Goal: Task Accomplishment & Management: Manage account settings

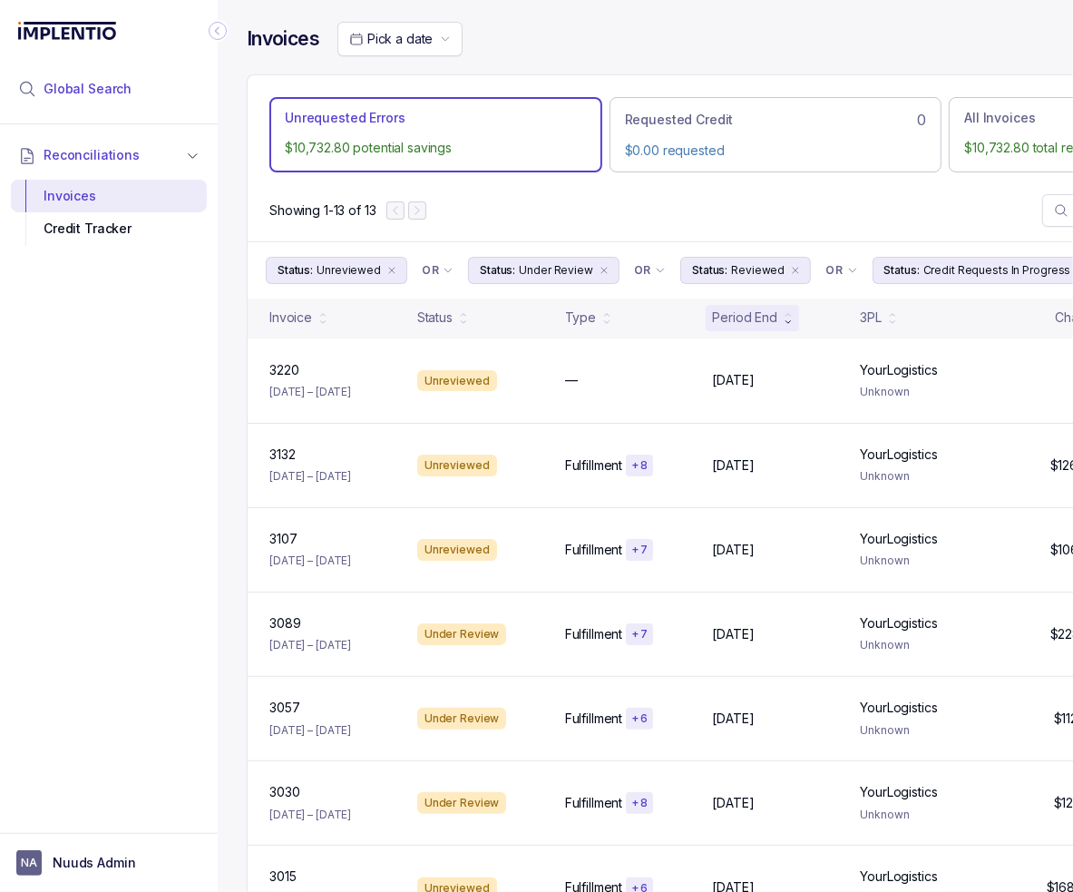
click at [123, 90] on span "Global Search" at bounding box center [88, 89] width 88 height 18
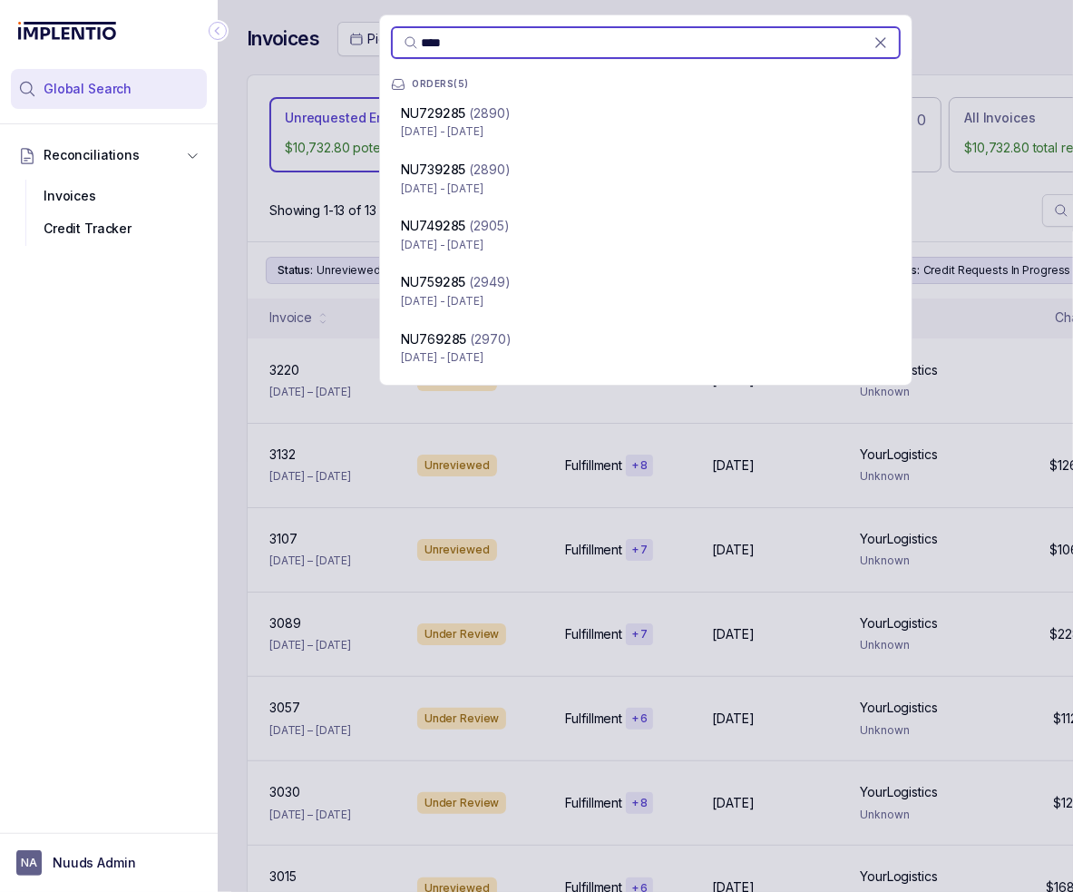
type input "****"
click at [584, 552] on div "**** ORDERS ( 5 ) NU72 9285 (2890) [DATE] - [DATE] NU73 9285 (2890) [DATE] - [D…" at bounding box center [645, 446] width 855 height 892
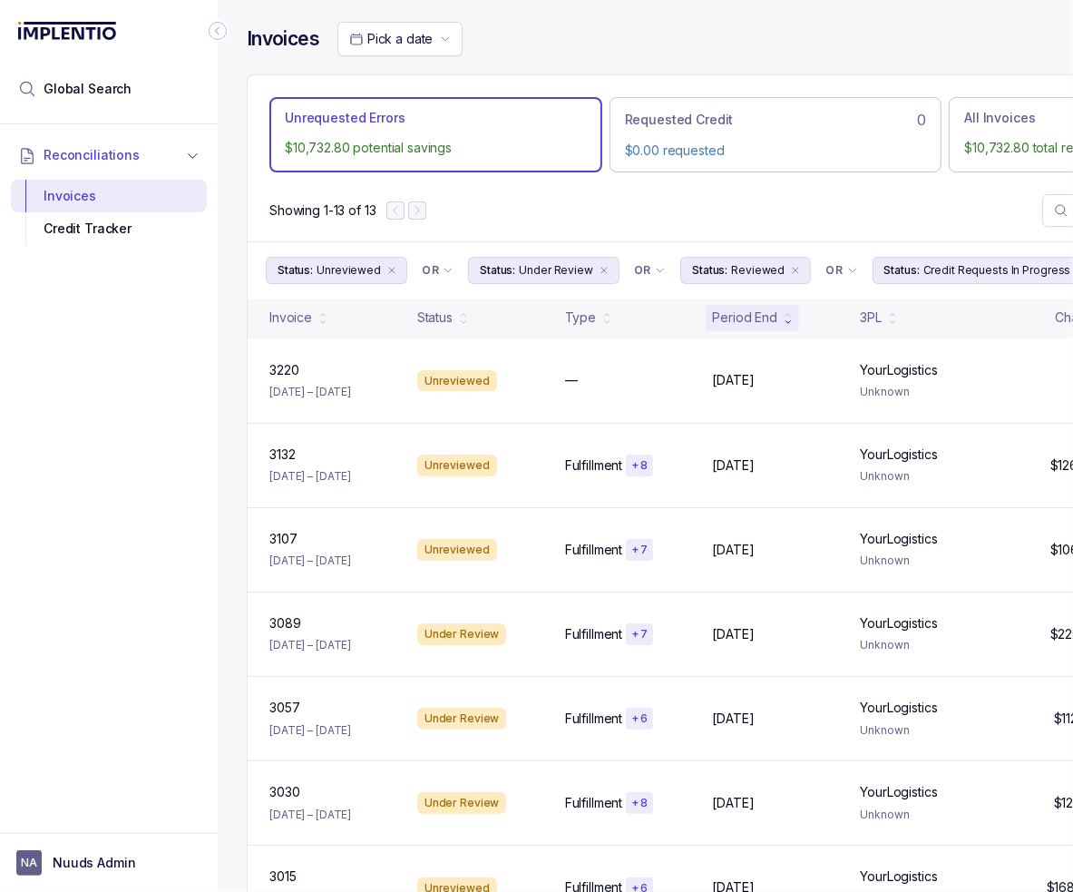
click at [213, 29] on icon "Collapse Icon" at bounding box center [218, 31] width 18 height 18
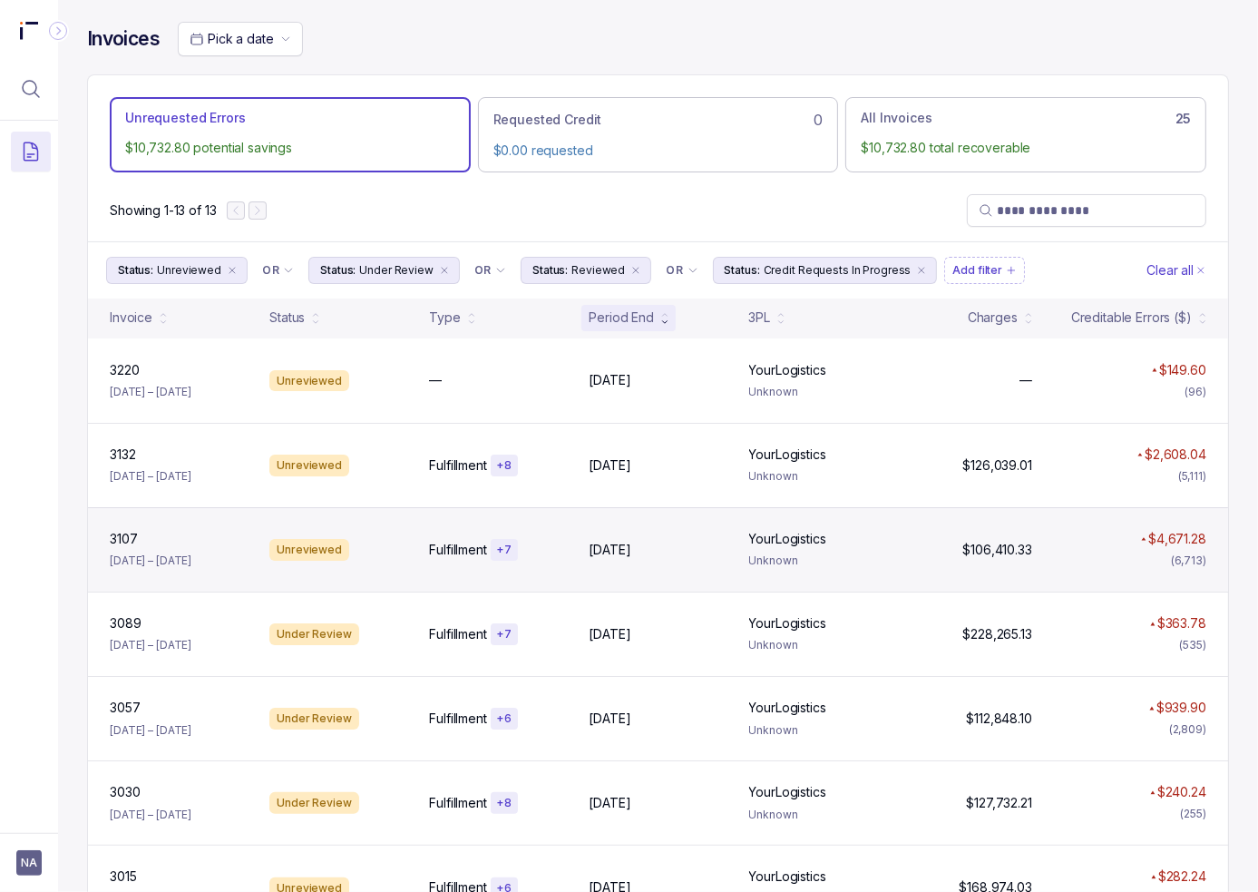
click at [1072, 563] on div "$4,671.28 (6,713)" at bounding box center [1130, 550] width 167 height 40
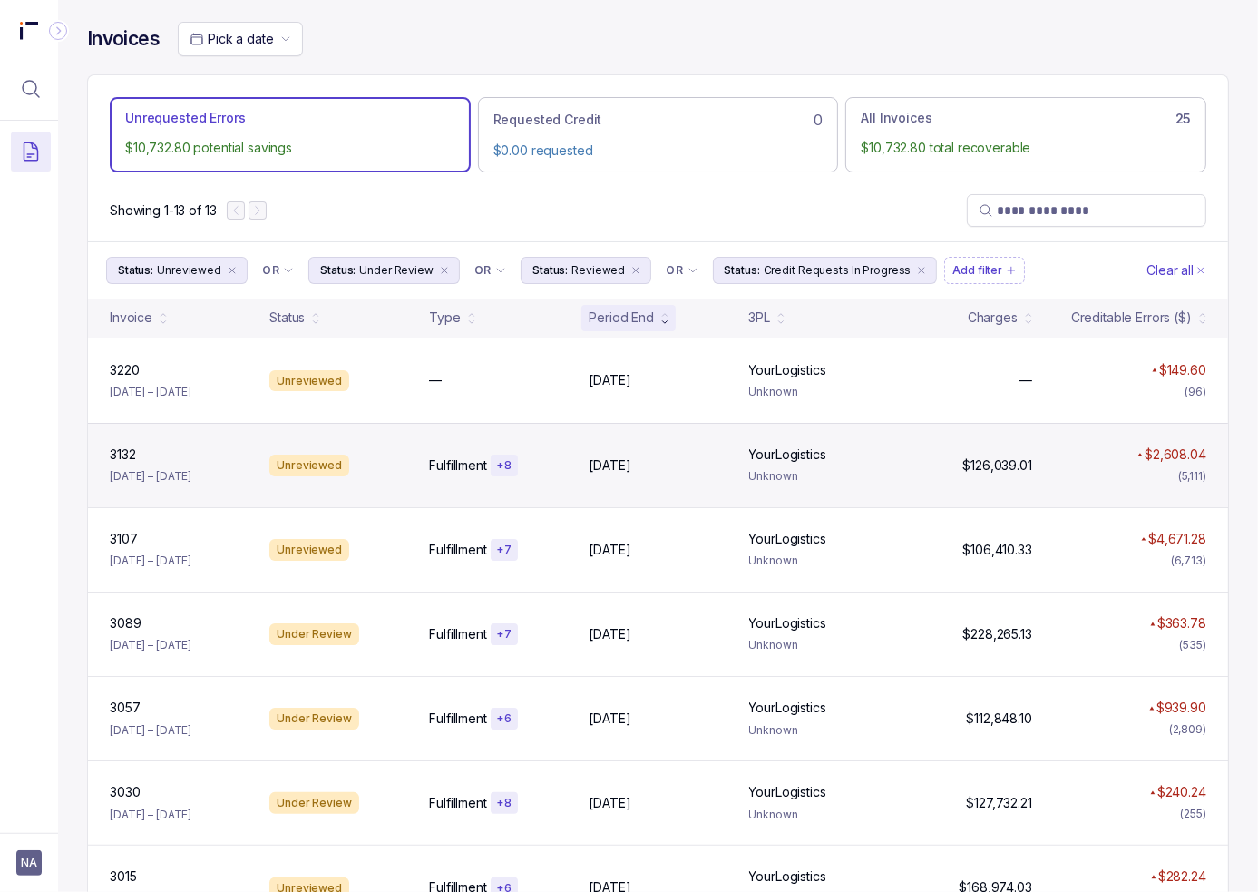
click at [781, 477] on p "Unknown" at bounding box center [818, 476] width 138 height 18
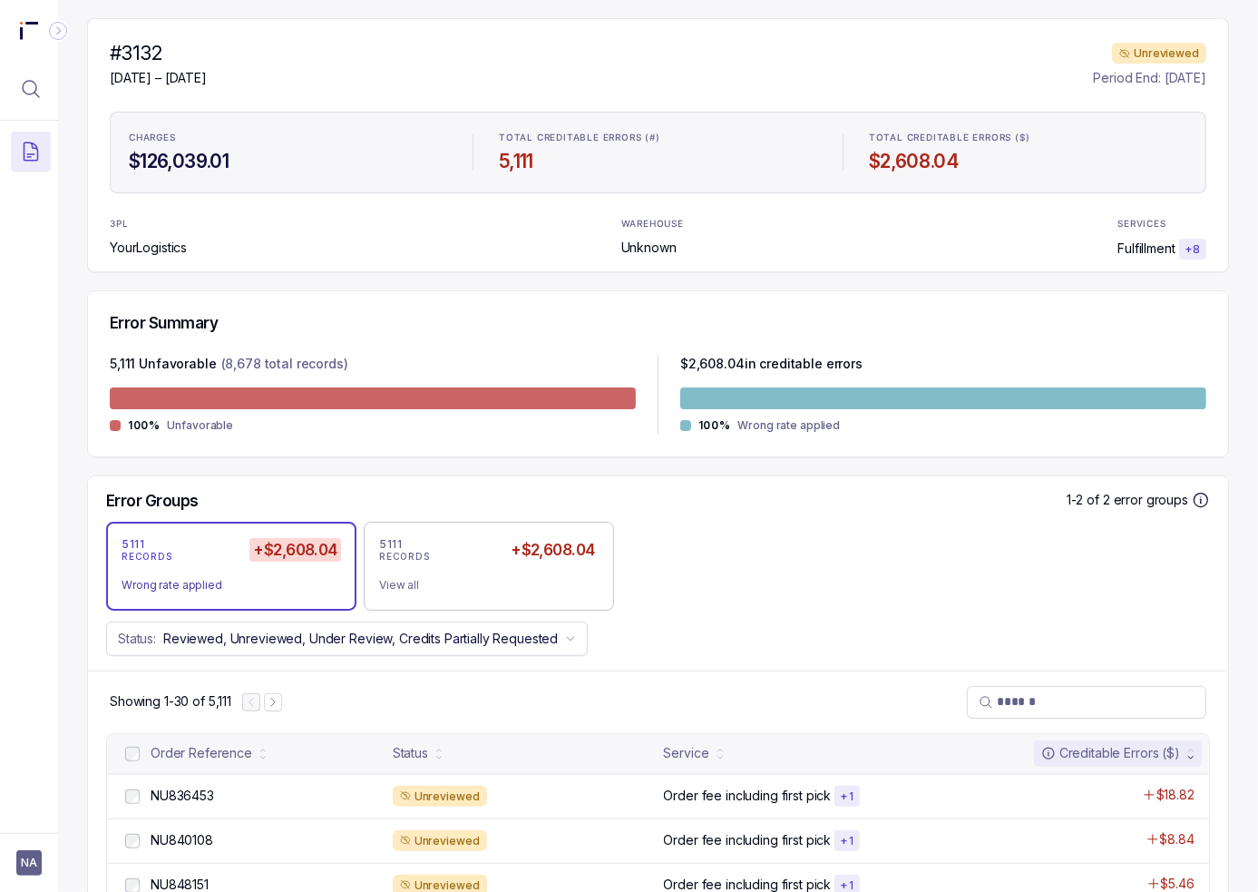
scroll to position [181, 0]
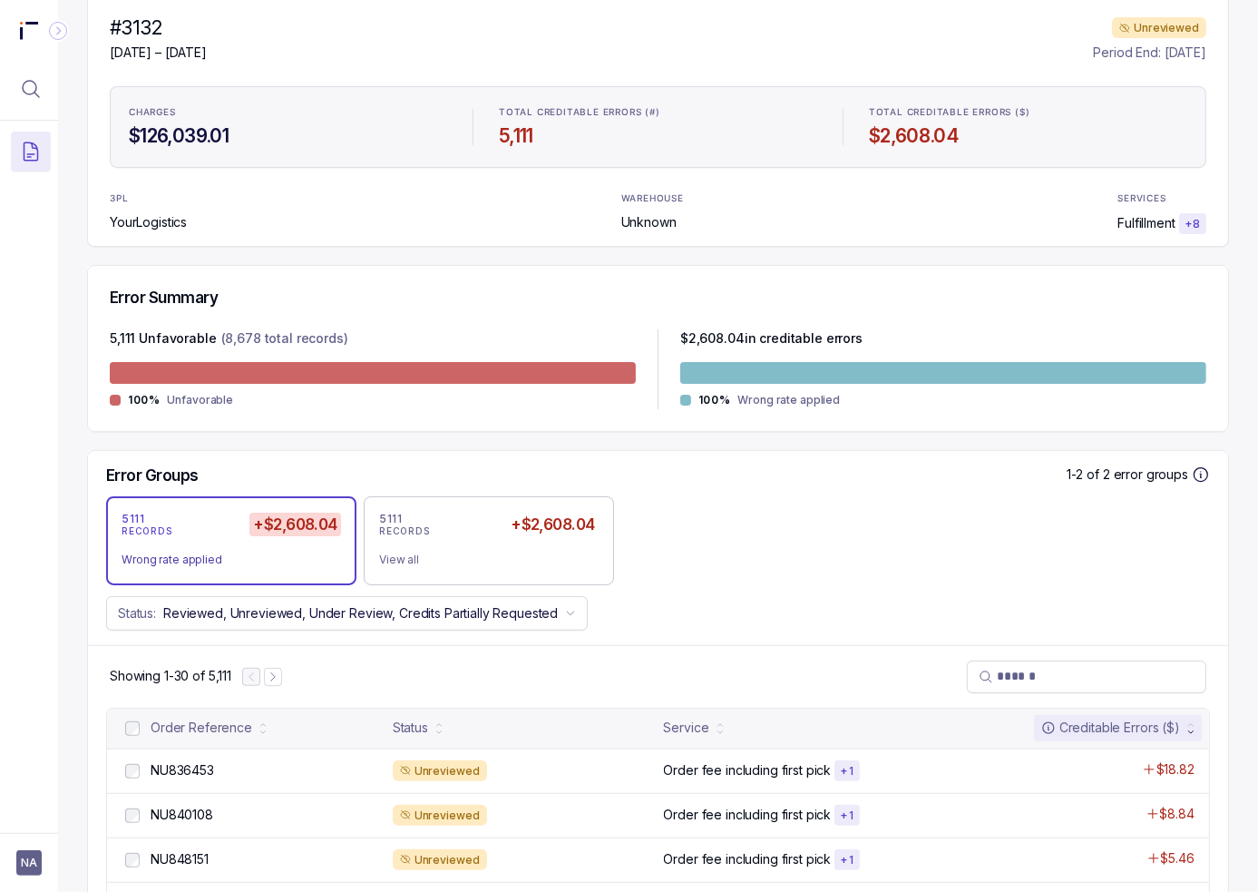
click at [1019, 554] on div "5111 RECORDS +$2,608.04 Wrong rate applied 5111 RECORDS +$2,608.04 View all" at bounding box center [658, 540] width 1140 height 89
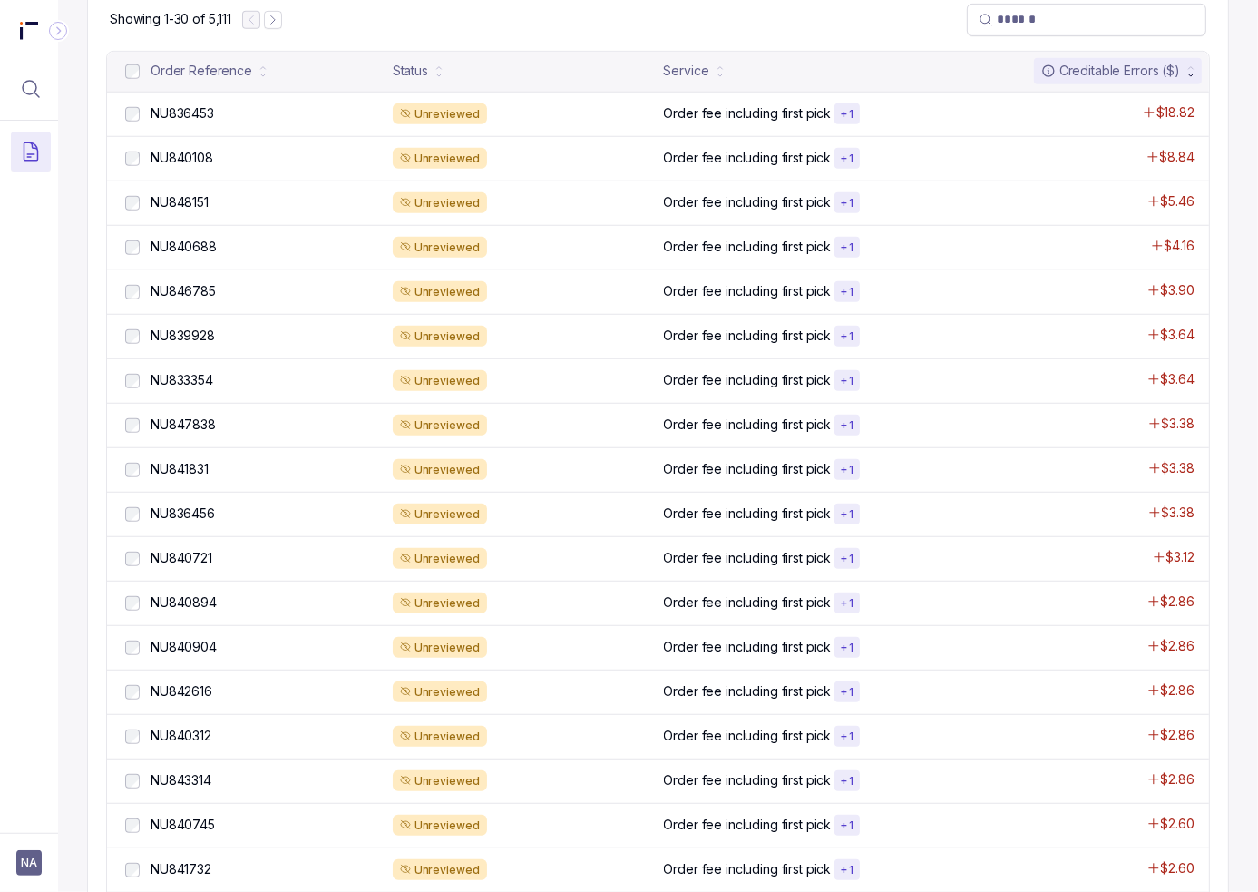
scroll to position [0, 0]
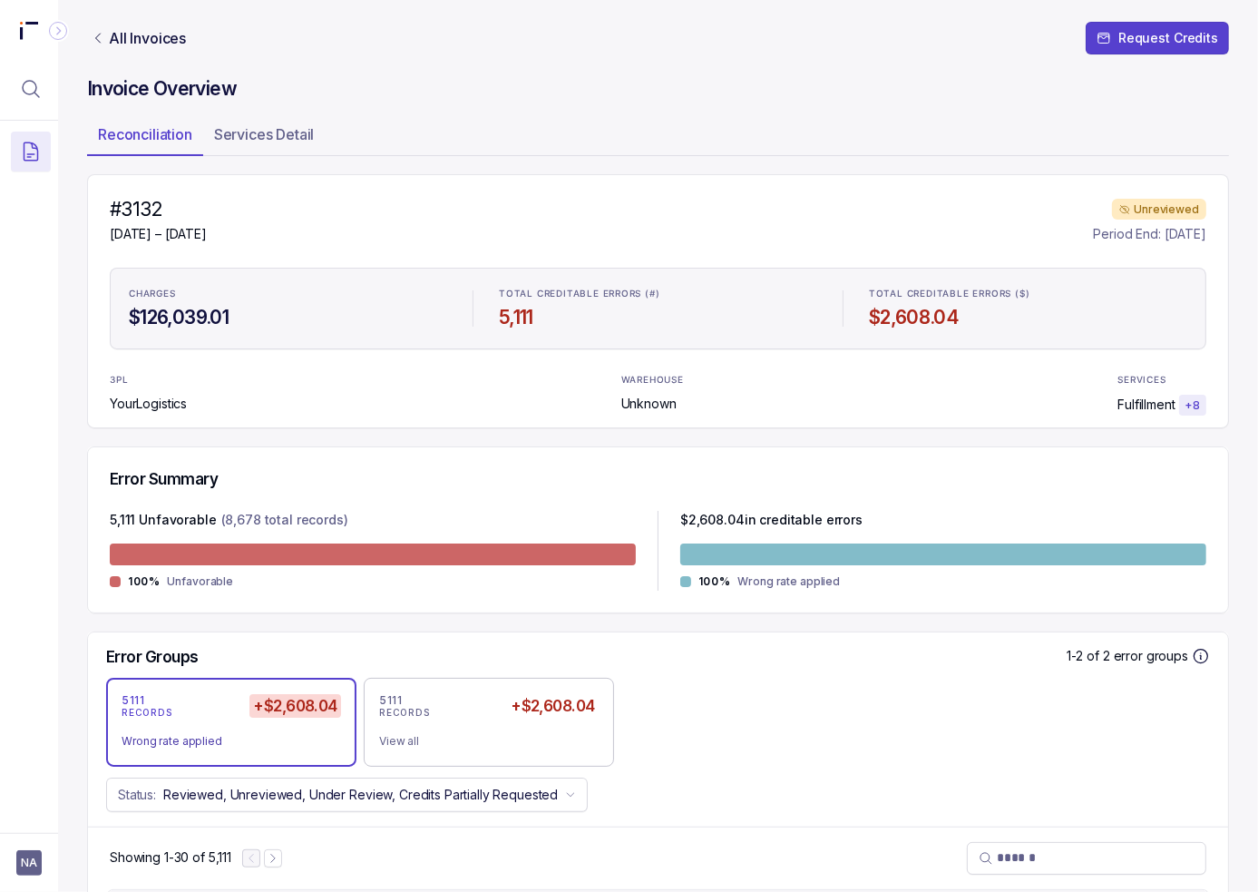
click at [490, 410] on div "3PL YourLogistics WAREHOUSE Unknown SERVICES Fulfillment + 8" at bounding box center [658, 395] width 1097 height 44
click at [138, 43] on p "All Invoices" at bounding box center [147, 38] width 77 height 18
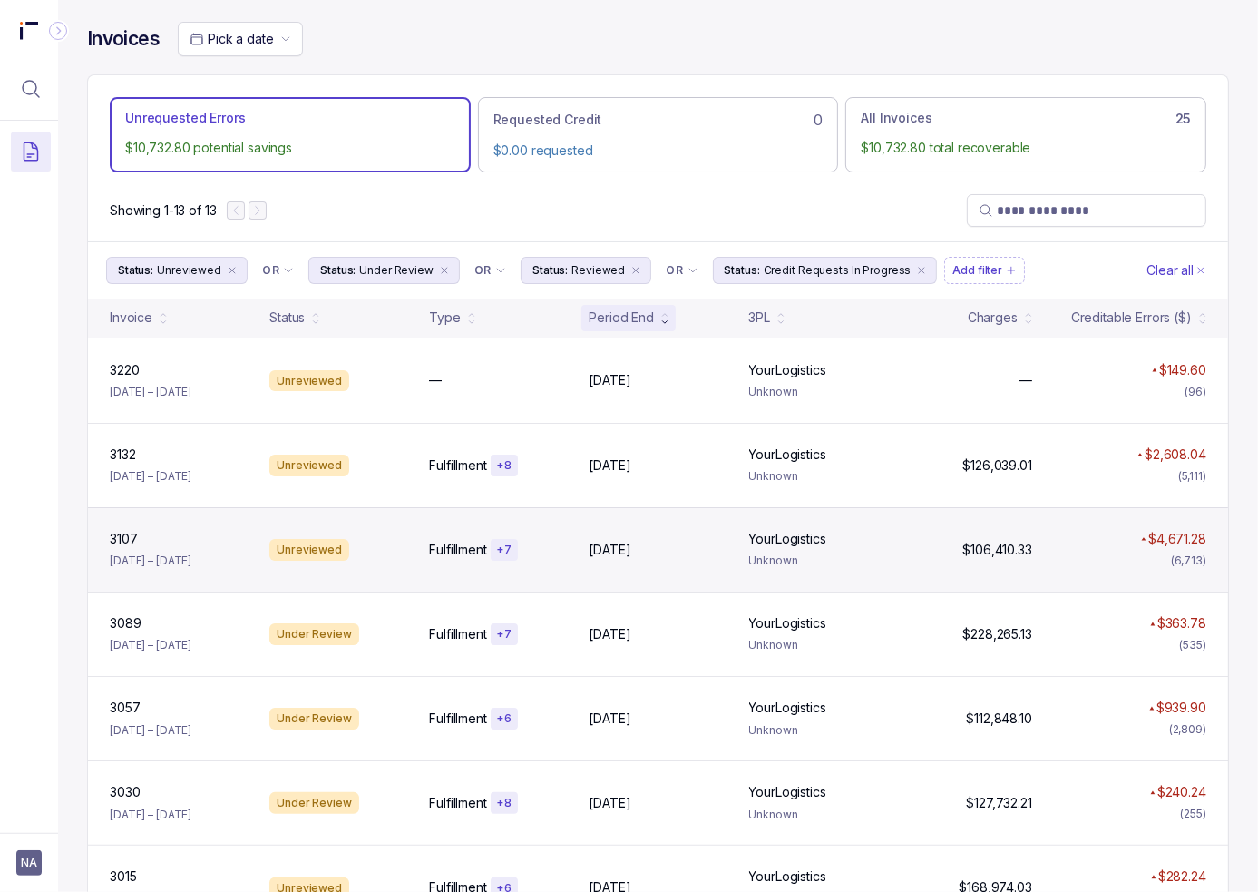
click at [725, 572] on div "3107 [DATE] – [DATE] Unreviewed Fulfillment + [DATE], [DATE], 2025 YourLogistic…" at bounding box center [658, 549] width 1140 height 84
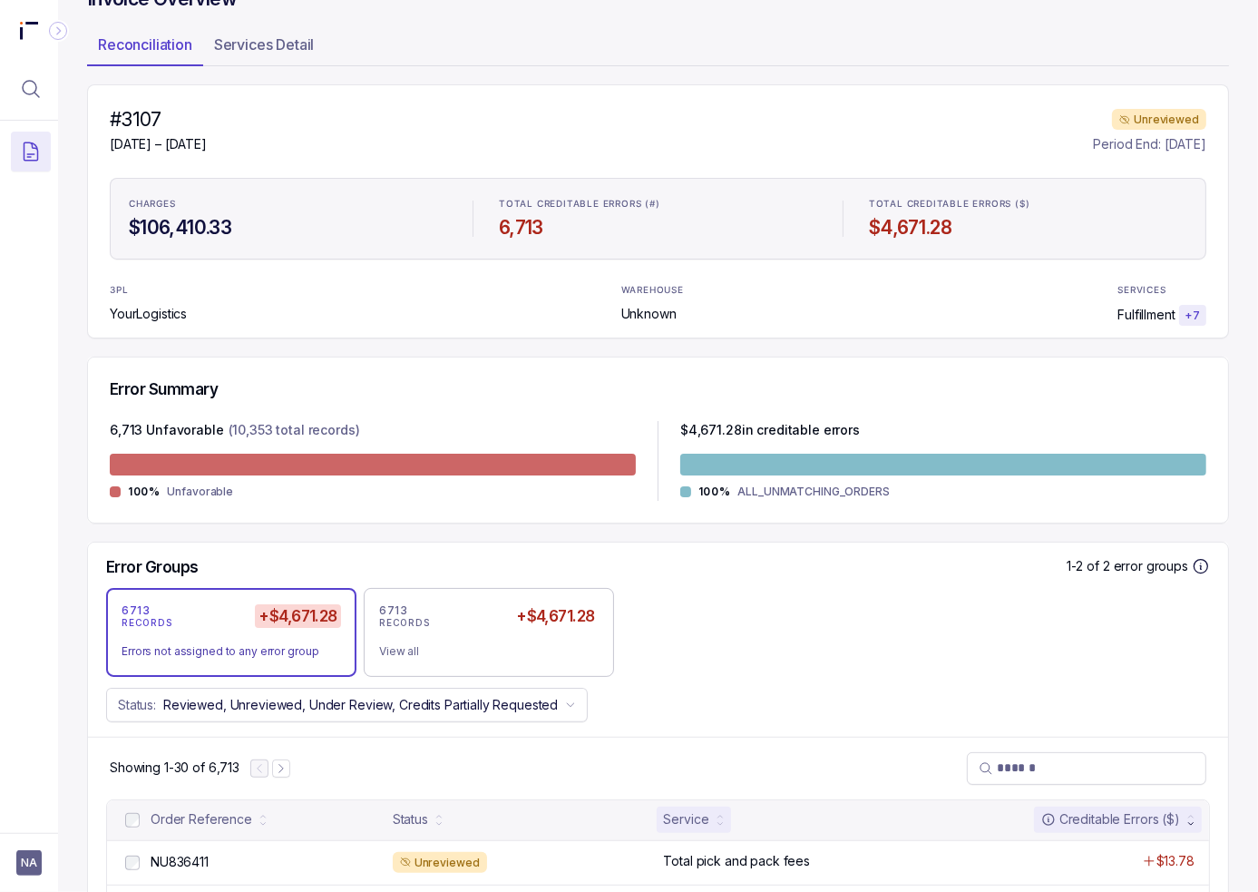
scroll to position [363, 0]
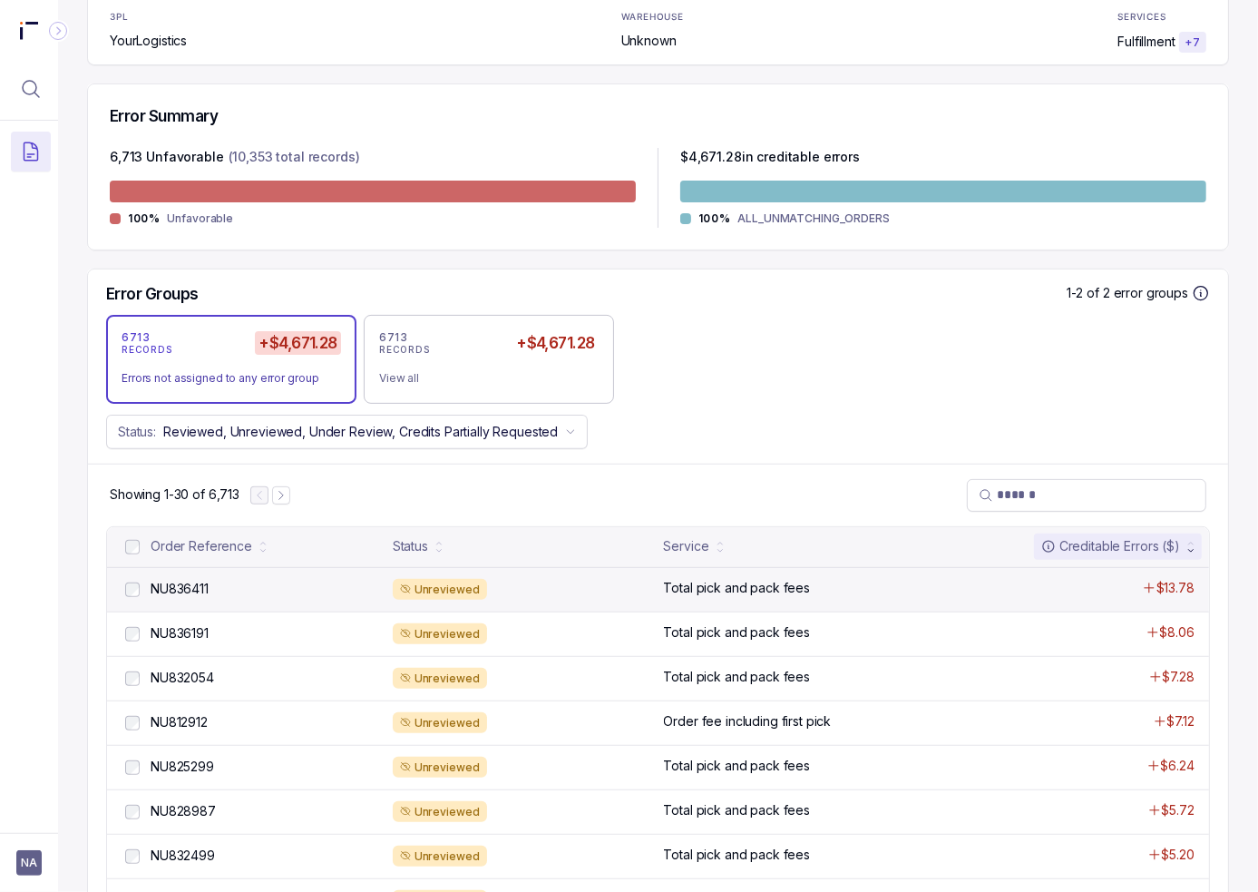
click at [698, 585] on p "Total pick and pack fees" at bounding box center [737, 588] width 147 height 18
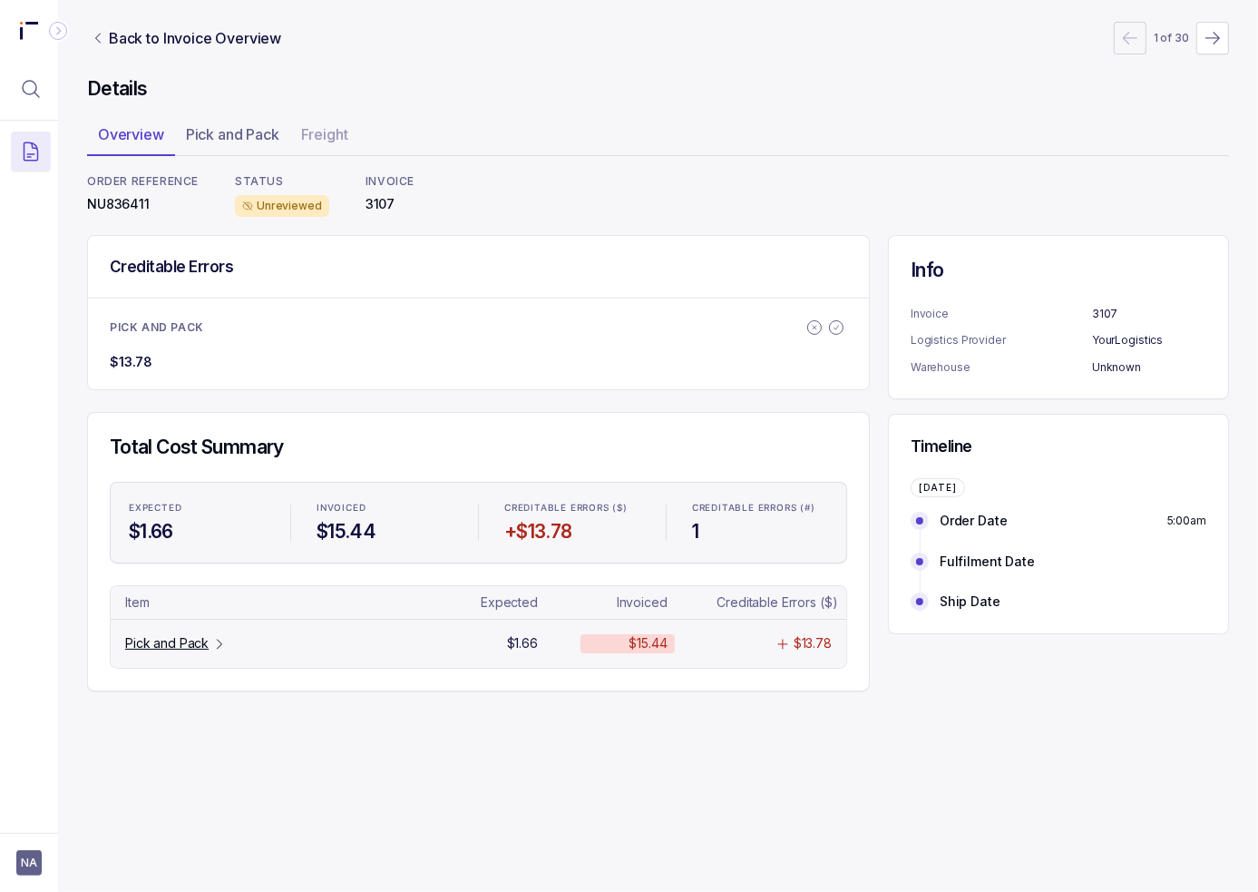
click at [203, 646] on p "Pick and Pack" at bounding box center [166, 643] width 83 height 18
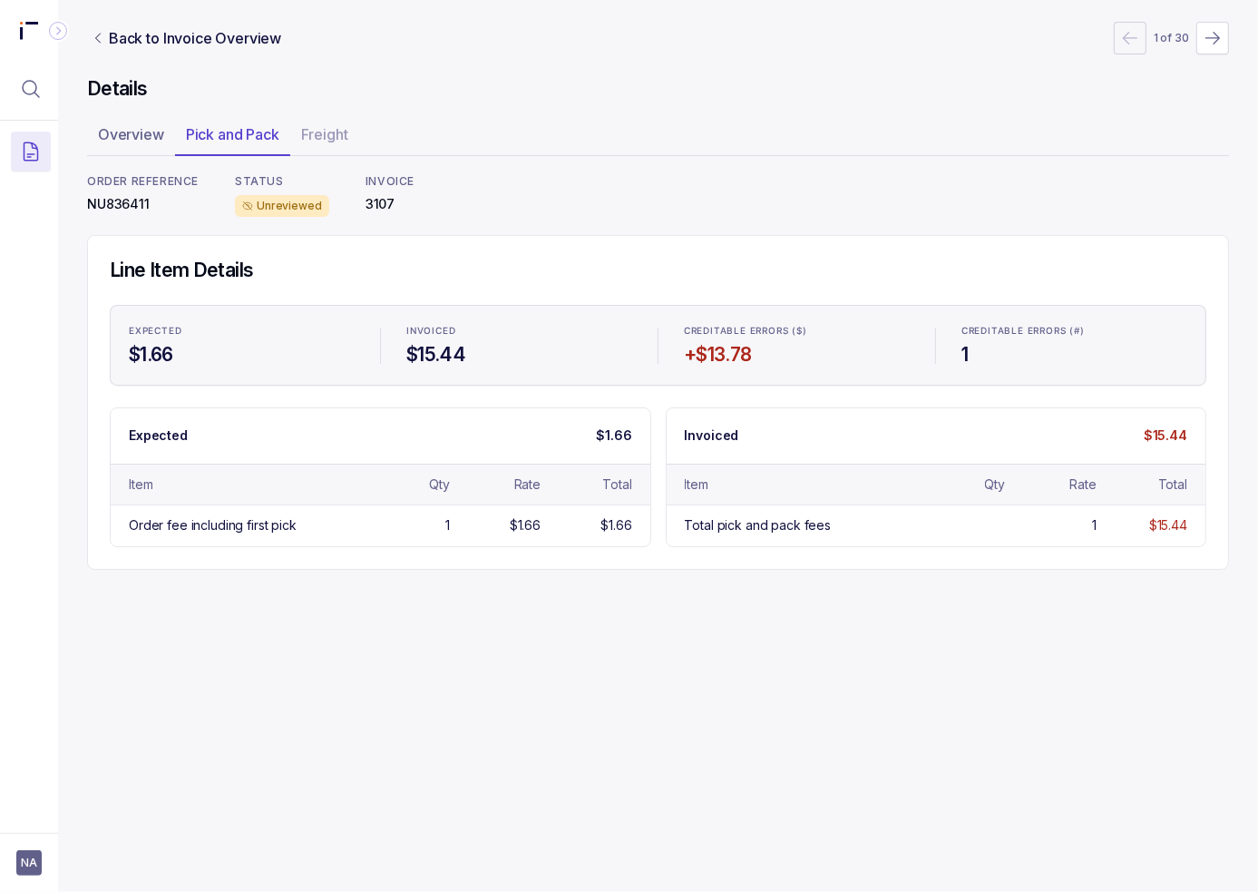
click at [306, 626] on div "Back to Invoice Overview 1 of 30 Details Overview Pick and Pack Freight ORDER R…" at bounding box center [658, 446] width 1200 height 892
click at [360, 622] on div "Back to Invoice Overview 1 of 30 Details Overview Pick and Pack Freight ORDER R…" at bounding box center [658, 446] width 1200 height 892
click at [240, 39] on p "Back to Invoice Overview" at bounding box center [195, 38] width 172 height 22
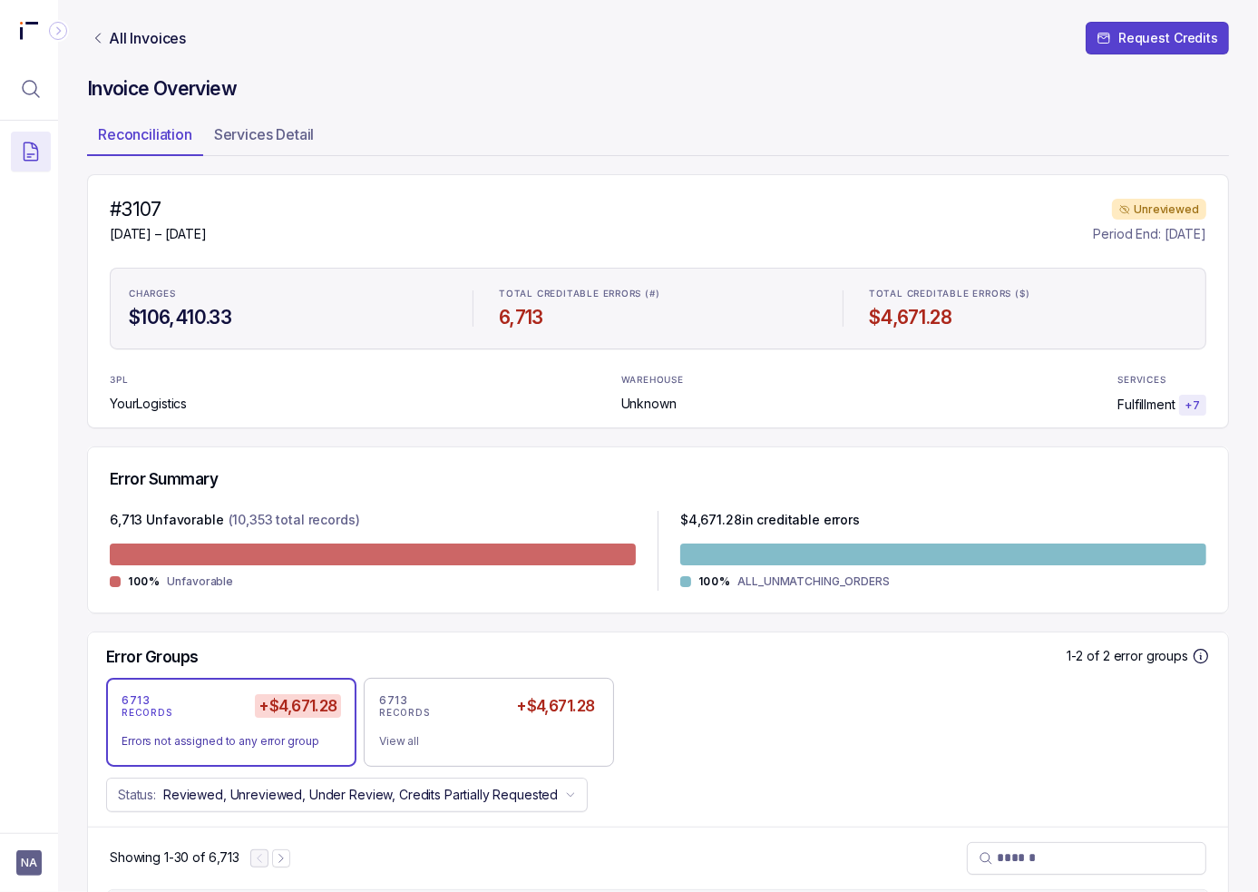
click at [603, 469] on div "Error Summary" at bounding box center [658, 479] width 1097 height 20
click at [852, 486] on div "Error Summary" at bounding box center [658, 479] width 1097 height 20
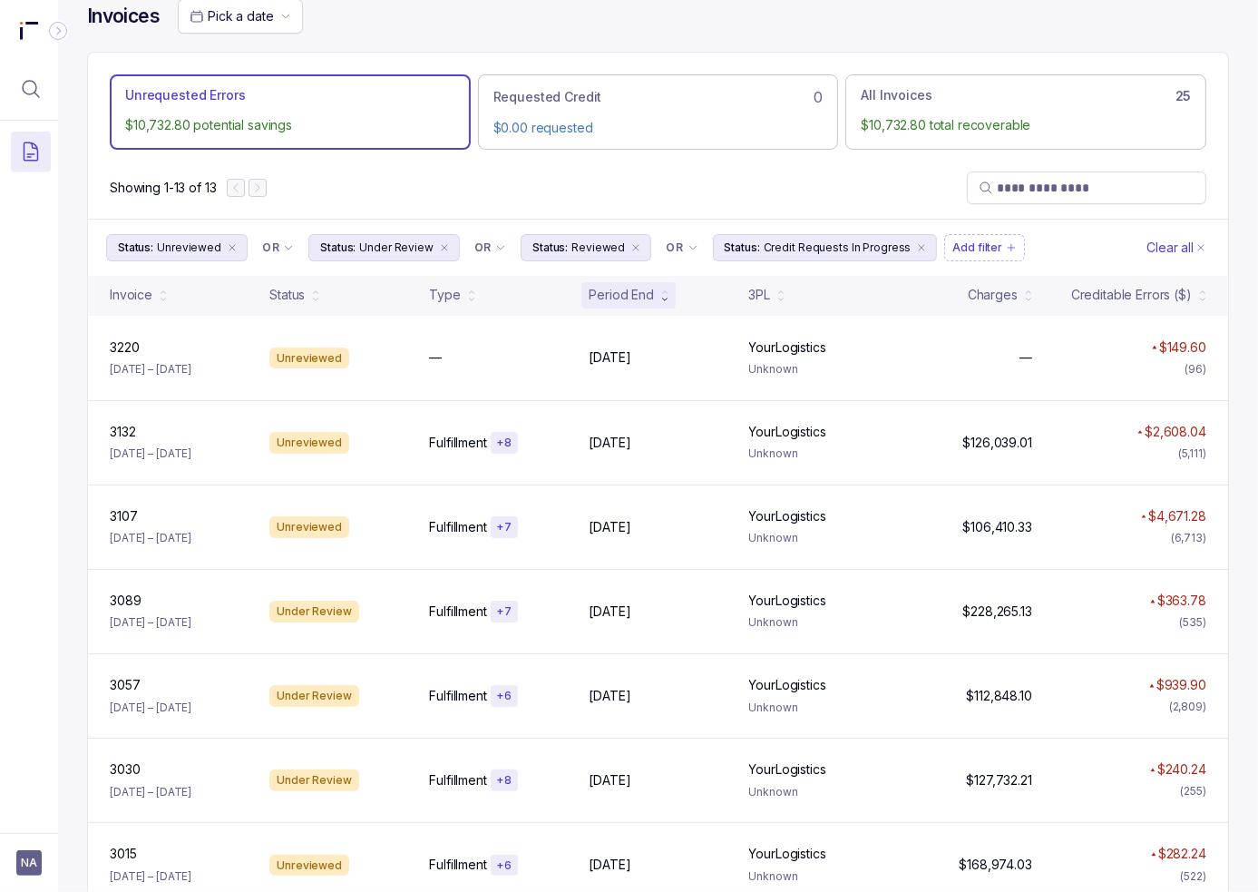
scroll to position [18, 0]
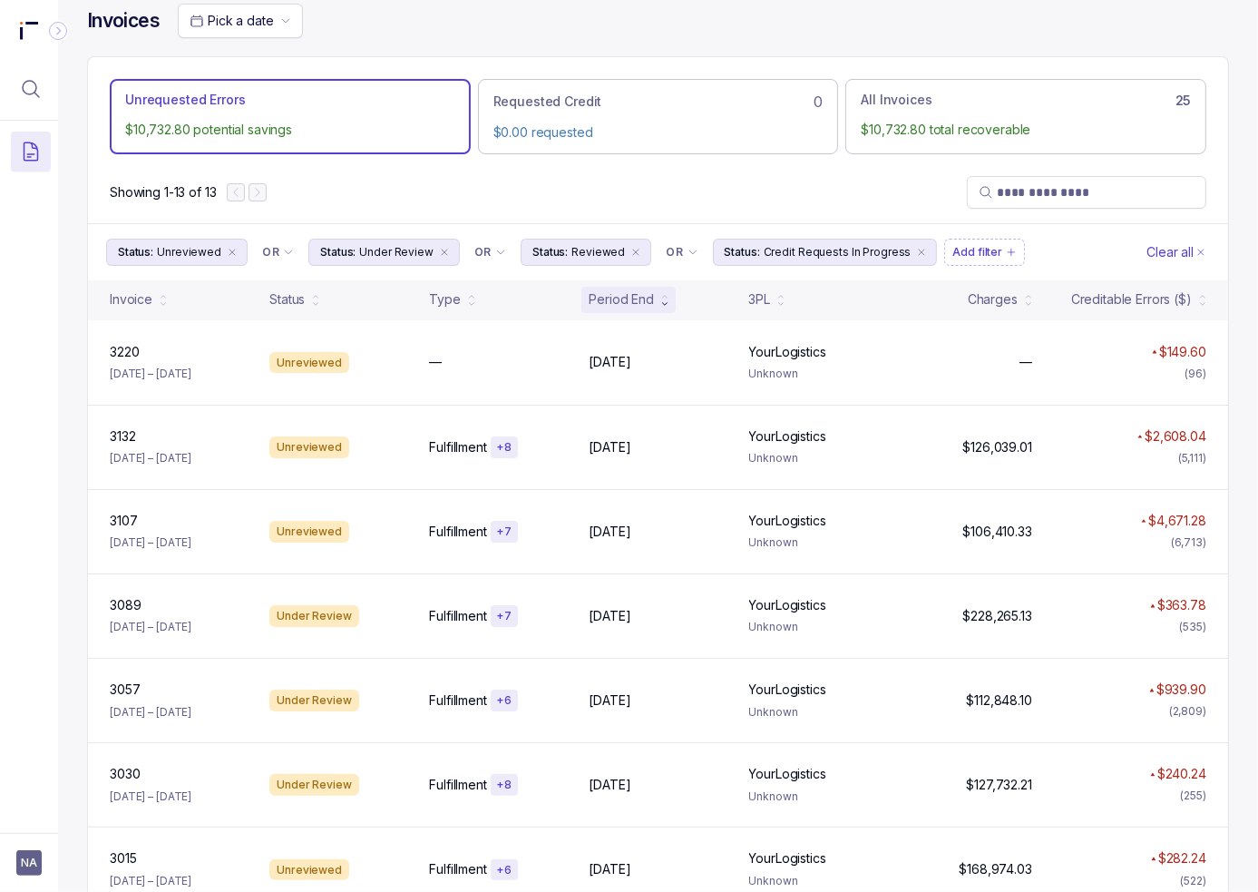
click at [73, 494] on div "Invoices Pick a date Unrequested Errors $10,732.80 potential savings Requested …" at bounding box center [658, 428] width 1200 height 892
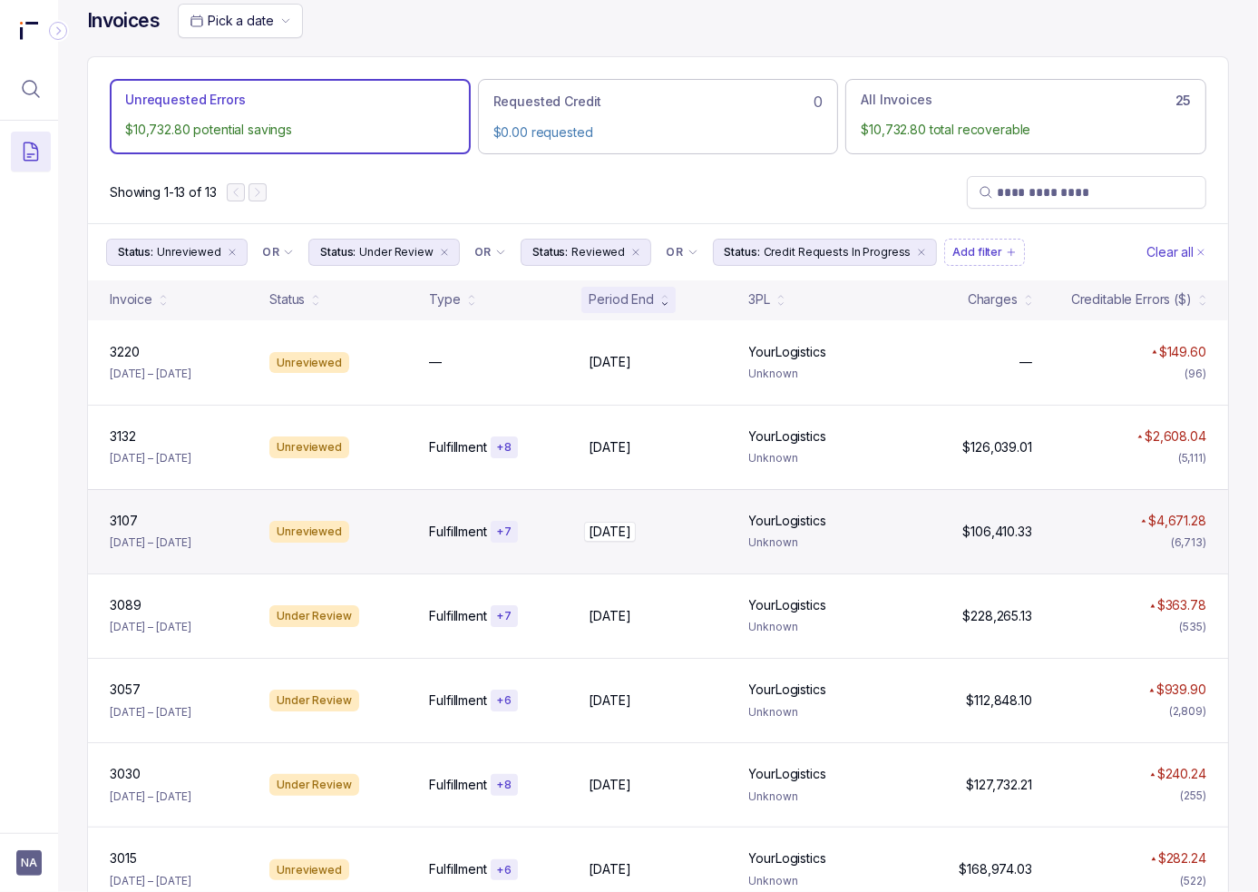
click at [665, 536] on div "[DATE] [DATE]" at bounding box center [658, 532] width 138 height 18
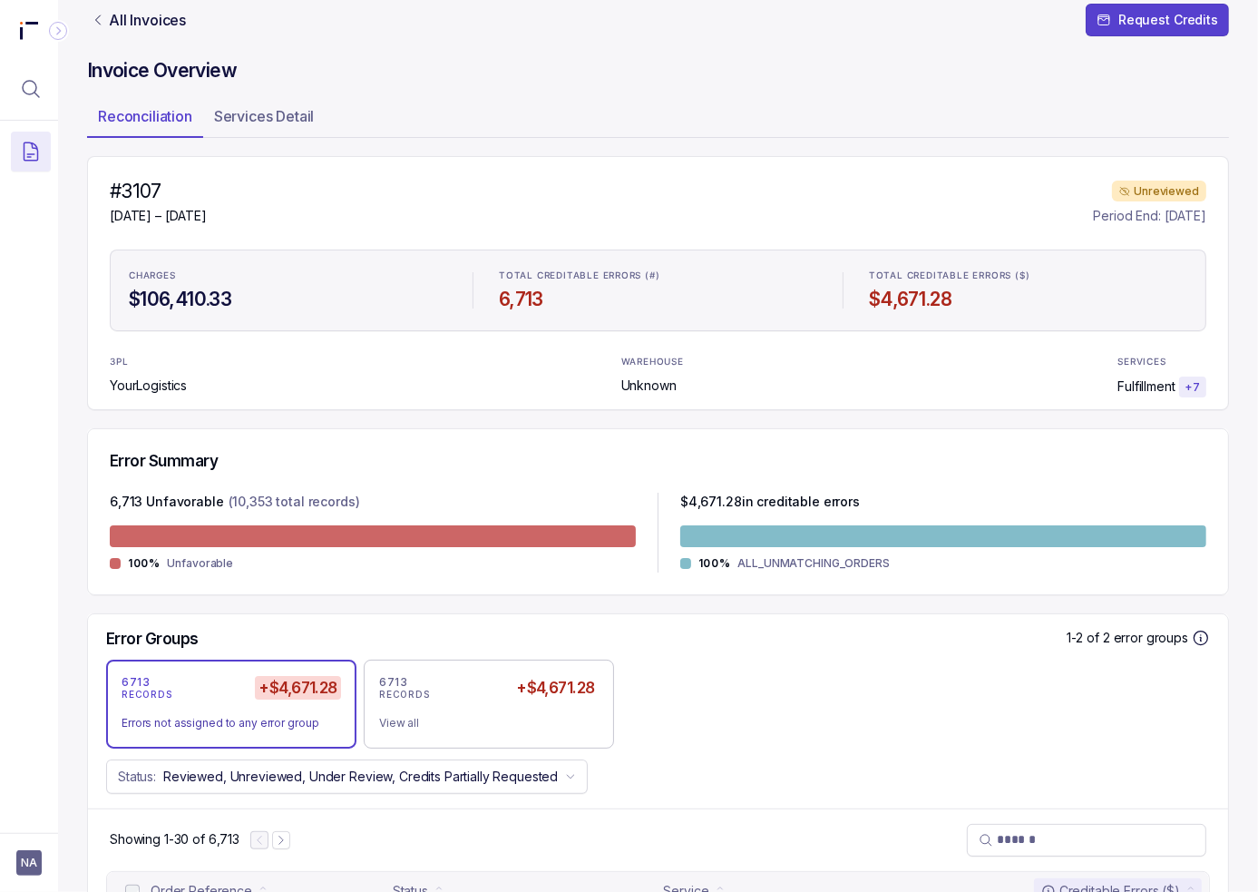
click at [722, 645] on div "Error Groups 1-2 of 2 error groups" at bounding box center [658, 644] width 1140 height 31
drag, startPoint x: 751, startPoint y: 629, endPoint x: 740, endPoint y: 618, distance: 15.4
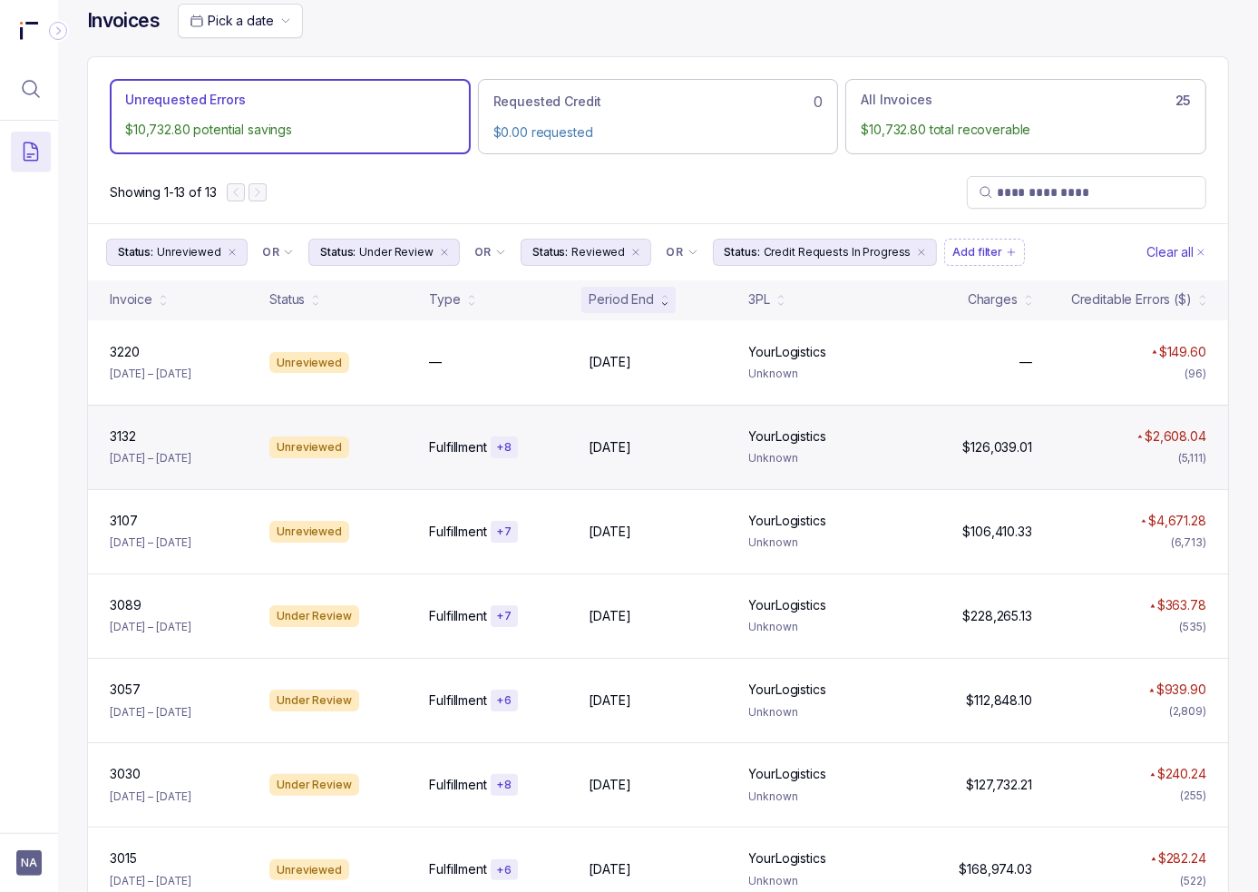
click at [402, 445] on div "Unreviewed" at bounding box center [338, 447] width 152 height 22
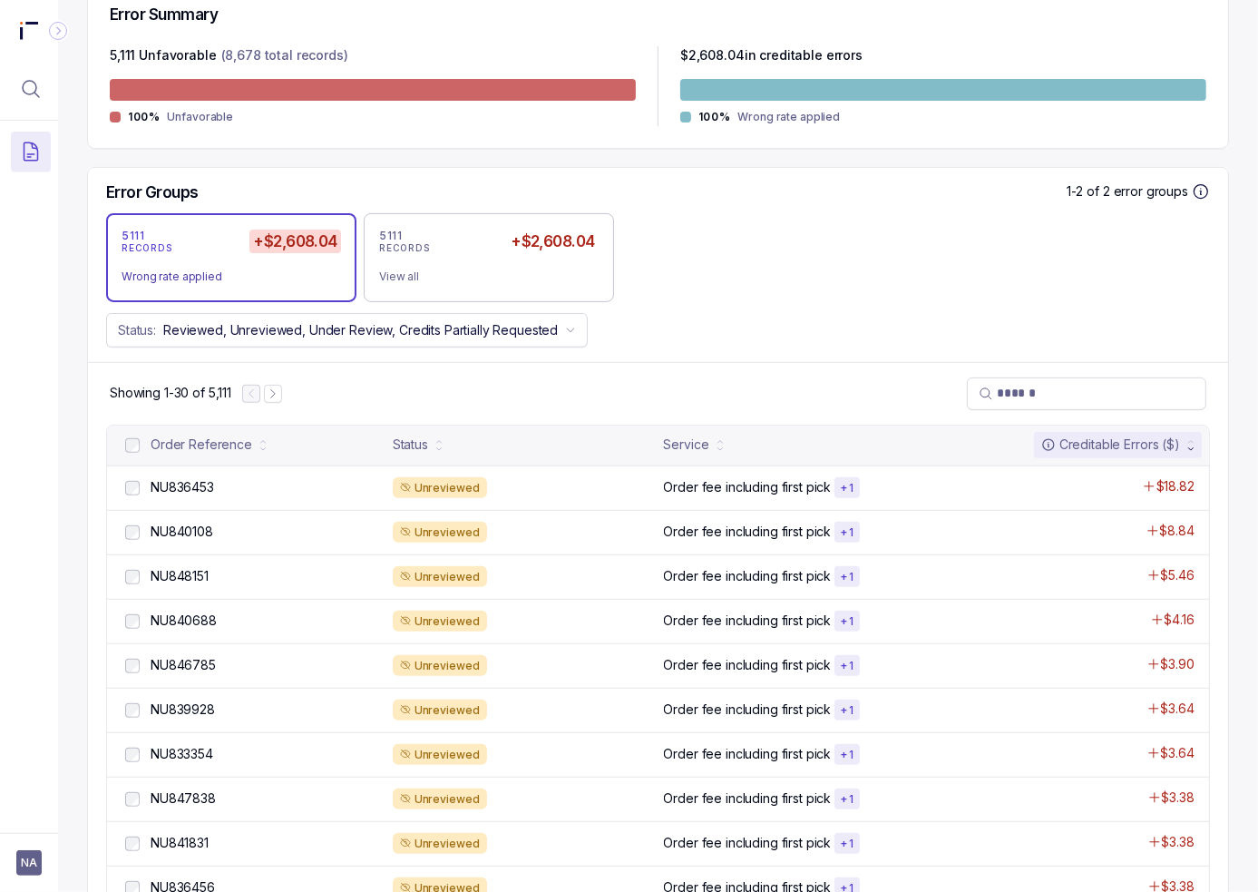
scroll to position [472, 0]
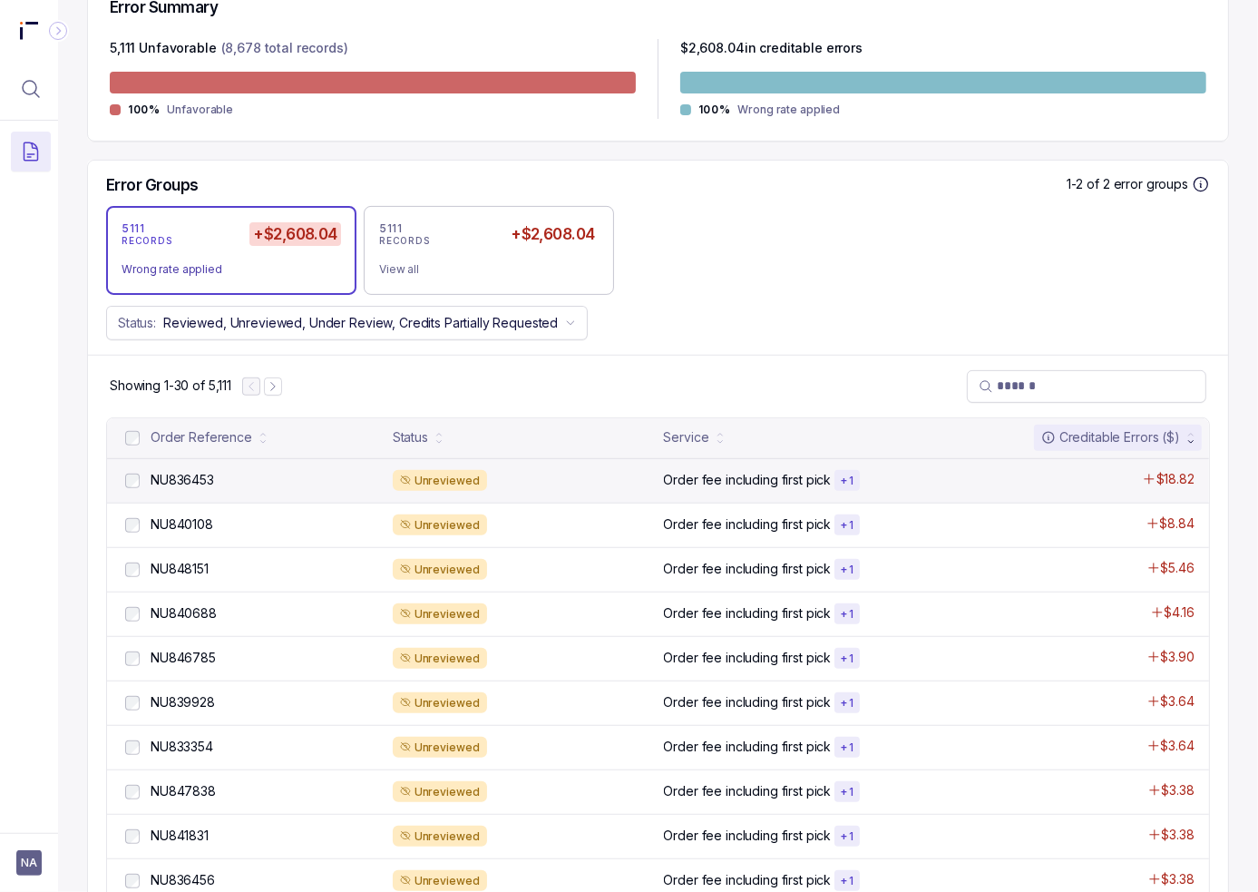
click at [677, 464] on div "NU836453 NU836453 Unreviewed Order fee including first pick + 1 $18.82" at bounding box center [658, 480] width 1102 height 44
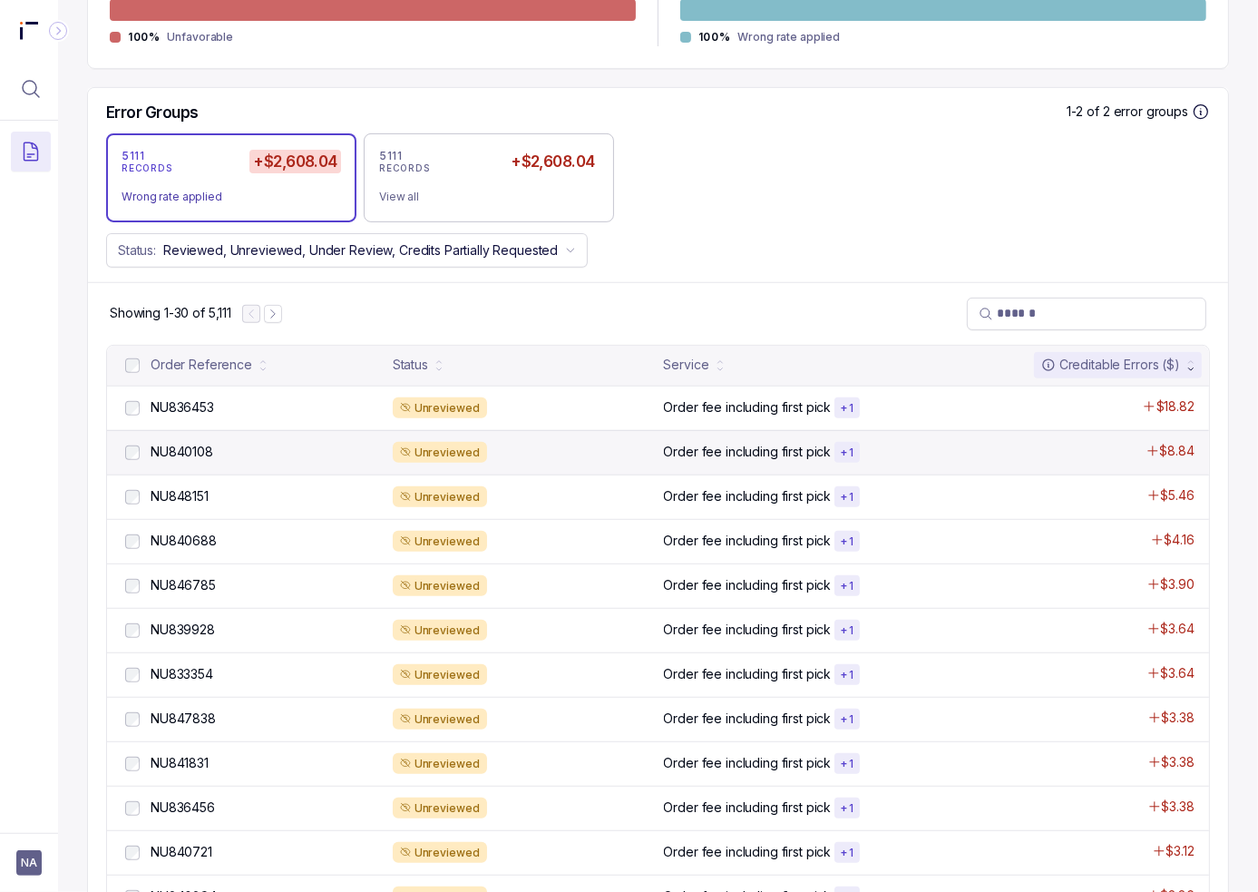
scroll to position [816, 0]
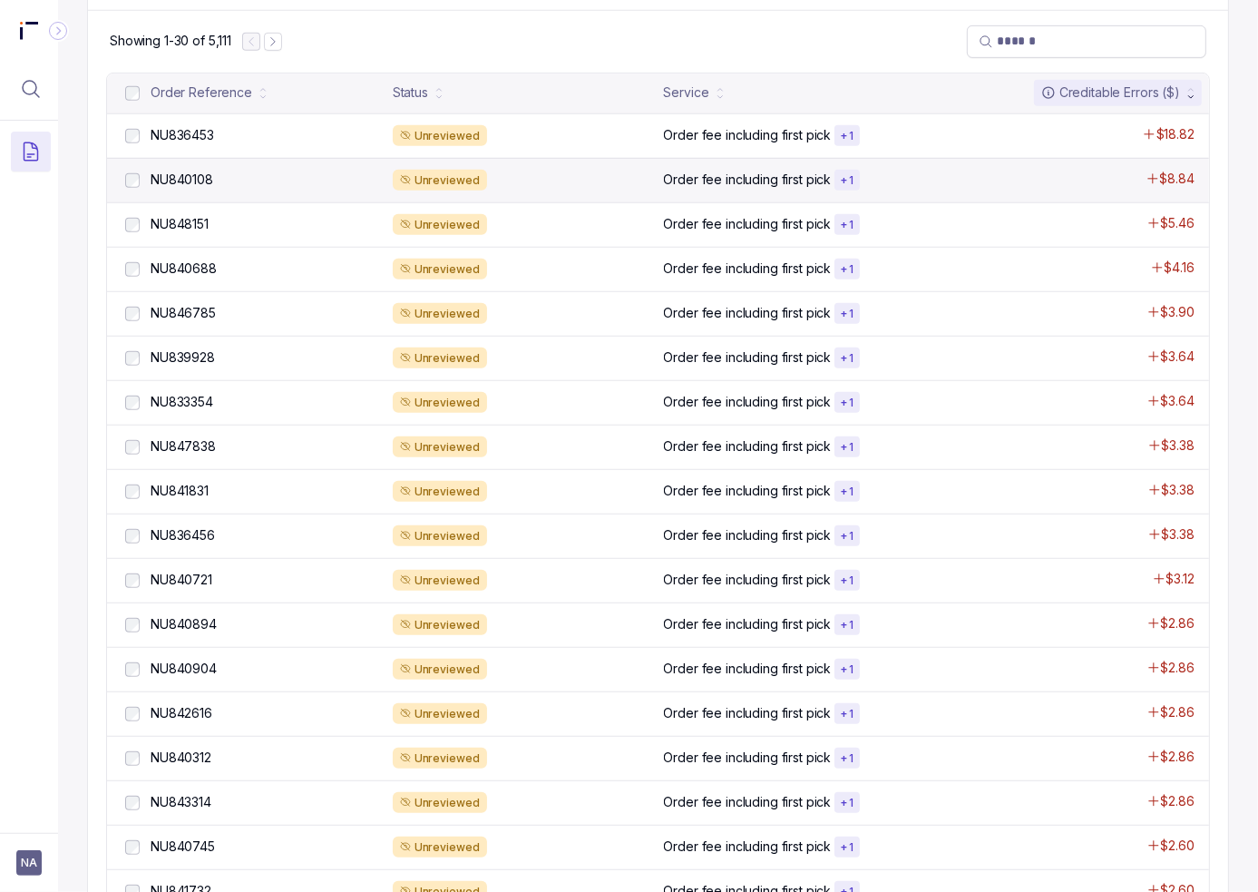
click at [685, 438] on p "Order fee including first pick" at bounding box center [748, 446] width 168 height 18
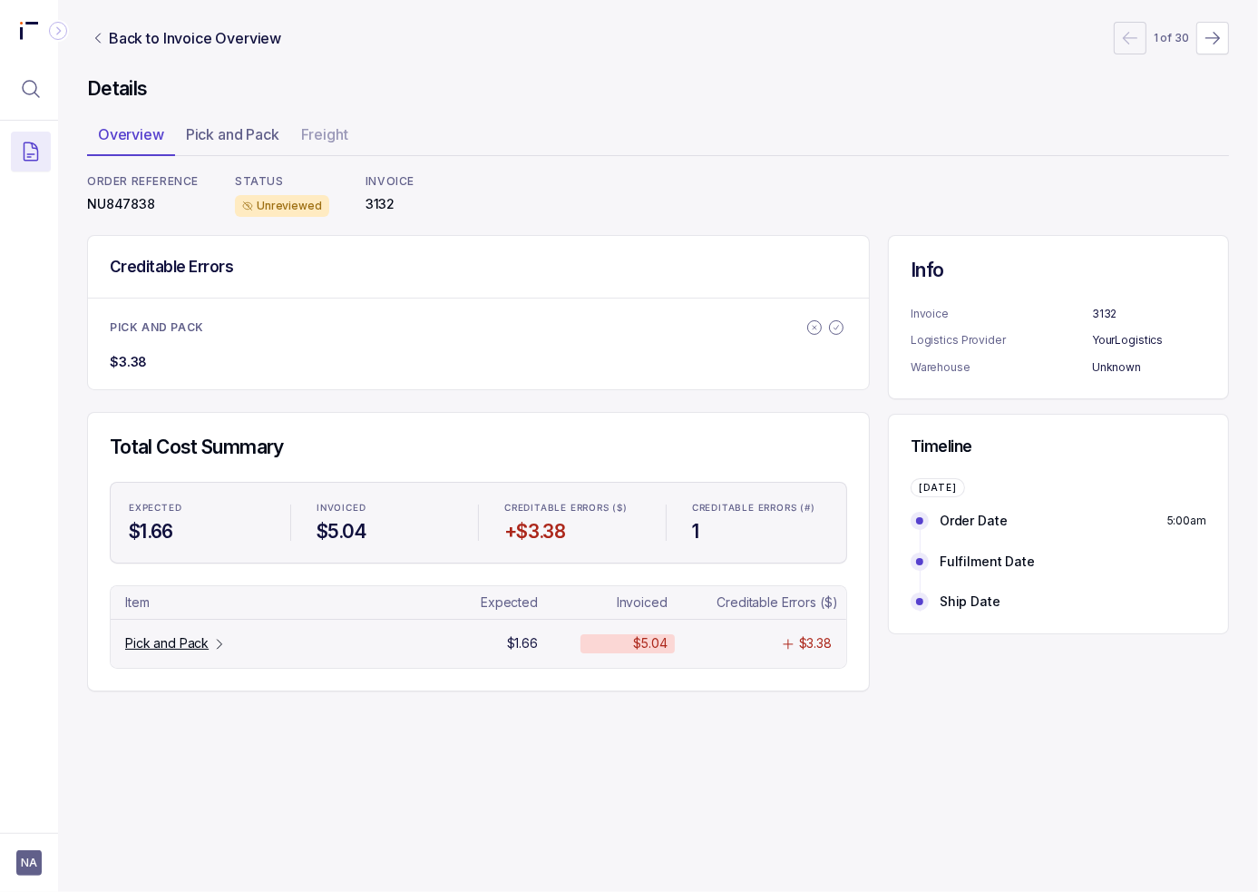
click at [165, 648] on p "Pick and Pack" at bounding box center [166, 643] width 83 height 18
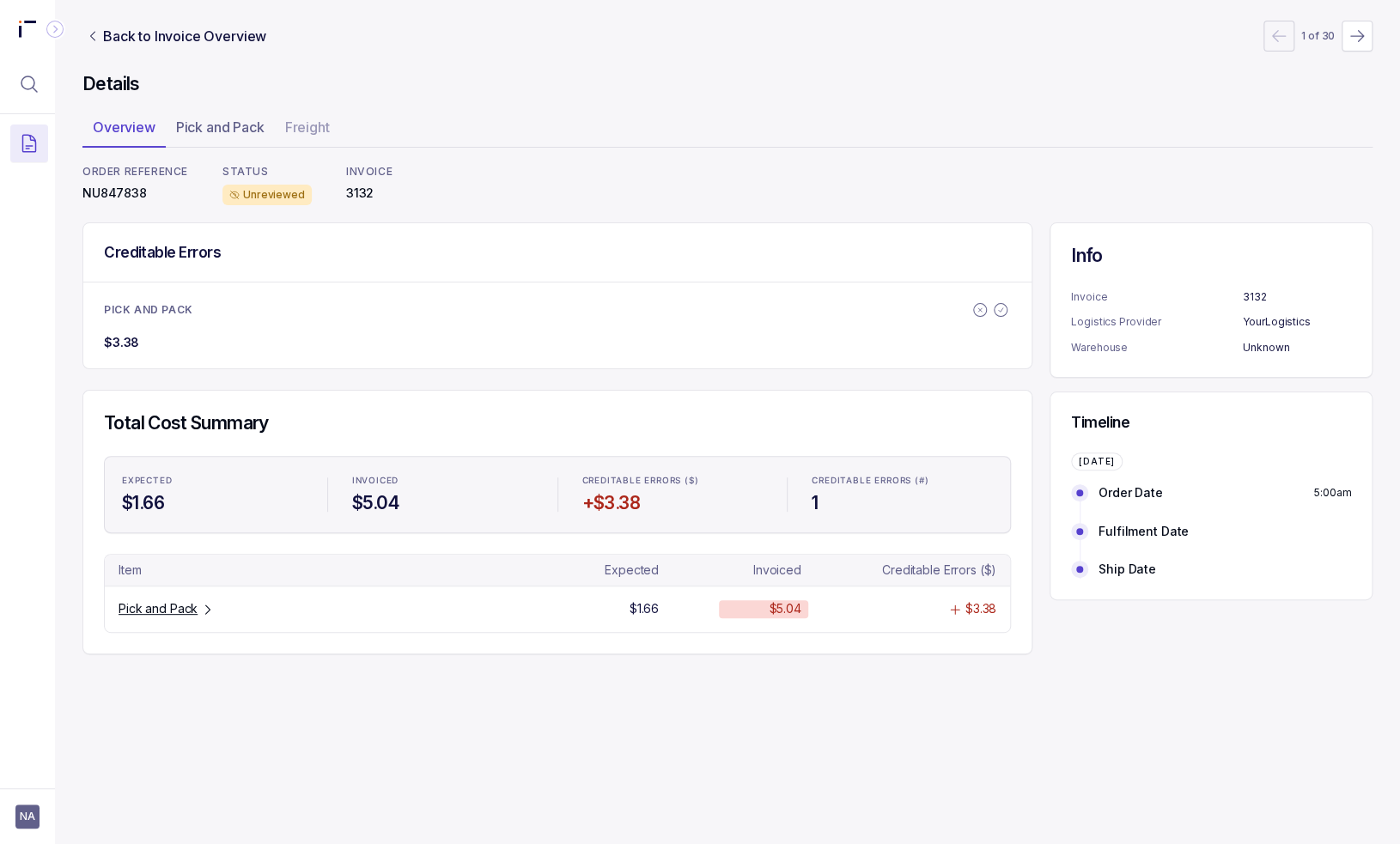
click at [335, 257] on div "Creditable Errors" at bounding box center [558, 253] width 948 height 59
drag, startPoint x: 654, startPoint y: 268, endPoint x: 640, endPoint y: 287, distance: 23.6
click at [654, 273] on div "Creditable Errors" at bounding box center [558, 253] width 948 height 59
click at [828, 181] on div "ORDER REFERENCE NU847838 STATUS Unreviewed INVOICE 3132" at bounding box center [727, 185] width 1290 height 41
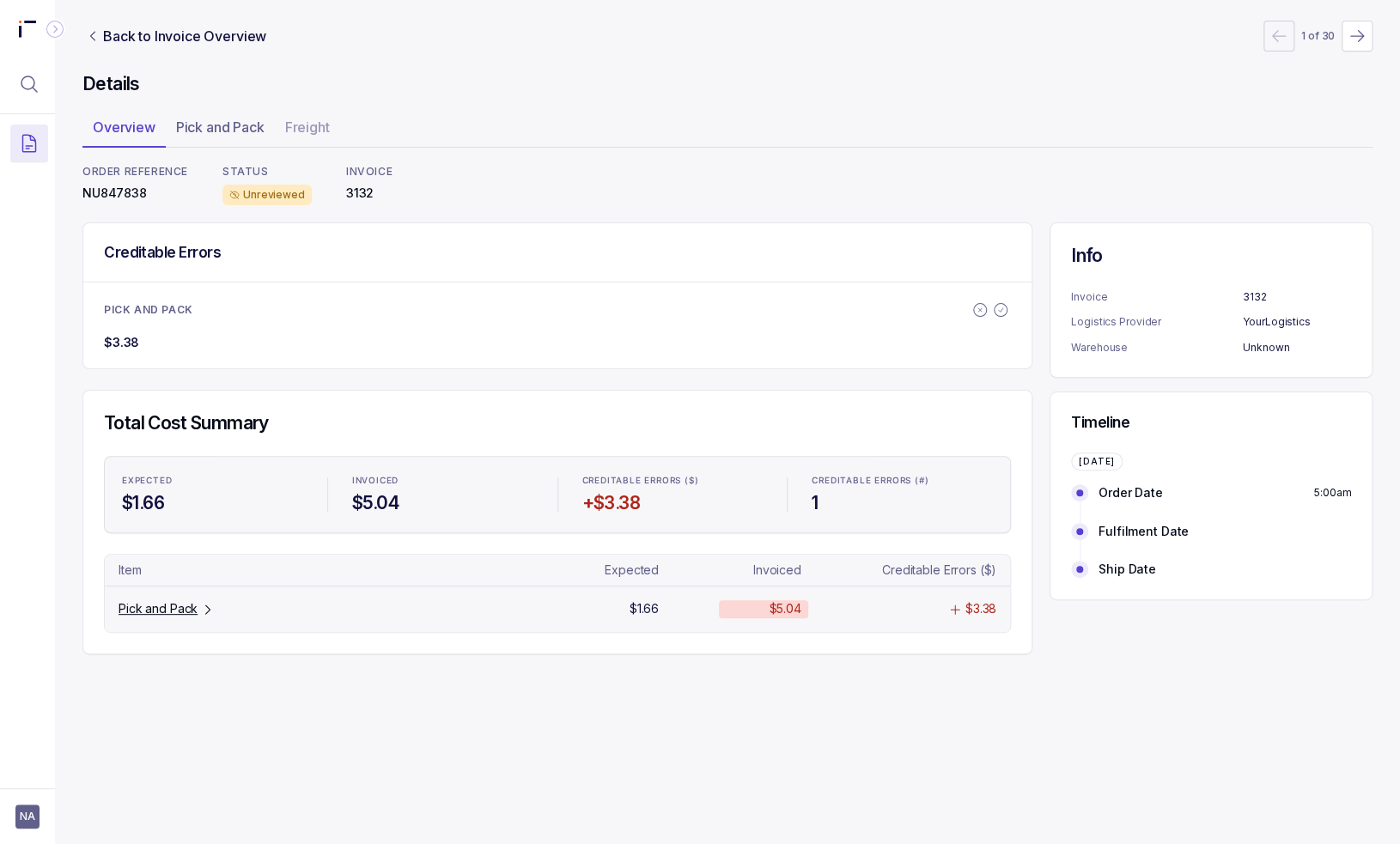
click at [185, 604] on p "Pick and Pack" at bounding box center [157, 608] width 79 height 17
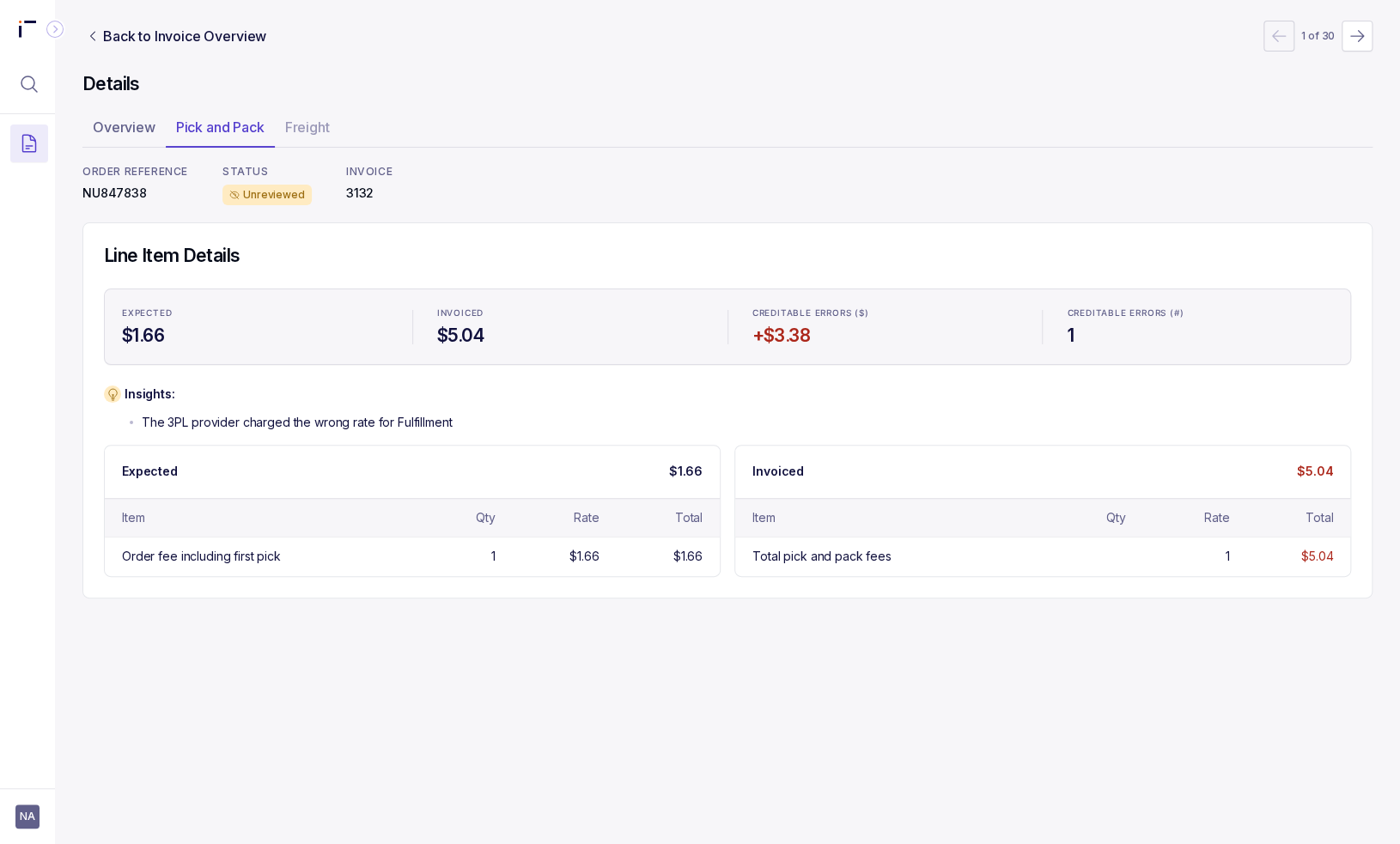
click at [512, 415] on div "Insights: The 3PL provider charged the wrong rate for Fulfillment" at bounding box center [727, 408] width 1247 height 45
click at [512, 416] on div "Insights: The 3PL provider charged the wrong rate for Fulfillment" at bounding box center [727, 408] width 1247 height 45
click at [129, 41] on p "Back to Invoice Overview" at bounding box center [185, 36] width 163 height 21
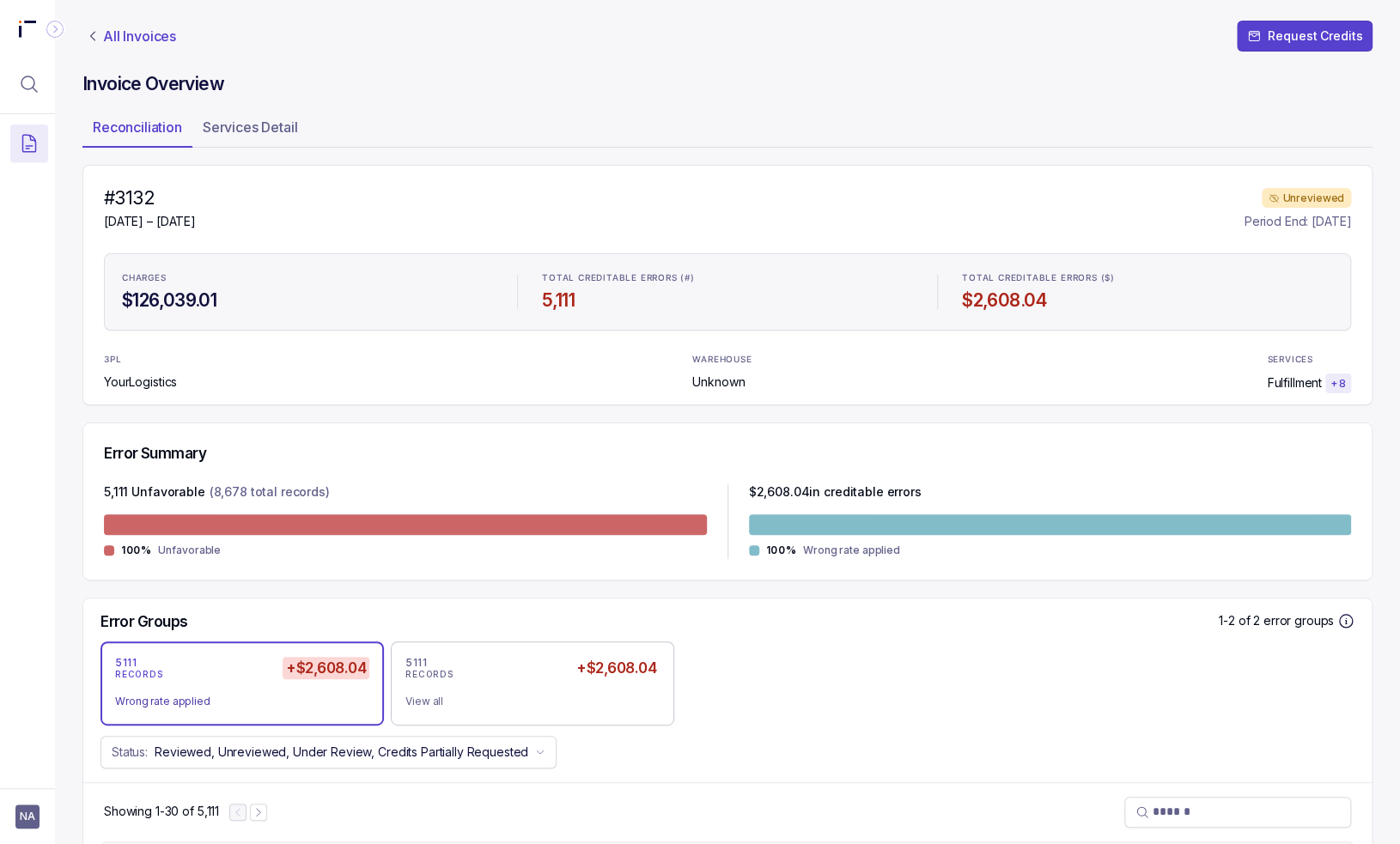
click at [147, 41] on p "All Invoices" at bounding box center [139, 36] width 73 height 17
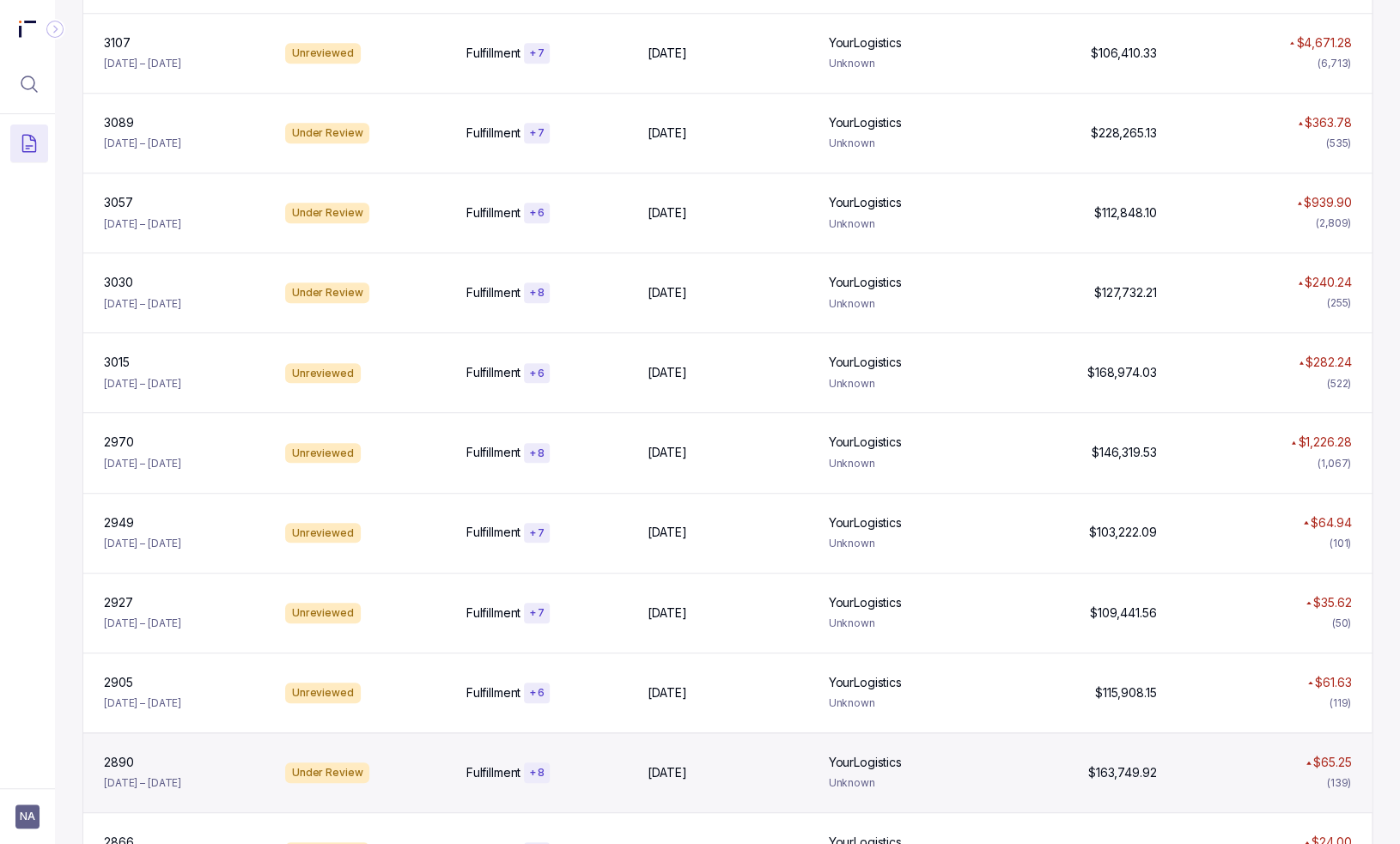
scroll to position [447, 0]
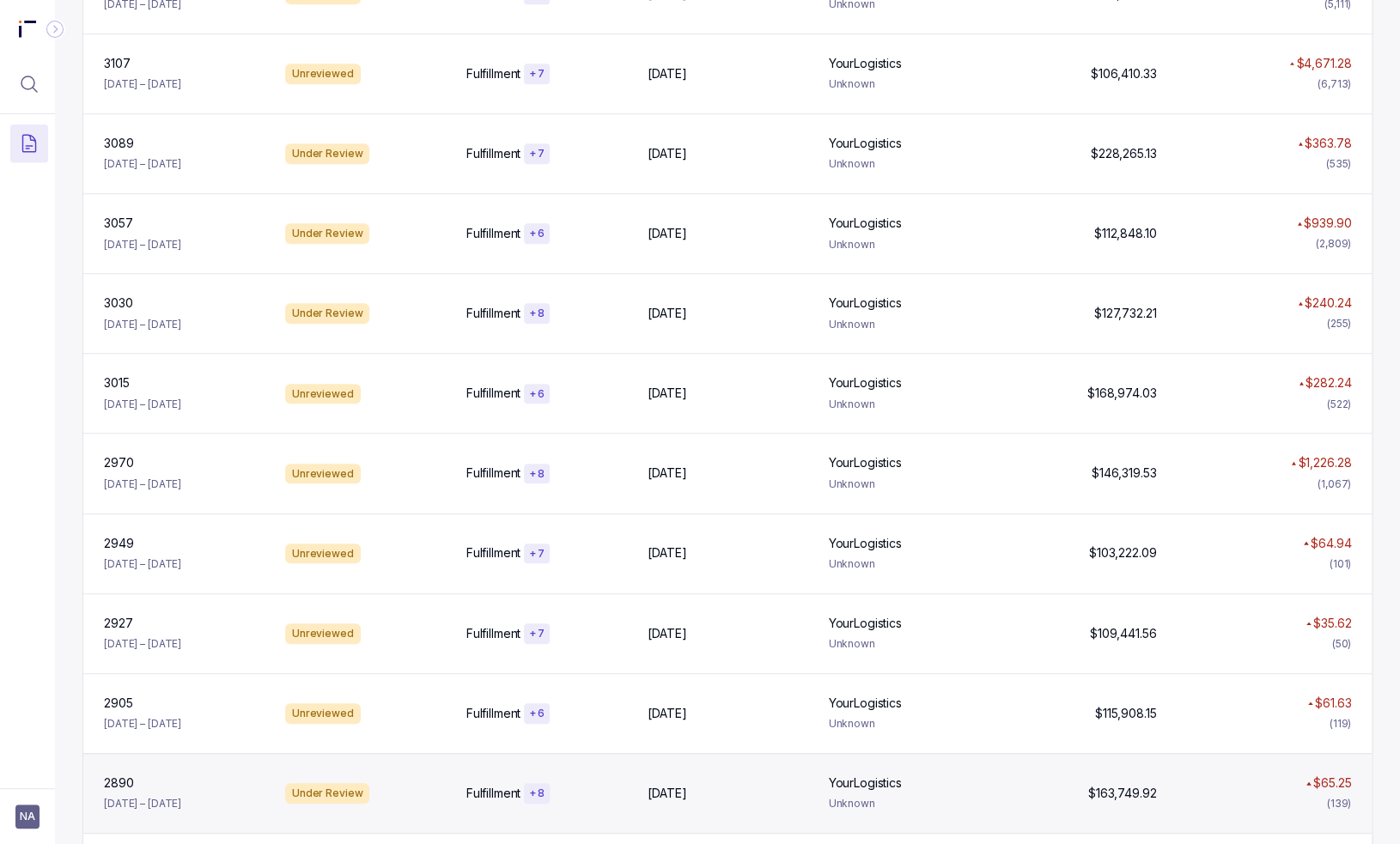
click at [588, 808] on div "2890 [DATE] – [DATE] Under Review Fulfillment + [DATE], [DATE], 2025 YourLogist…" at bounding box center [727, 793] width 1288 height 79
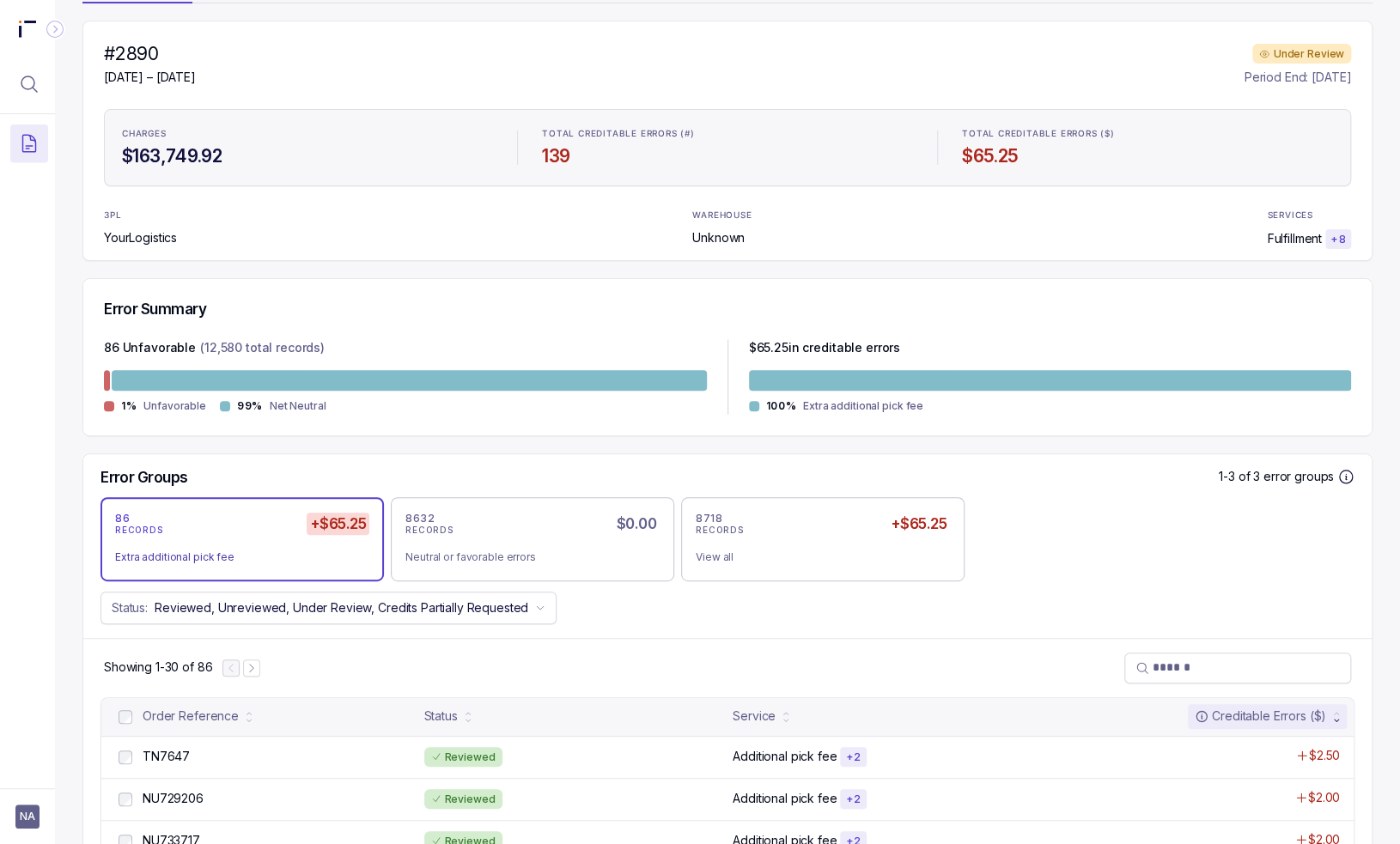
scroll to position [257, 0]
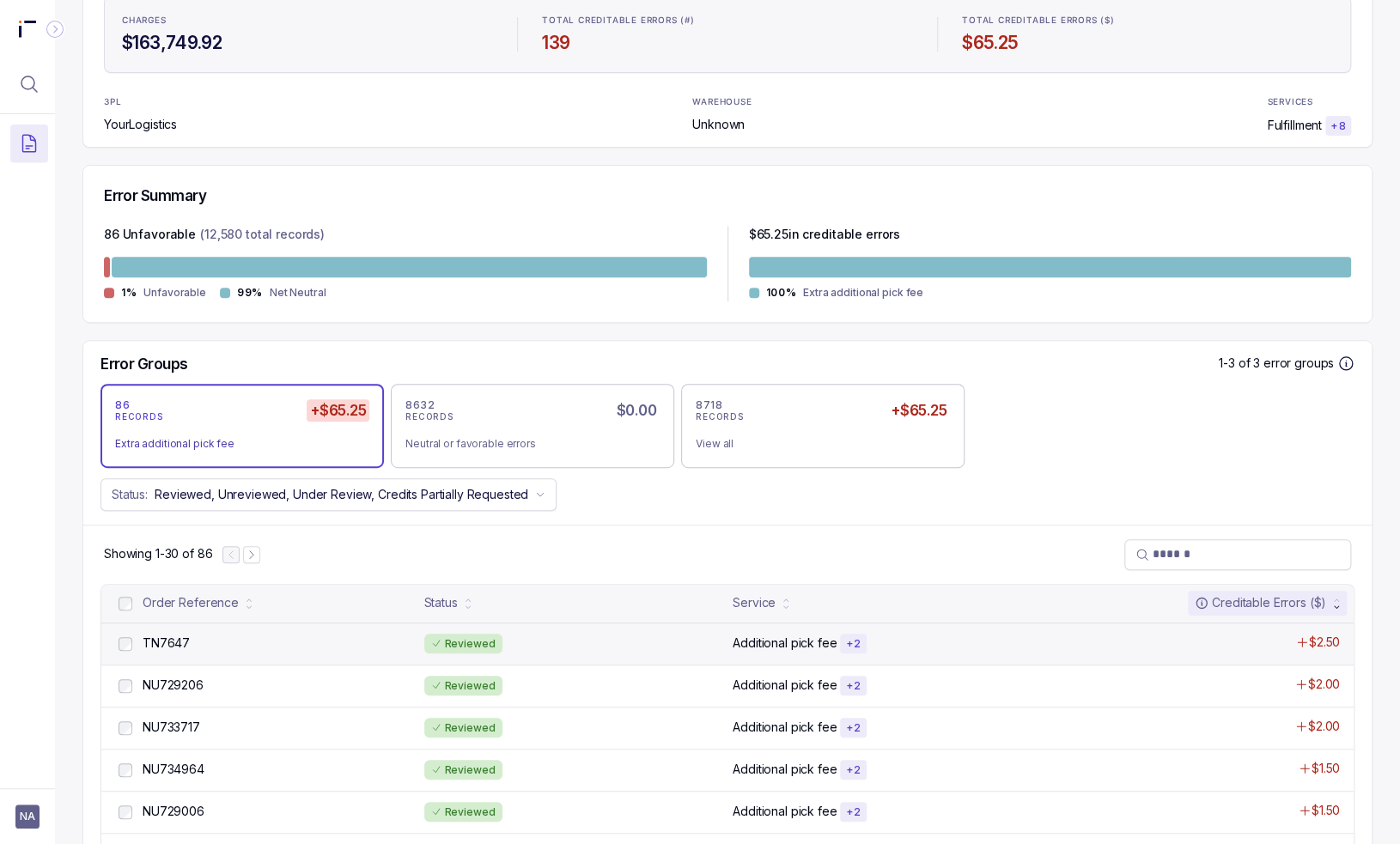
click at [316, 627] on div "TN7647 TN7647 Reviewed Additional pick fee + 2 $2.50" at bounding box center [727, 643] width 1252 height 42
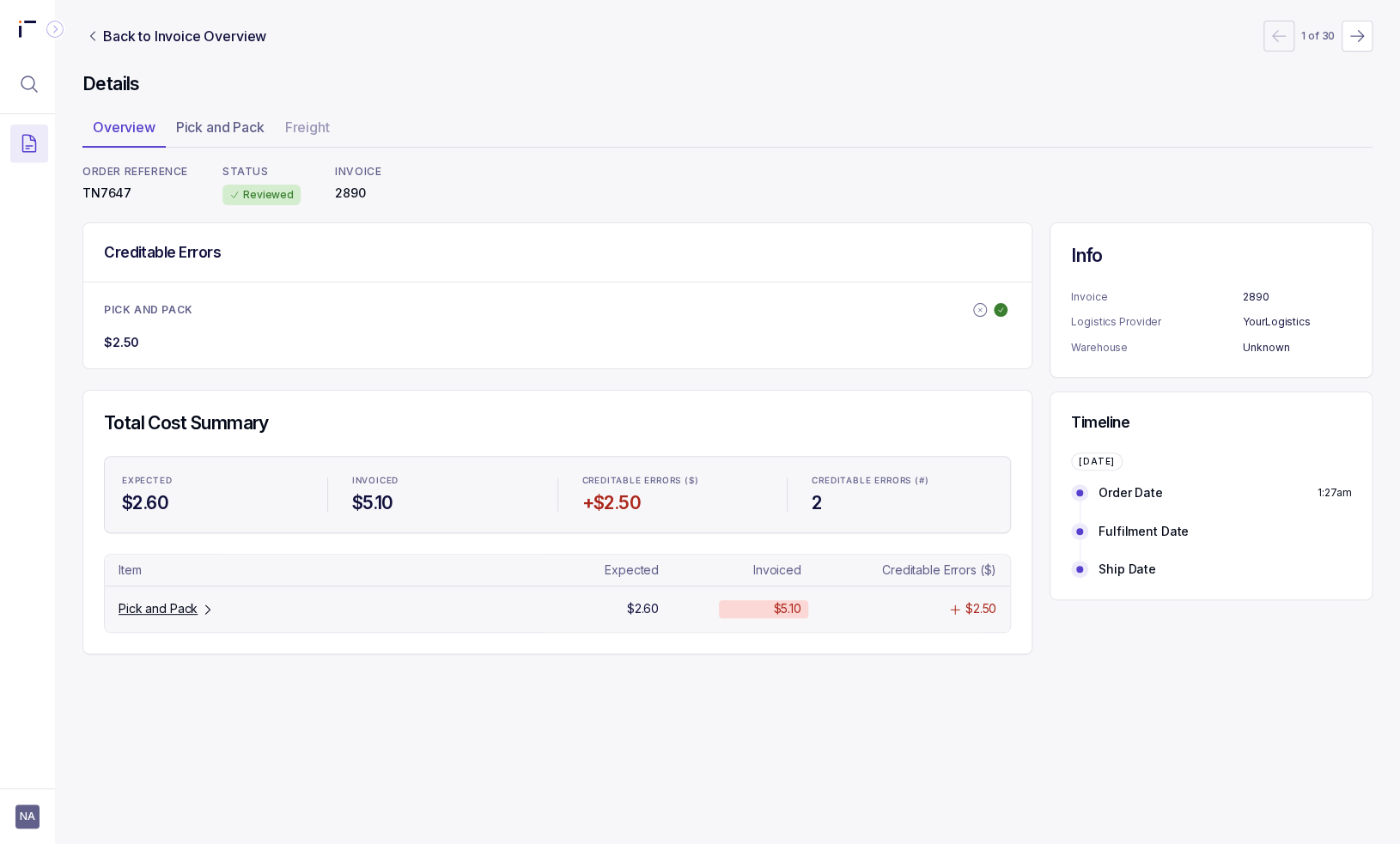
click at [189, 607] on p "Pick and Pack" at bounding box center [157, 608] width 79 height 17
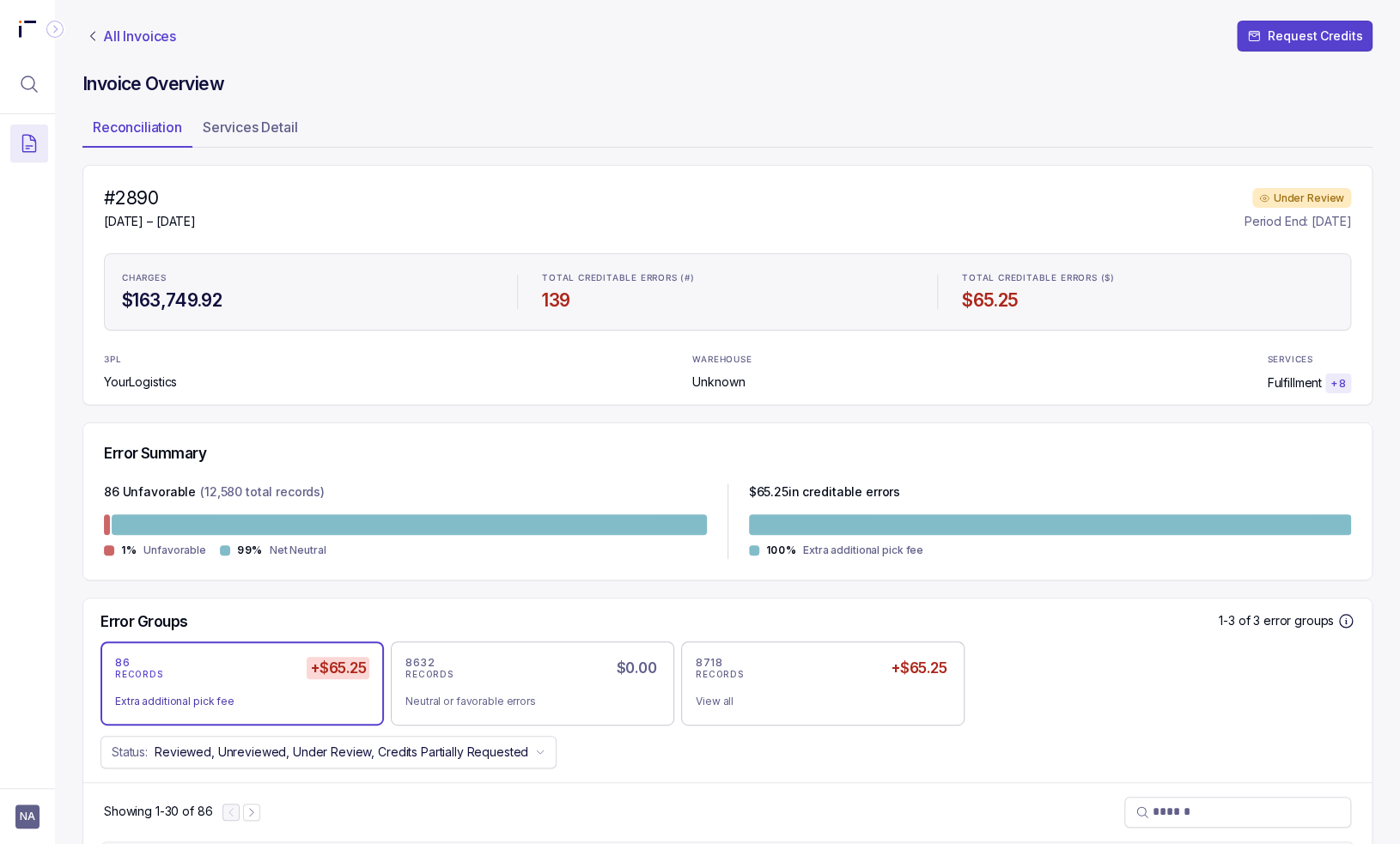
click at [156, 35] on p "All Invoices" at bounding box center [139, 36] width 73 height 17
click at [444, 337] on div "#[DATE] – [DATE] Under Review Period End: [DATE] CHARGES $163,749.92 TOTAL CRED…" at bounding box center [727, 285] width 1290 height 240
click at [142, 39] on p "All Invoices" at bounding box center [139, 36] width 73 height 17
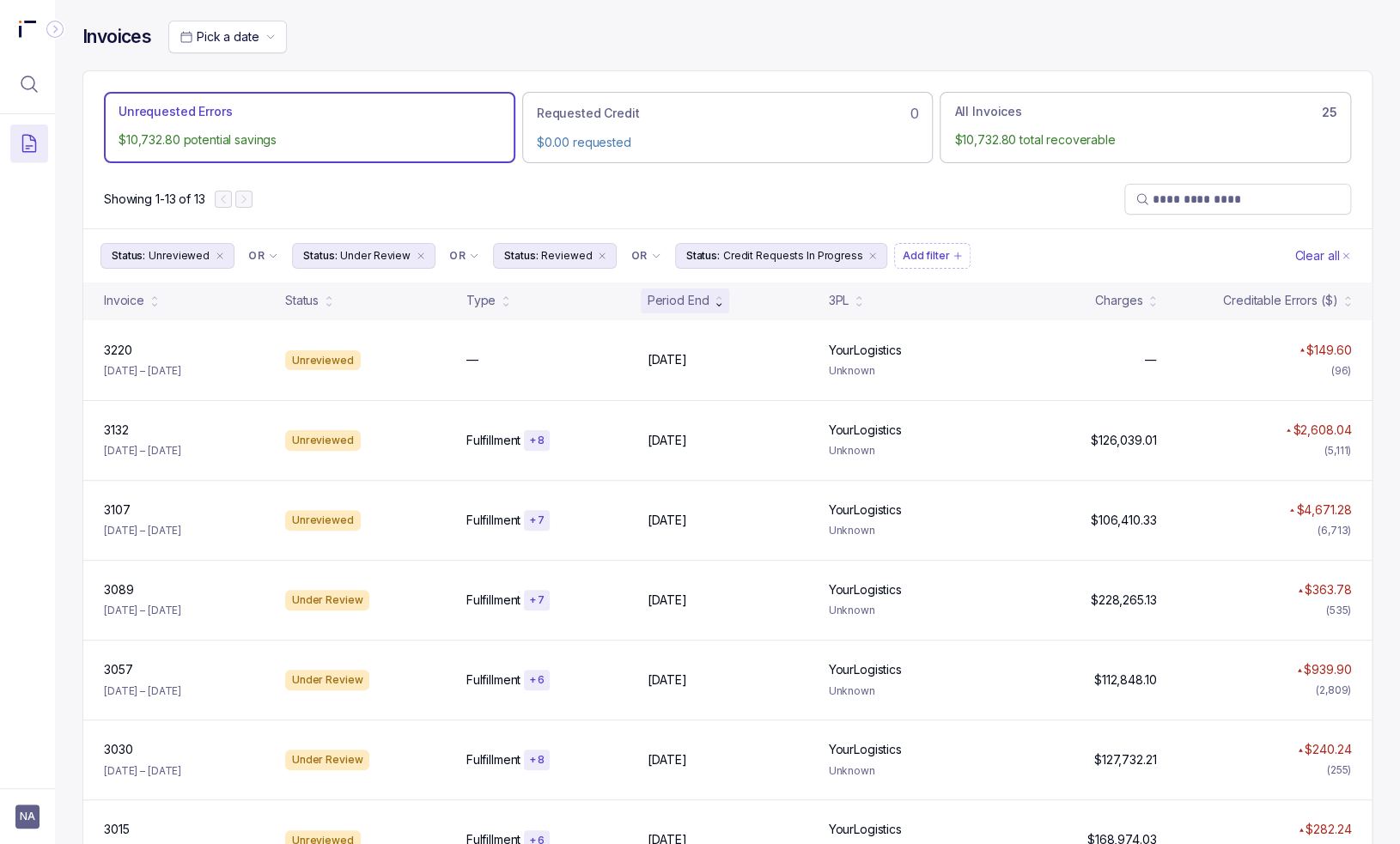
click at [536, 199] on div "Showing 1-13 of 13" at bounding box center [727, 200] width 1288 height 59
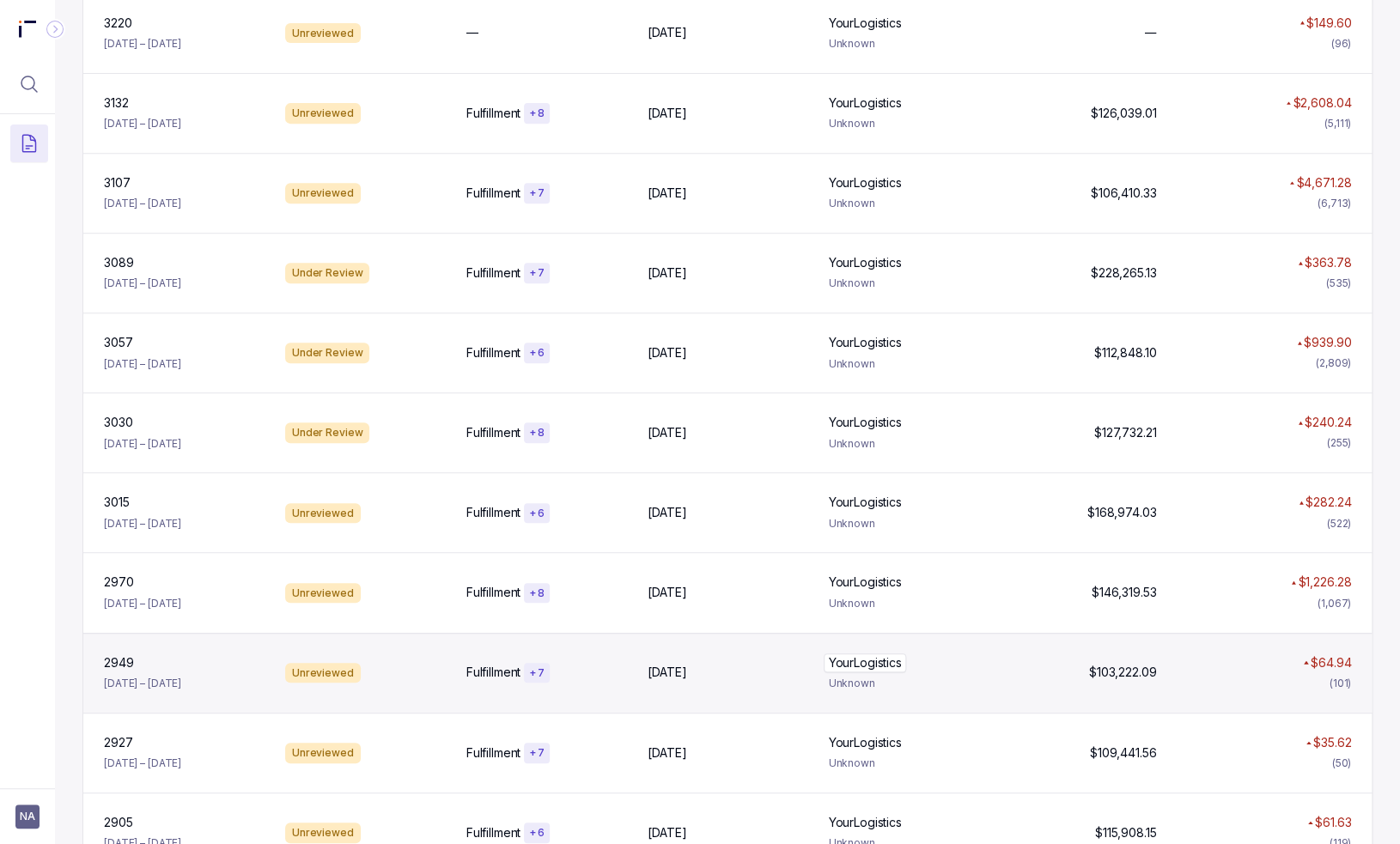
scroll to position [343, 0]
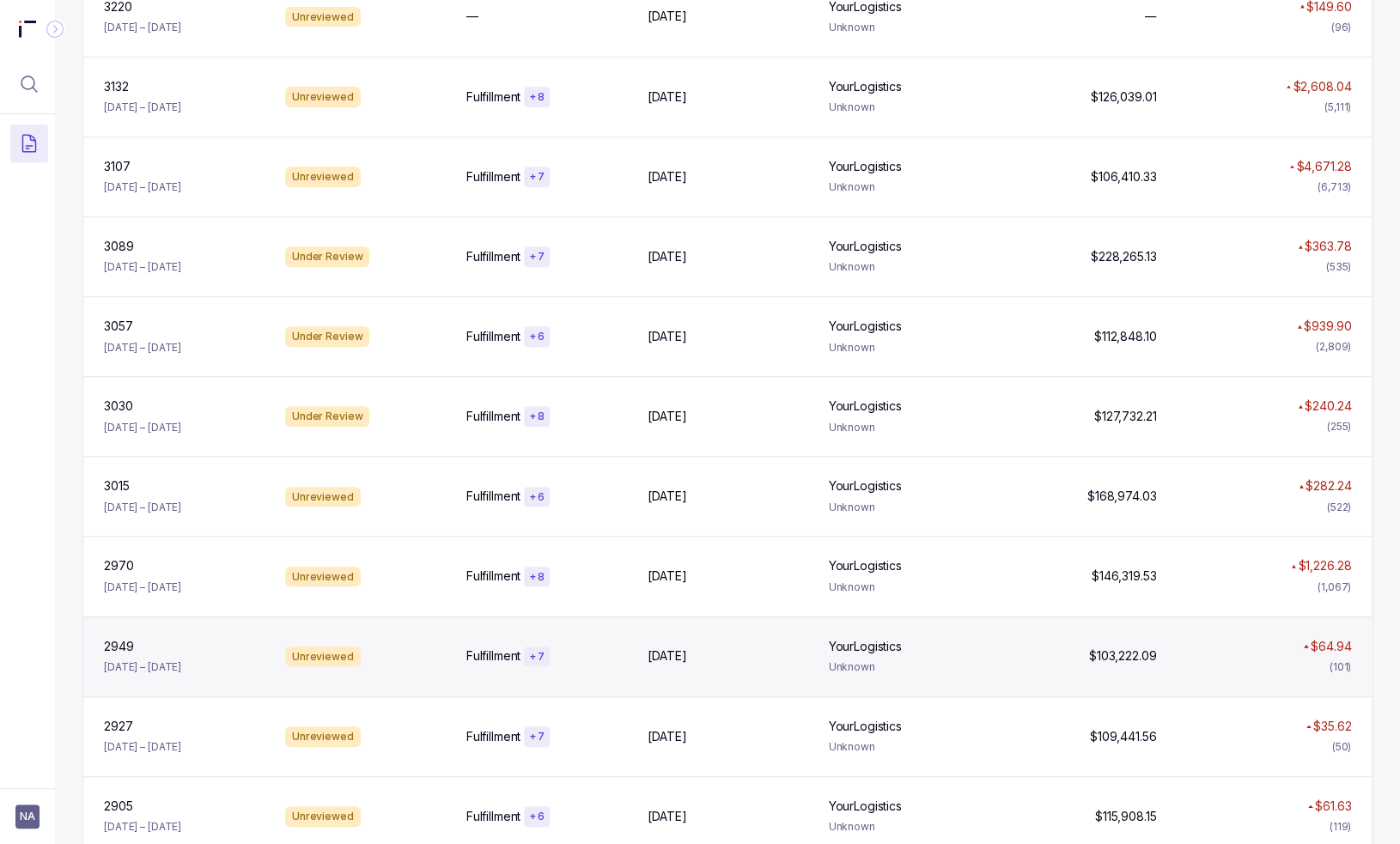
click at [979, 617] on div "2949 [DATE] – [DATE] Unreviewed Fulfillment + [DATE], [DATE], 2025 YourLogistic…" at bounding box center [727, 656] width 1288 height 79
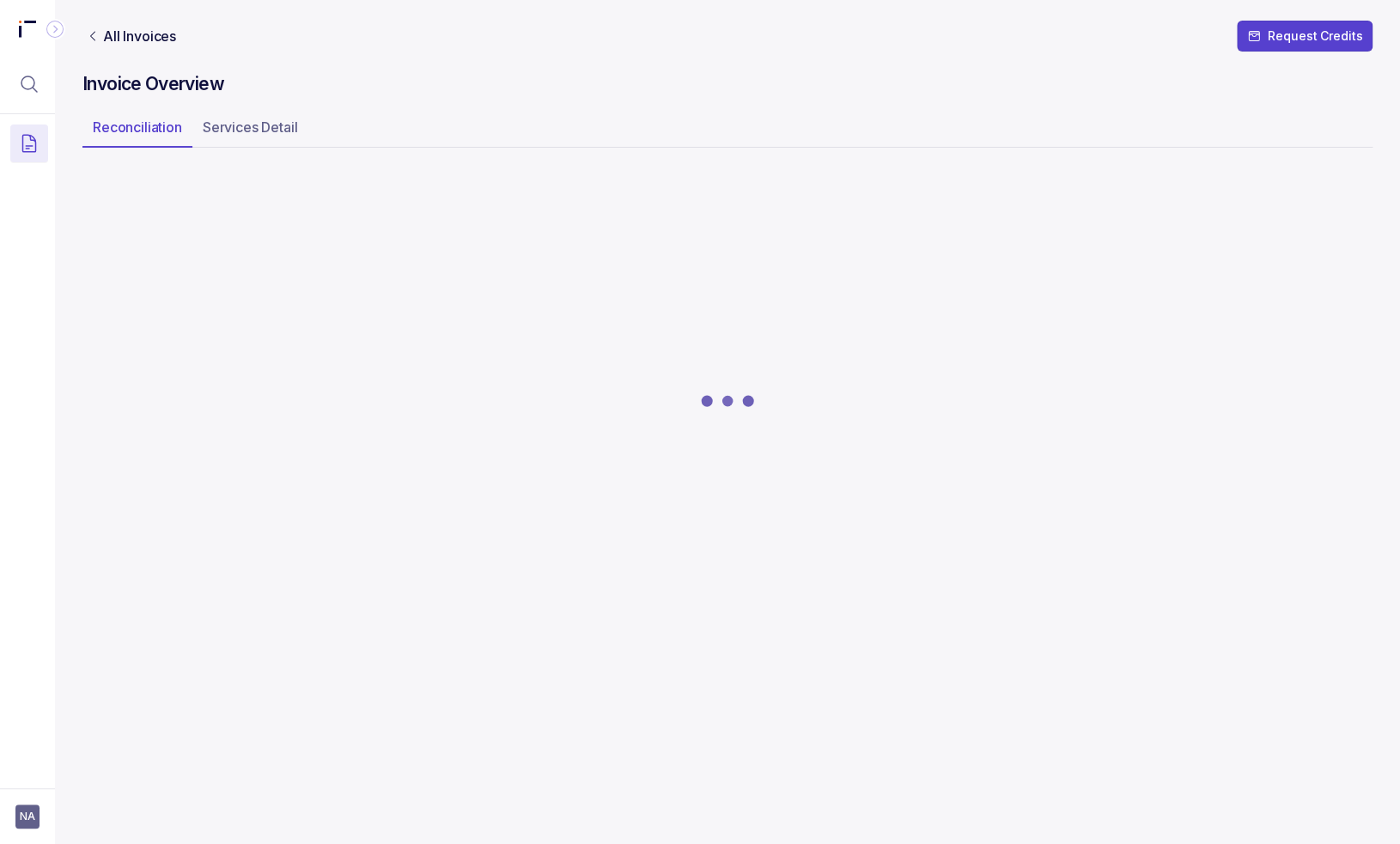
click at [890, 571] on div at bounding box center [727, 401] width 1290 height 473
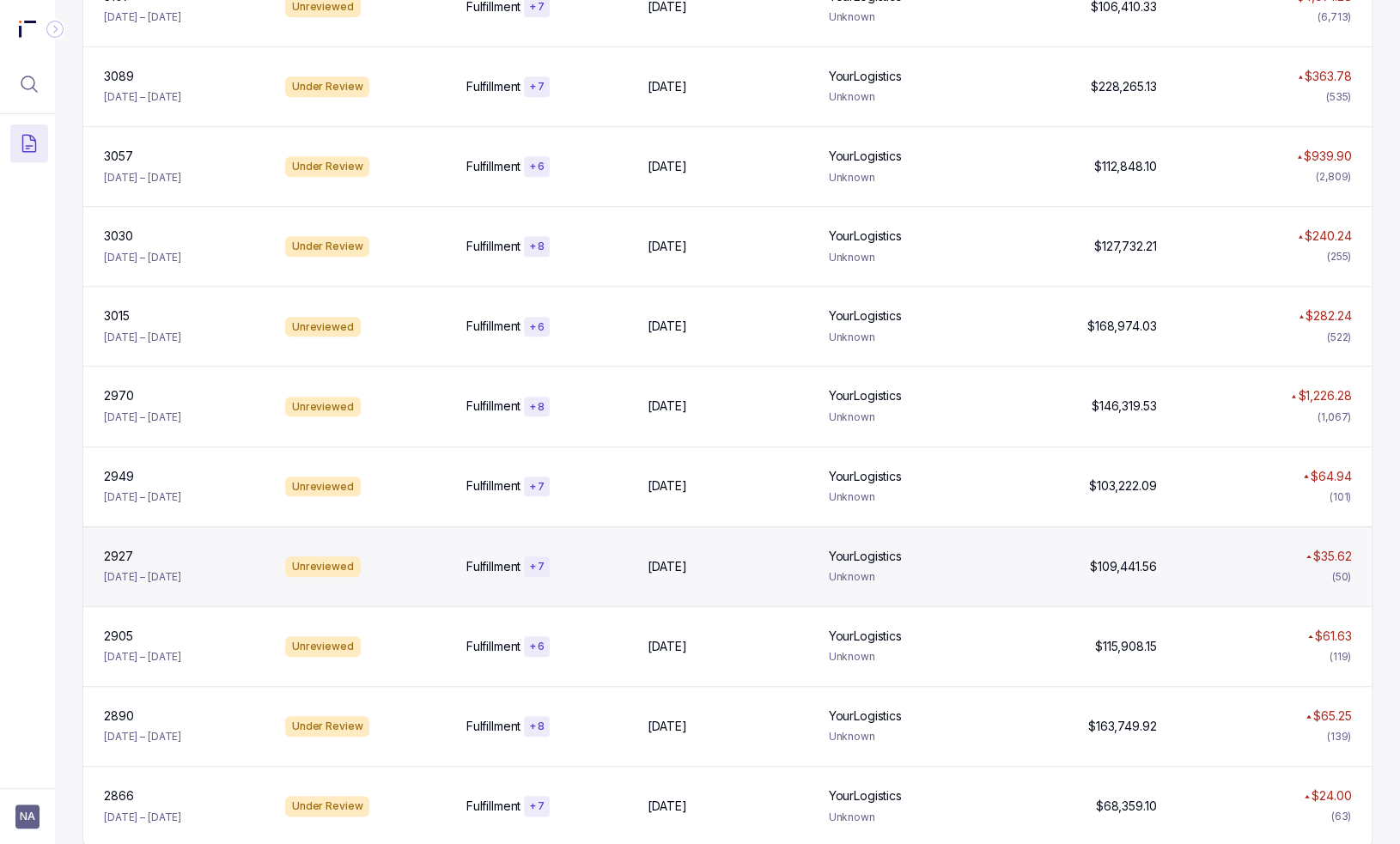
scroll to position [532, 0]
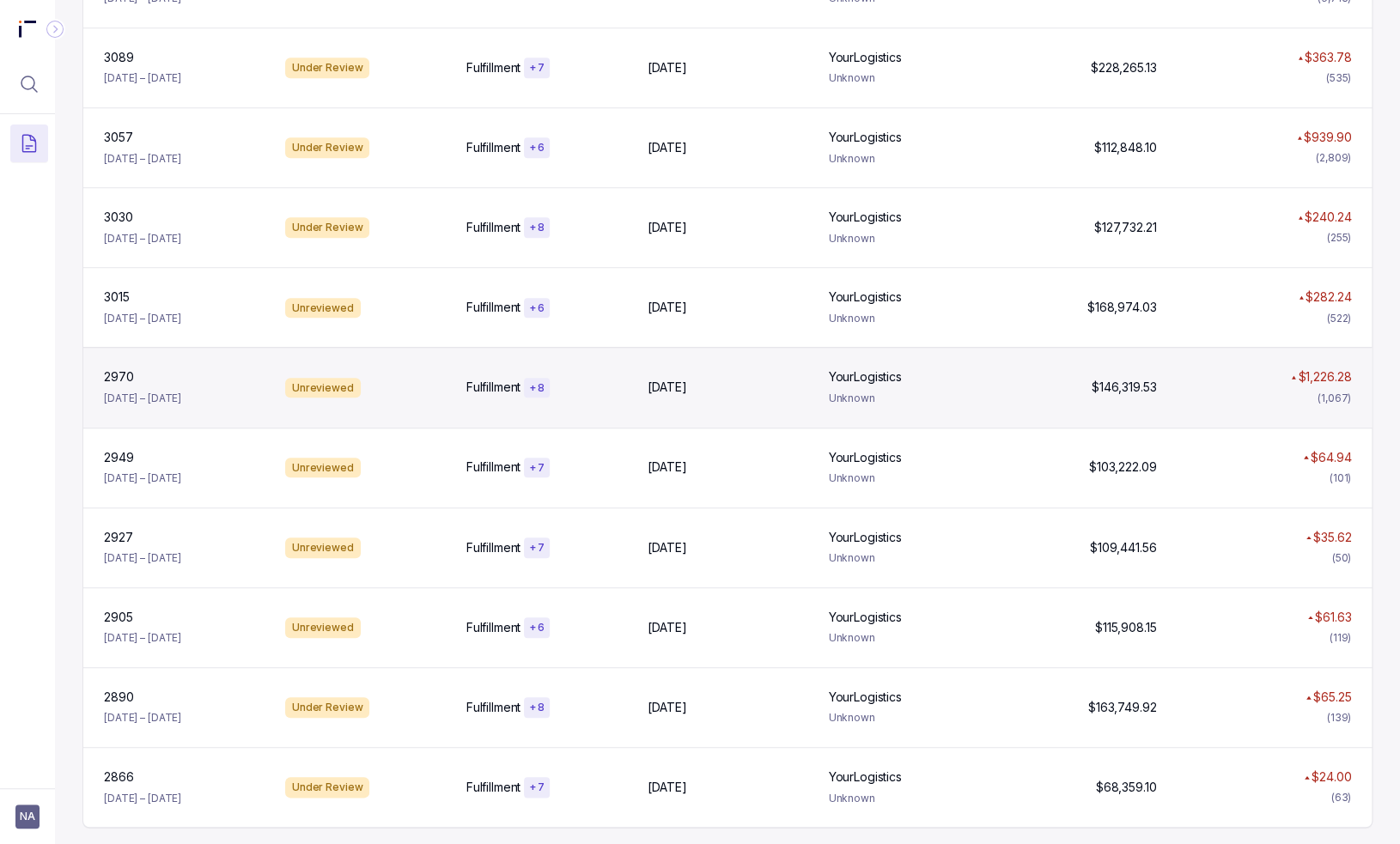
click at [891, 356] on div "2970 [DATE] – [DATE] Unreviewed Fulfillment + [DATE], [DATE], 2025 YourLogistic…" at bounding box center [727, 386] width 1288 height 79
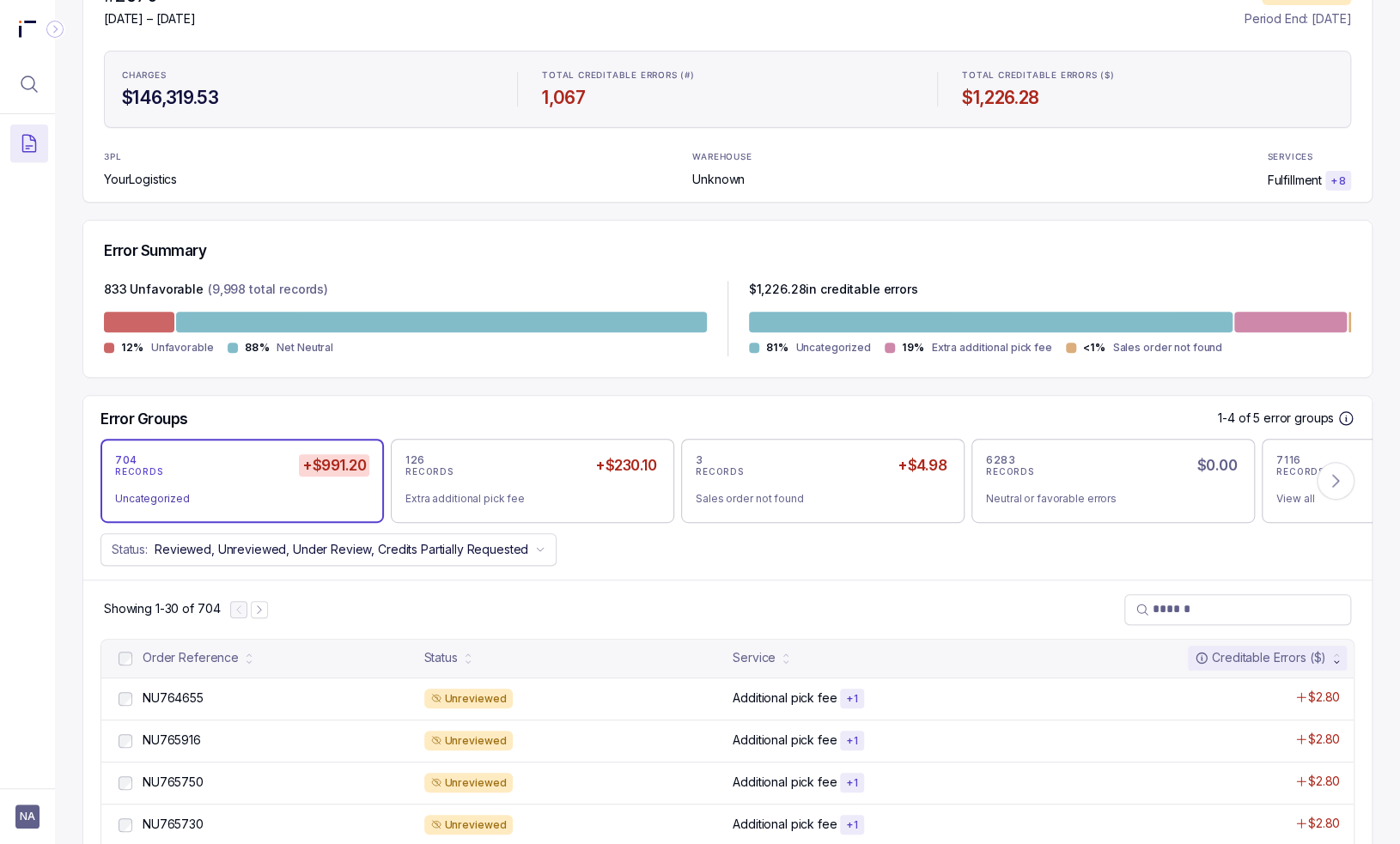
scroll to position [257, 0]
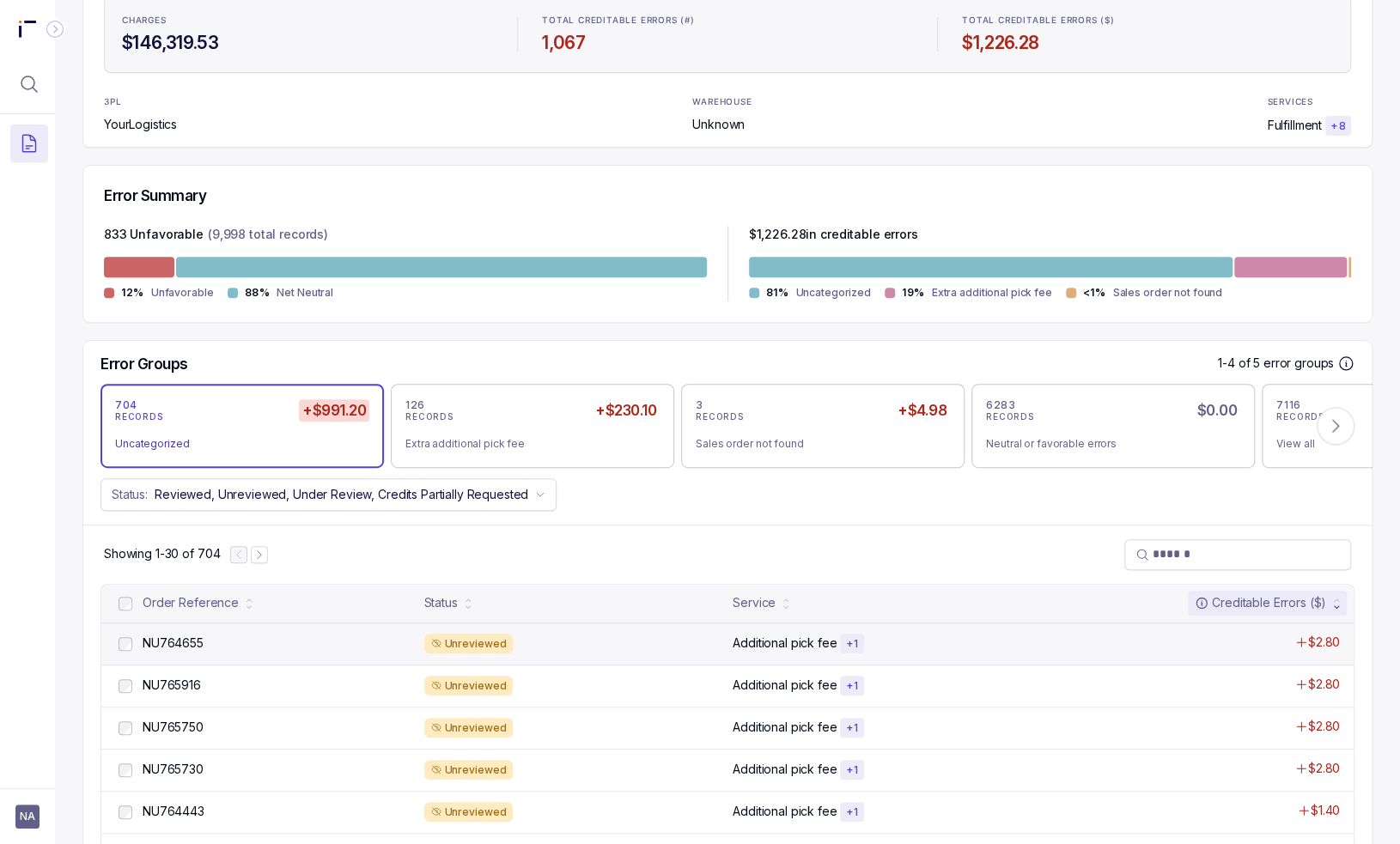
click at [674, 647] on div "Unreviewed" at bounding box center [574, 643] width 299 height 21
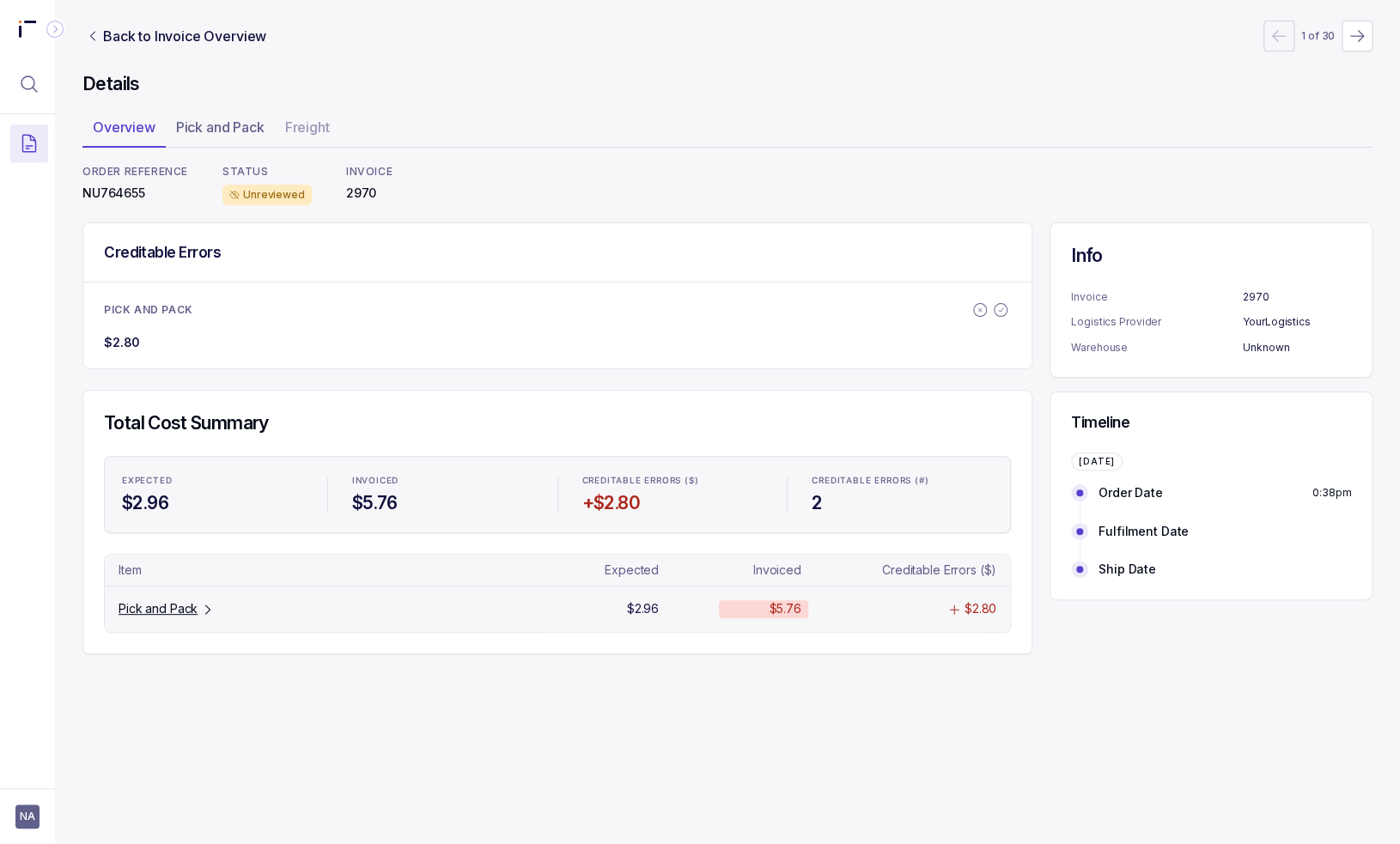
click at [580, 588] on tr "Pick and Pack $2.96 $5.76 $2.80" at bounding box center [558, 608] width 905 height 45
click at [175, 620] on tr "Pick and Pack $2.96 $5.76 $2.80" at bounding box center [558, 608] width 905 height 45
click at [172, 613] on p "Pick and Pack" at bounding box center [157, 608] width 79 height 17
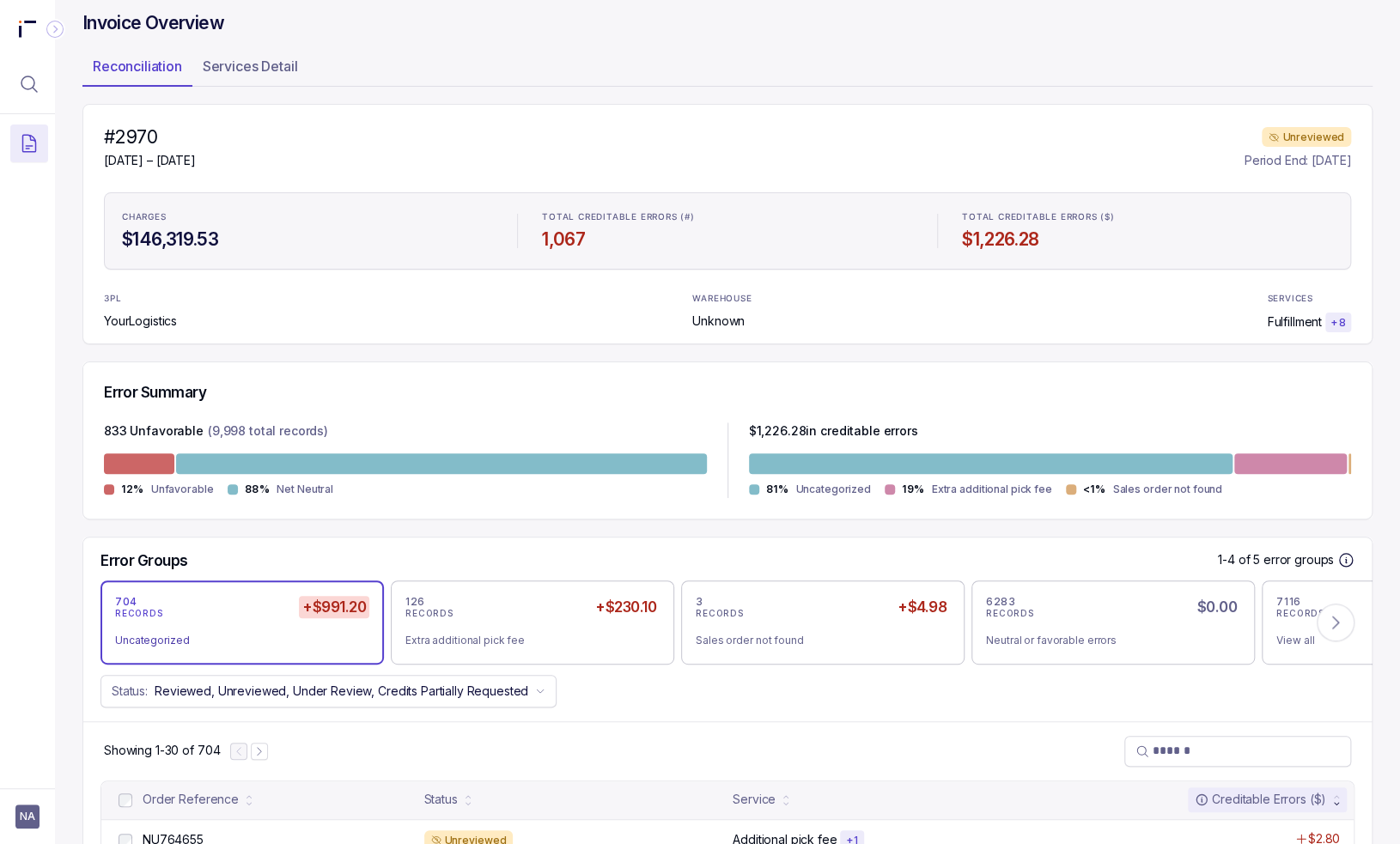
scroll to position [86, 0]
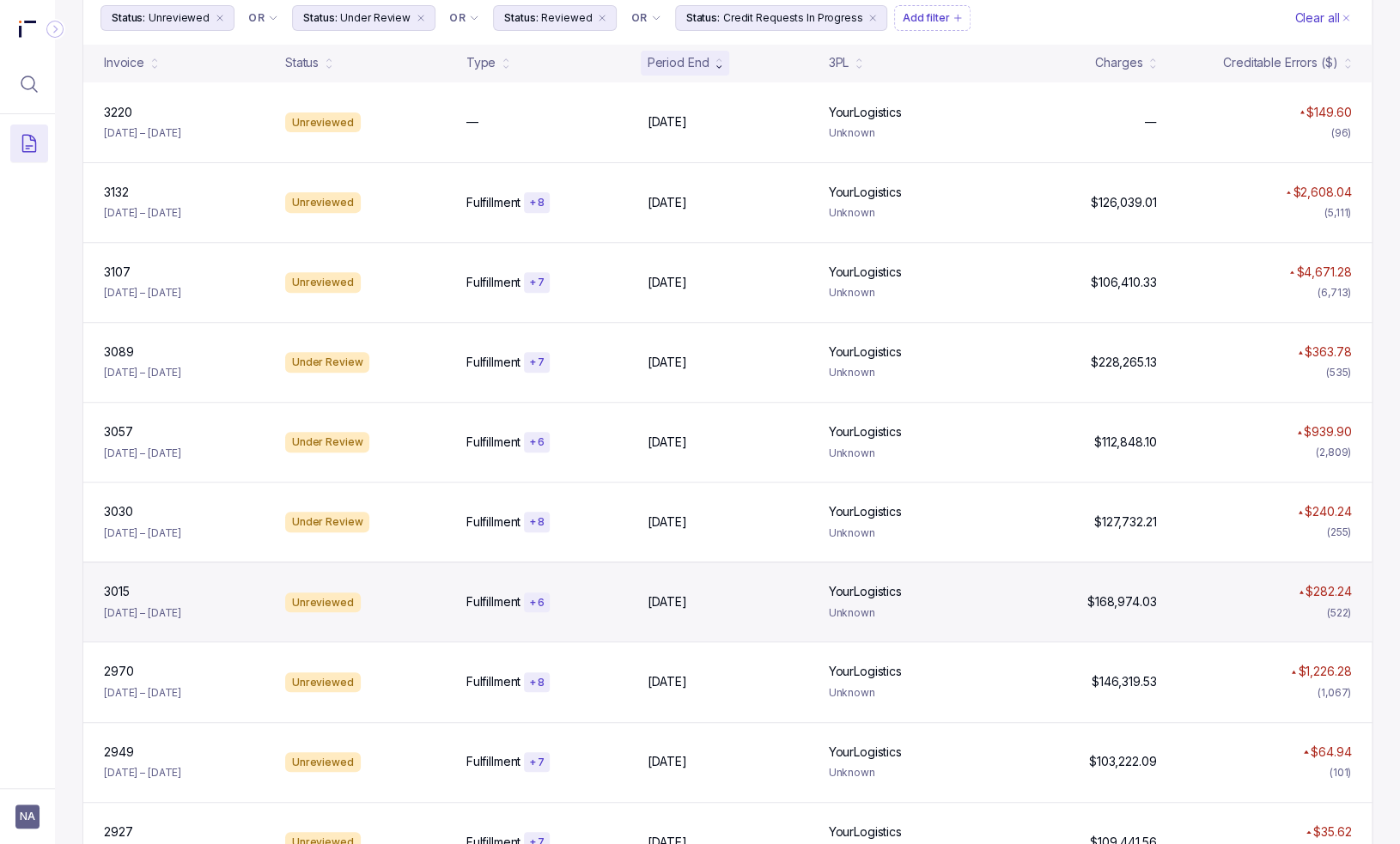
scroll to position [343, 0]
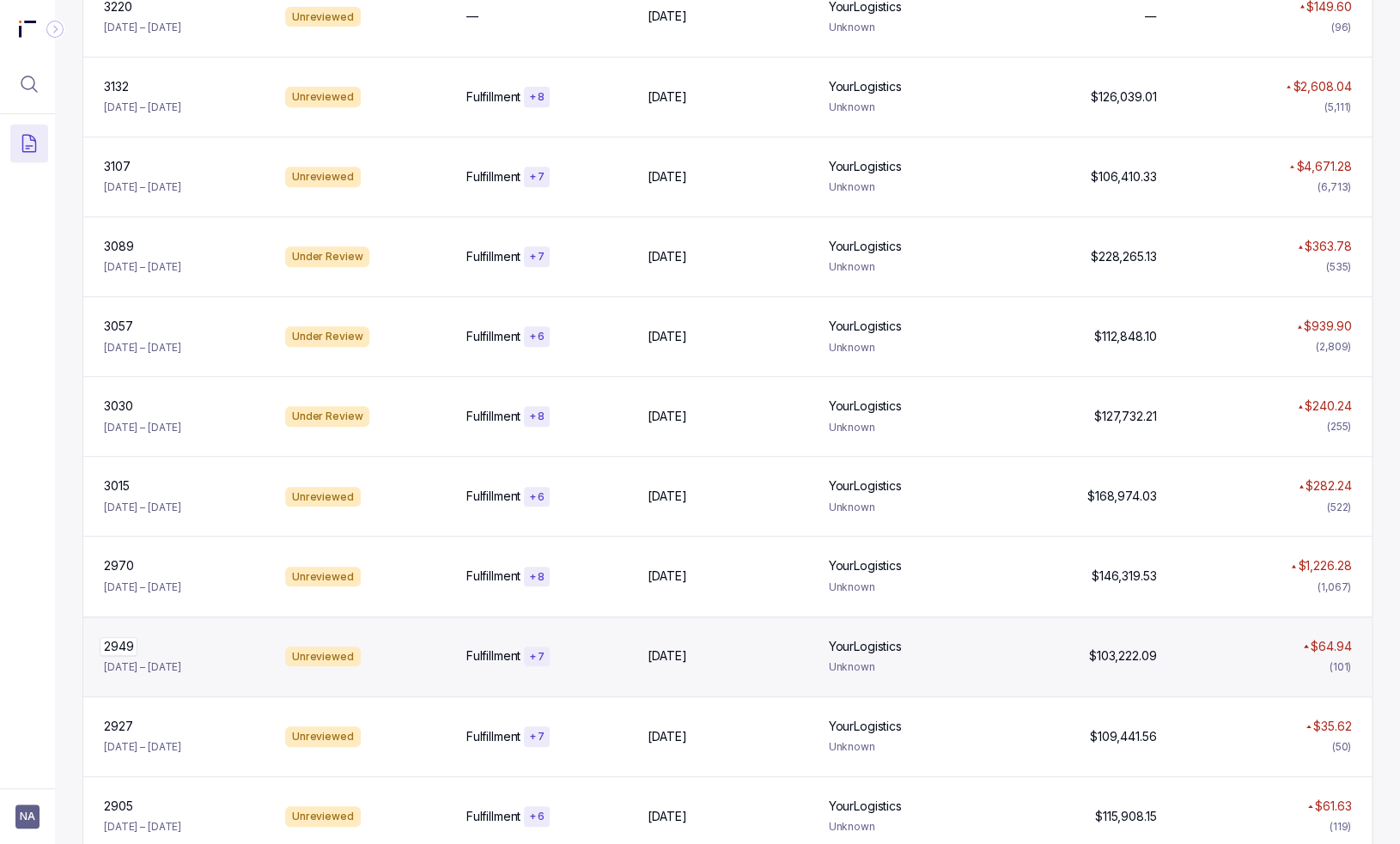
click at [228, 648] on div "2949 2949" at bounding box center [185, 646] width 161 height 17
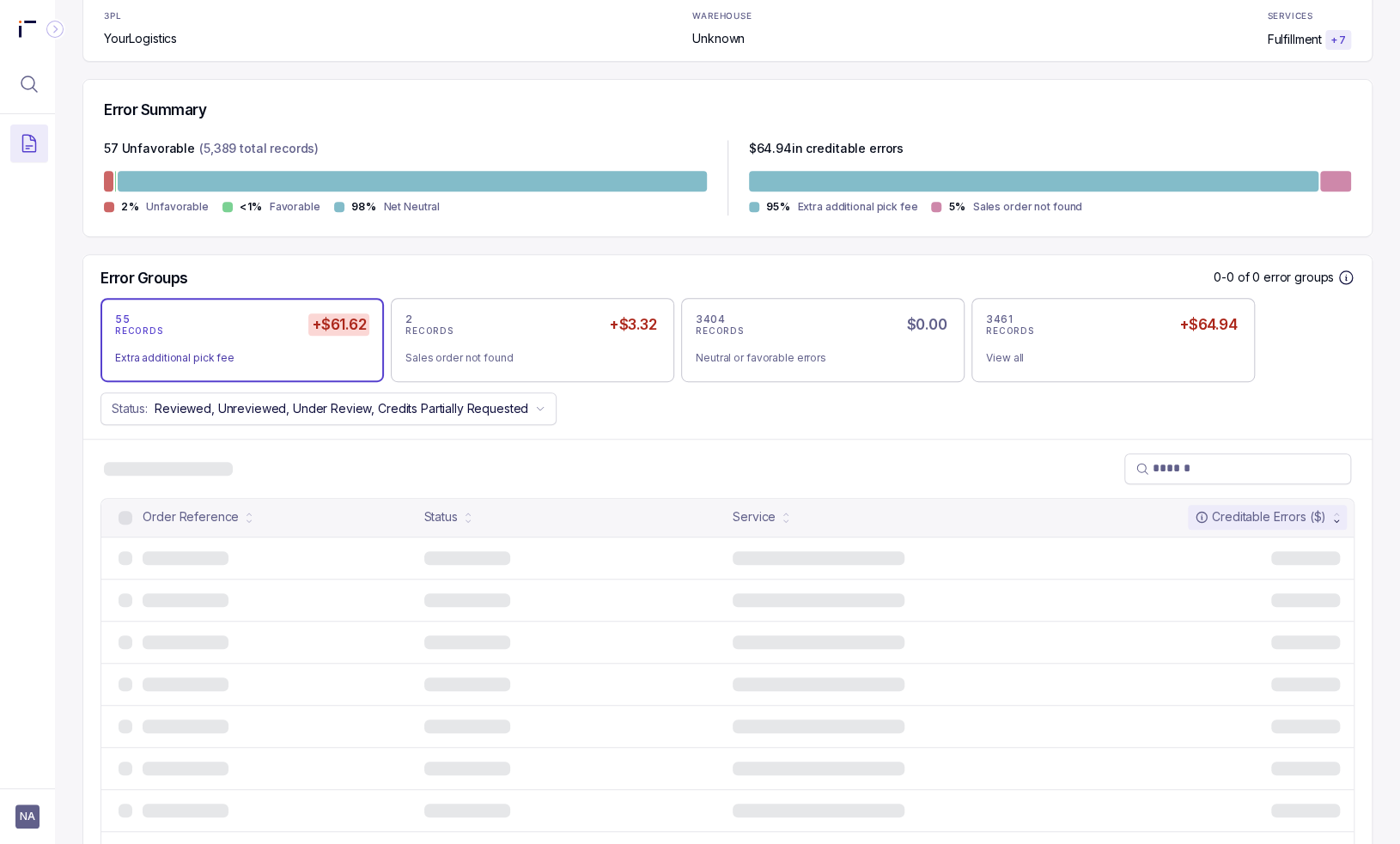
scroll to position [164, 0]
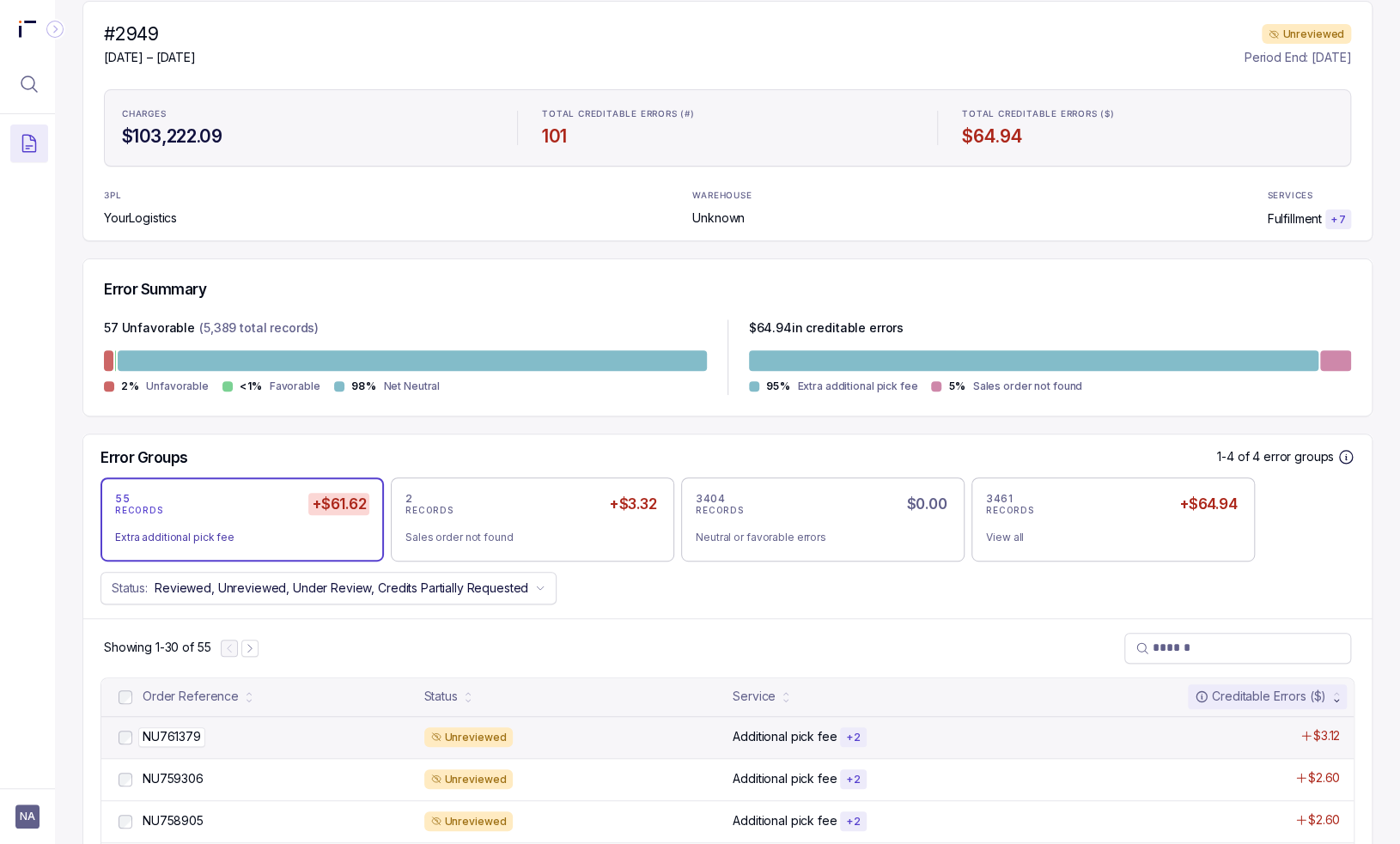
click at [254, 735] on div "NU761379 NU761379" at bounding box center [278, 736] width 272 height 17
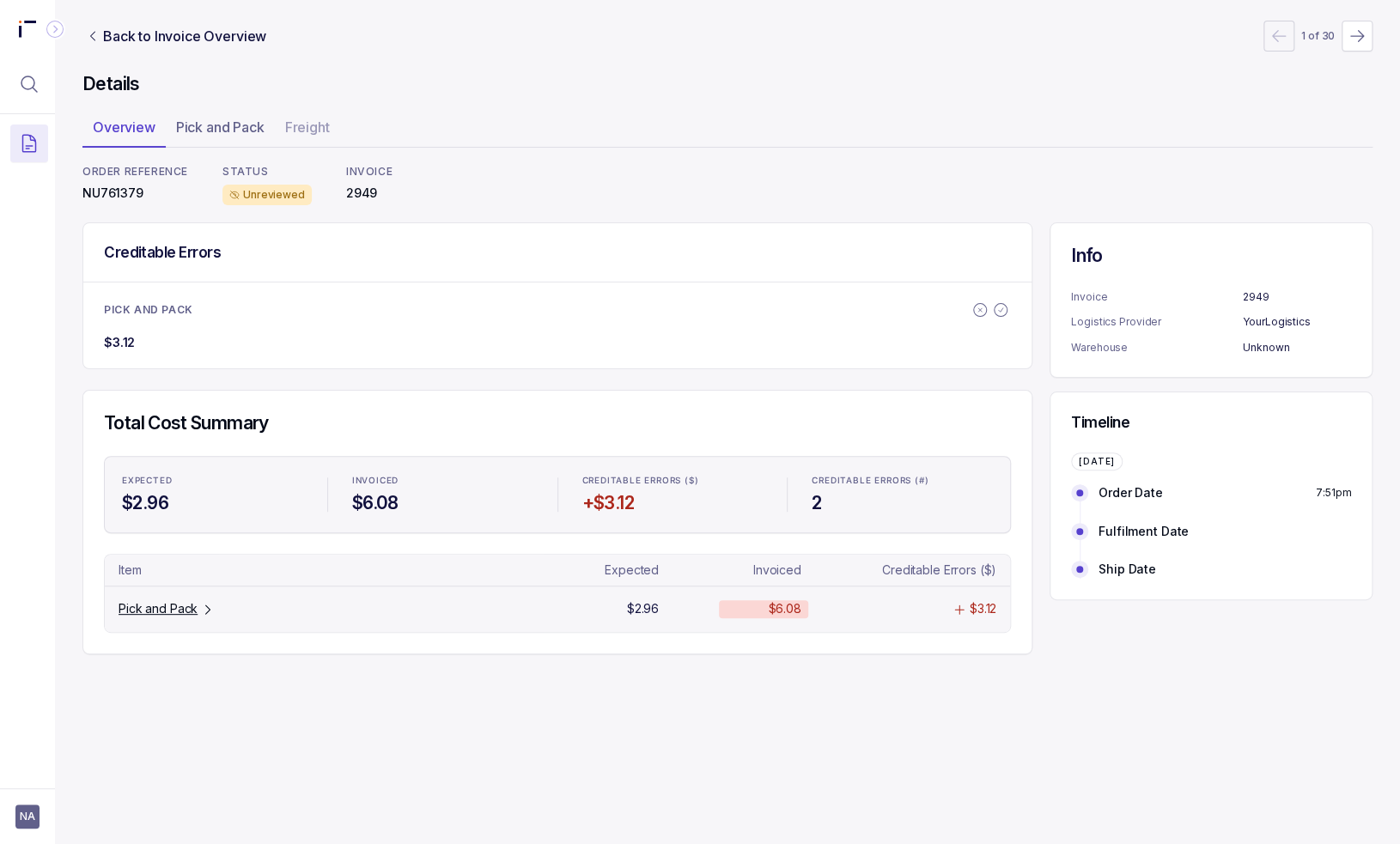
click at [220, 600] on div "Pick and Pack" at bounding box center [215, 608] width 206 height 17
click at [175, 610] on p "Pick and Pack" at bounding box center [157, 608] width 79 height 17
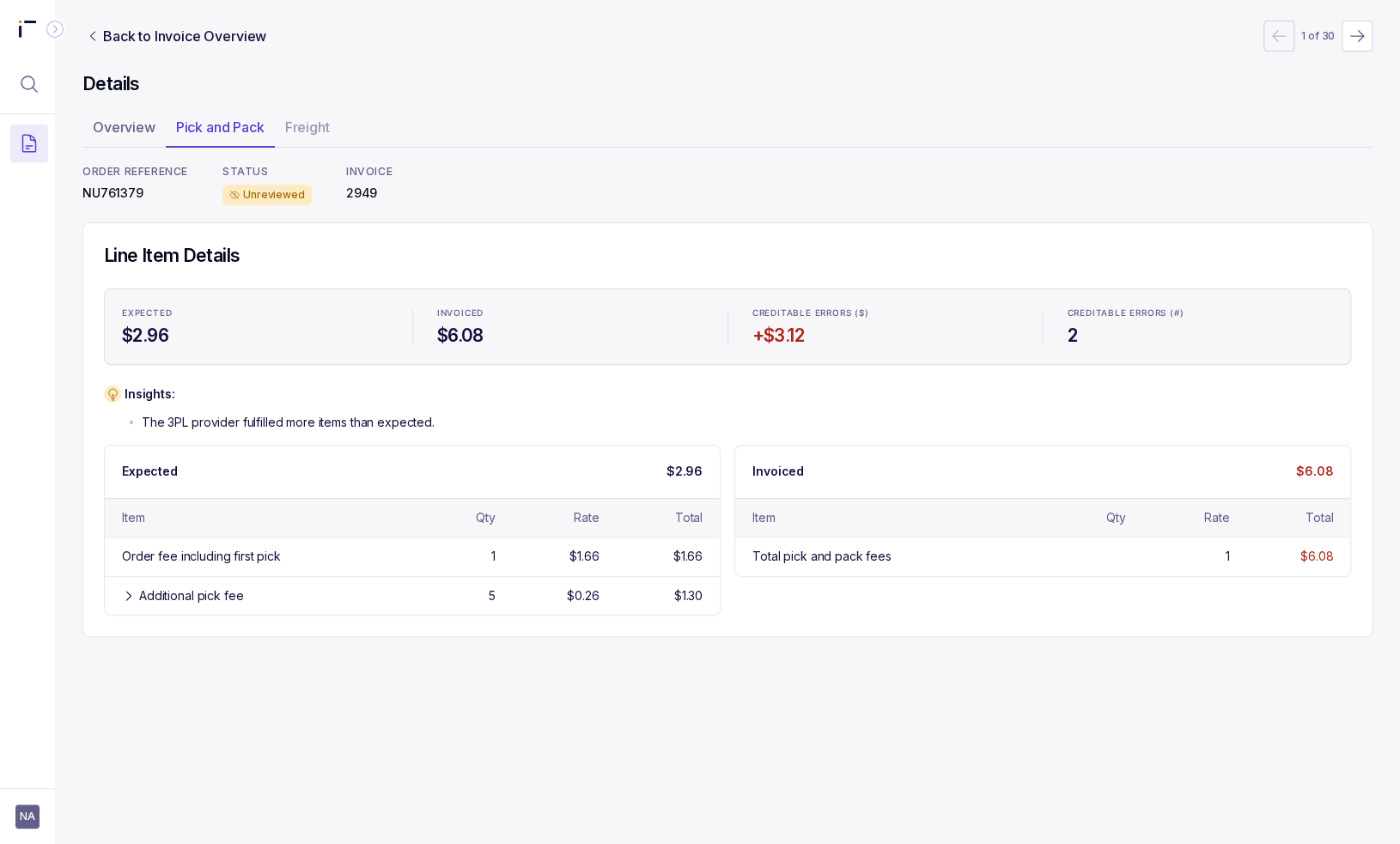
click at [782, 672] on div "Back to Invoice Overview 1 of 30 Details Overview Pick and Pack Freight ORDER R…" at bounding box center [727, 422] width 1345 height 844
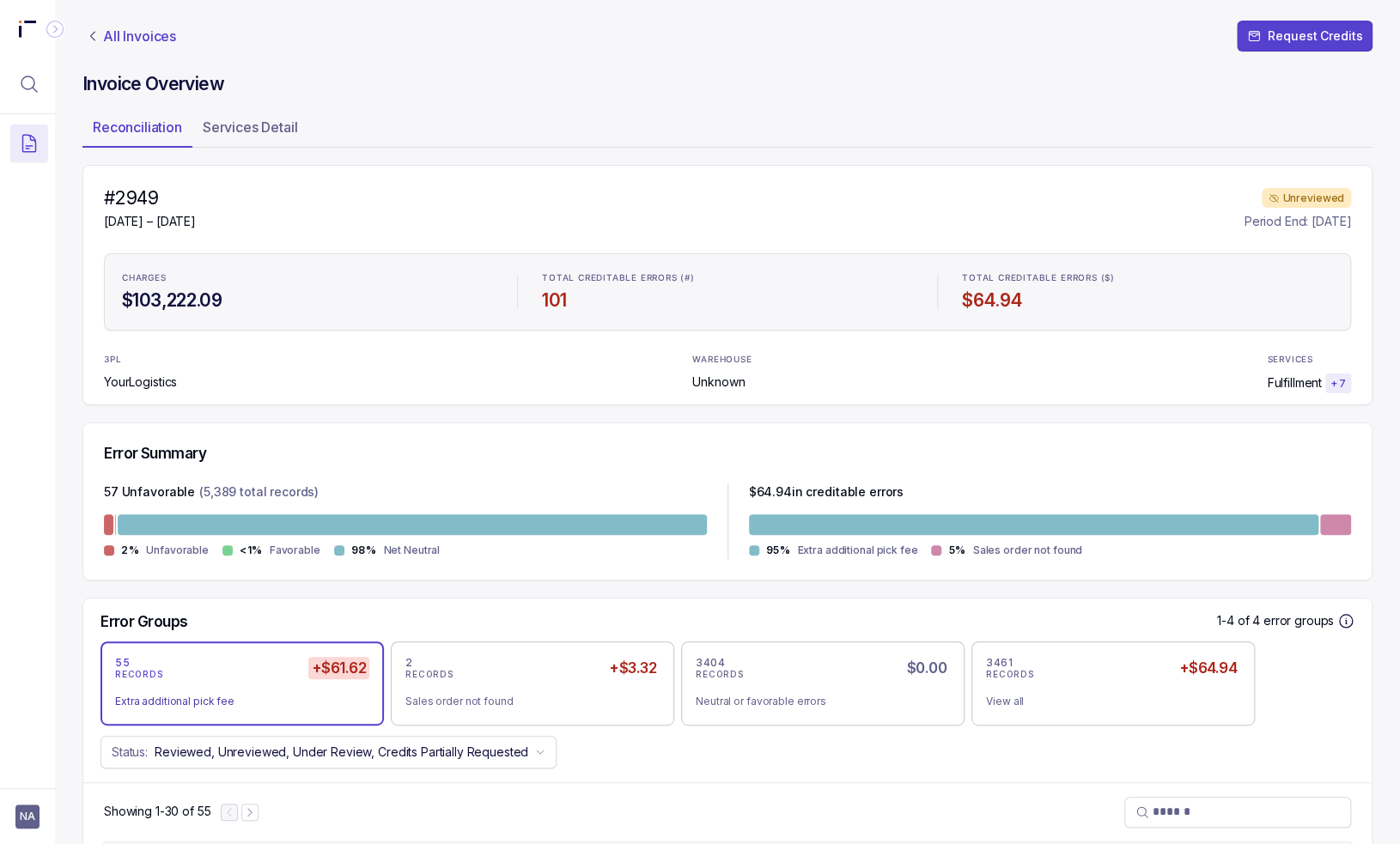
click at [160, 41] on p "All Invoices" at bounding box center [139, 36] width 73 height 17
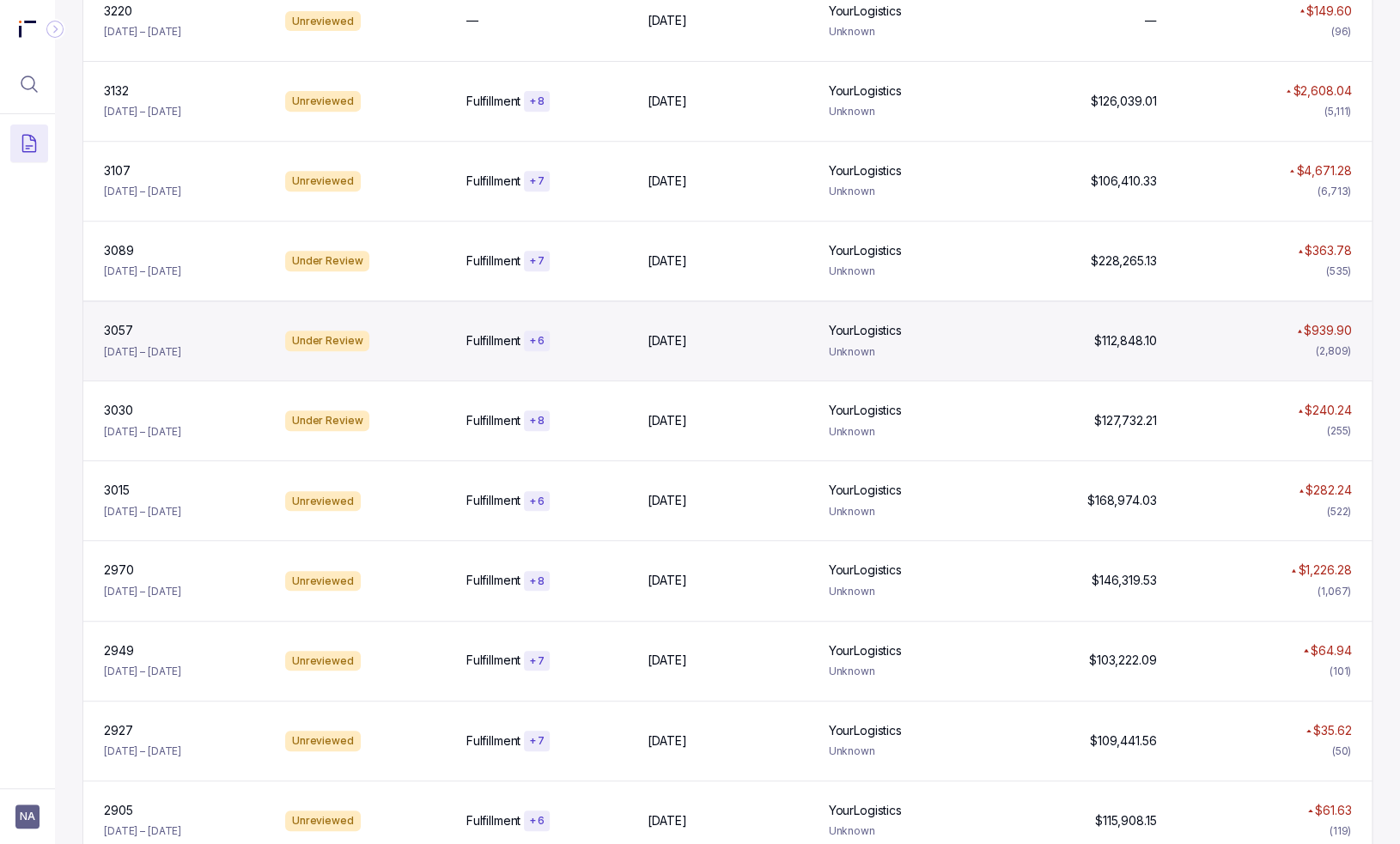
scroll to position [532, 0]
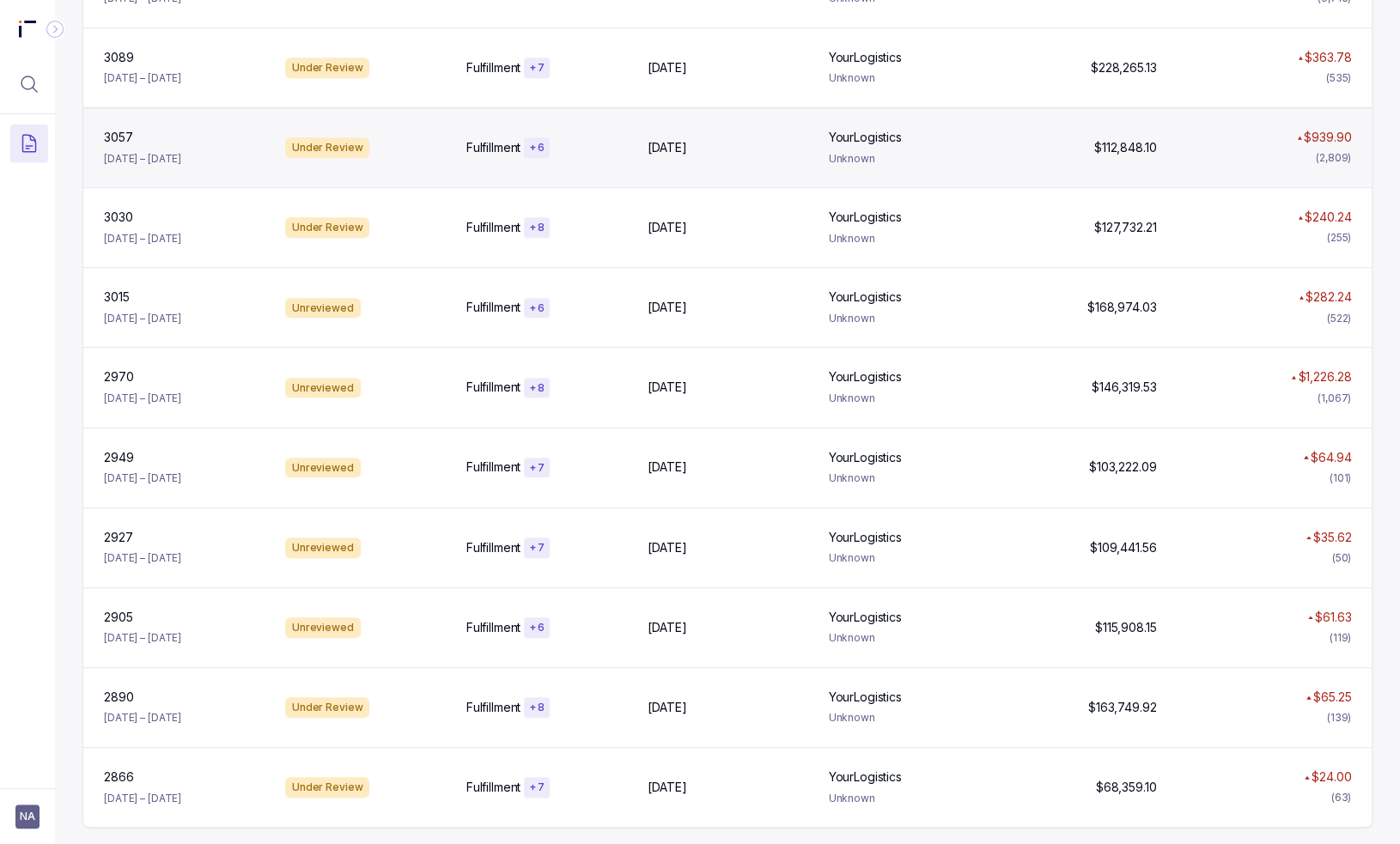
click at [648, 169] on div "3057 [DATE] – [DATE] Under Review Fulfillment + [DATE], [DATE], 2025 YourLogist…" at bounding box center [727, 147] width 1288 height 79
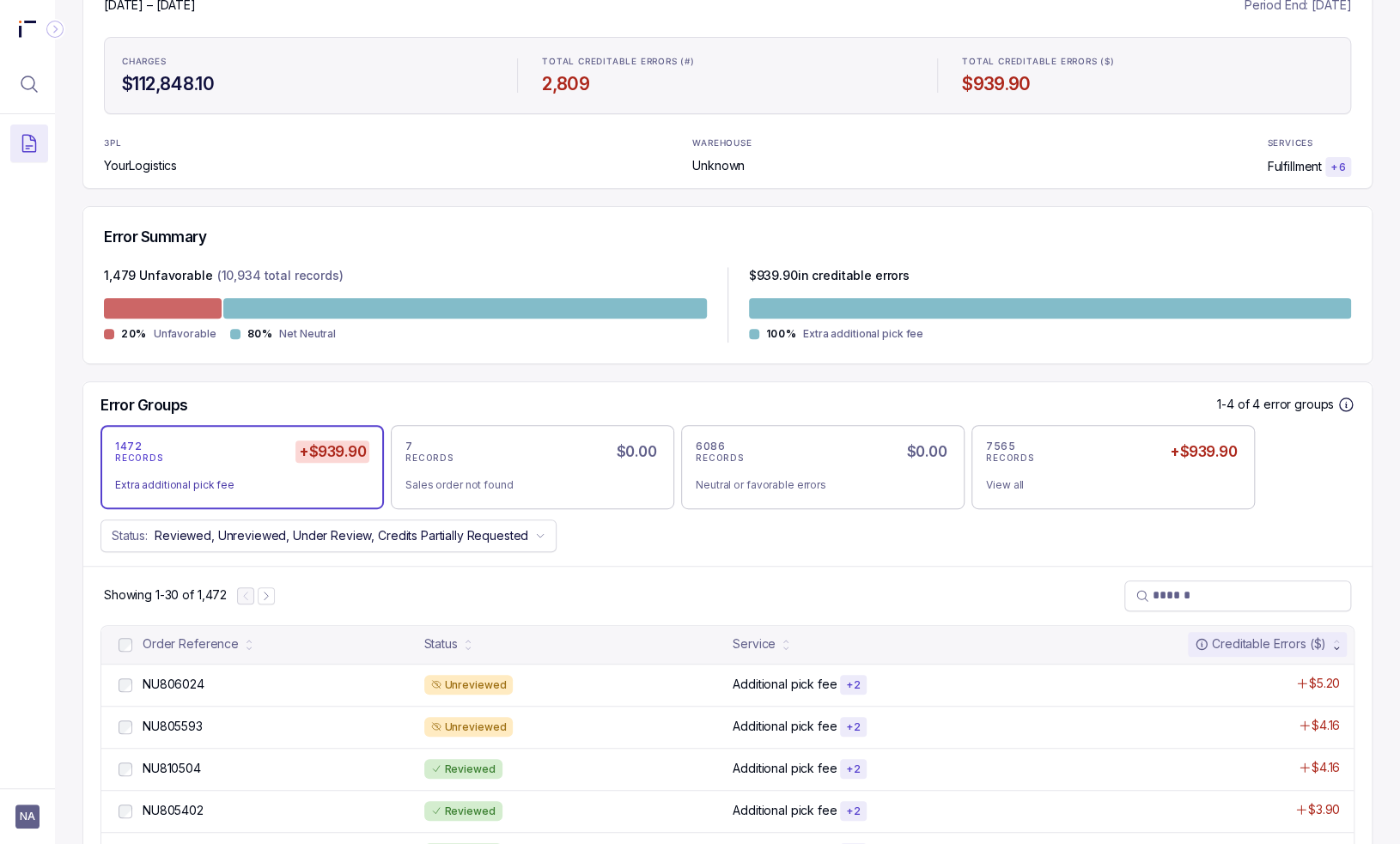
scroll to position [257, 0]
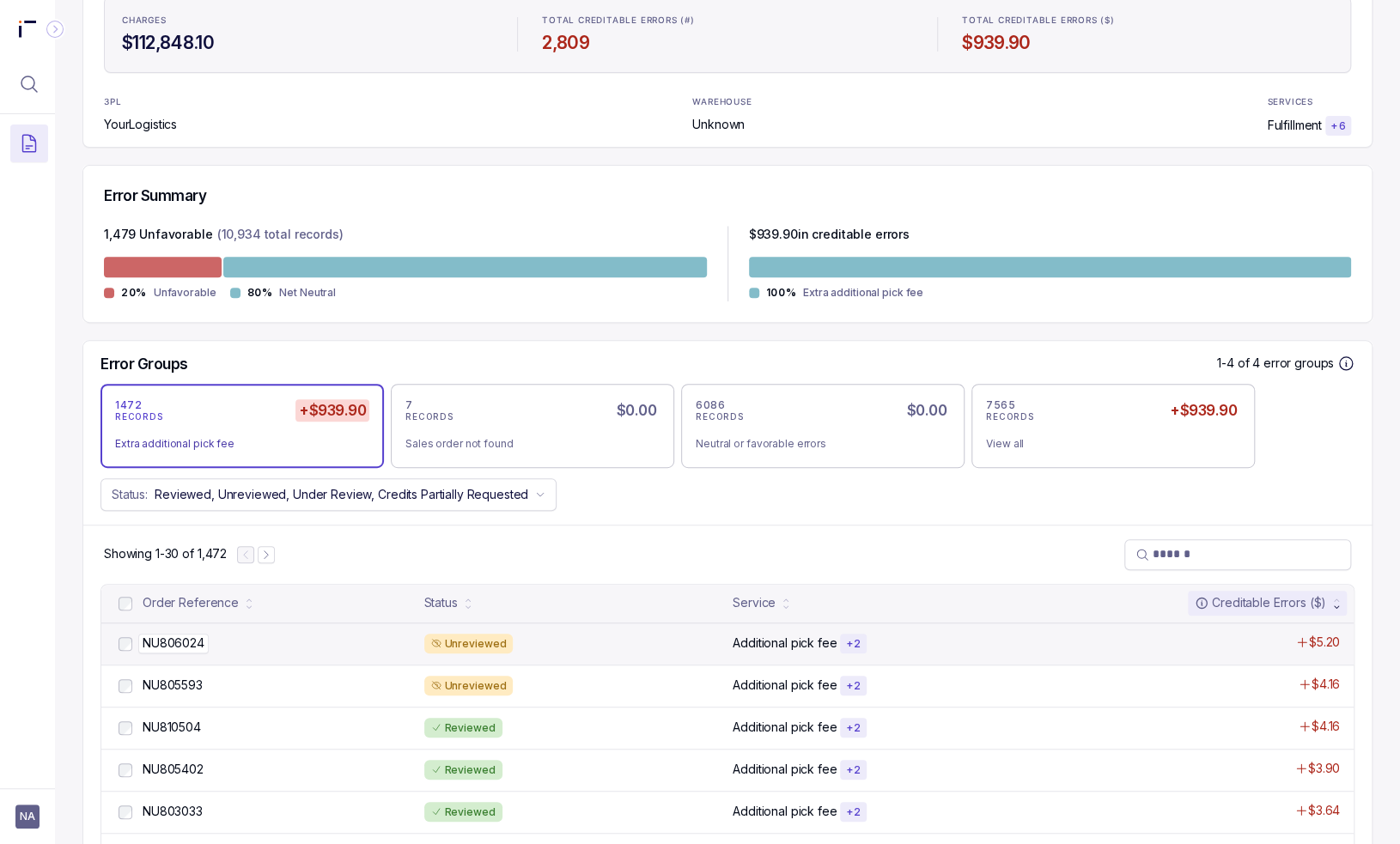
click at [226, 639] on div "NU806024 NU806024" at bounding box center [278, 642] width 272 height 17
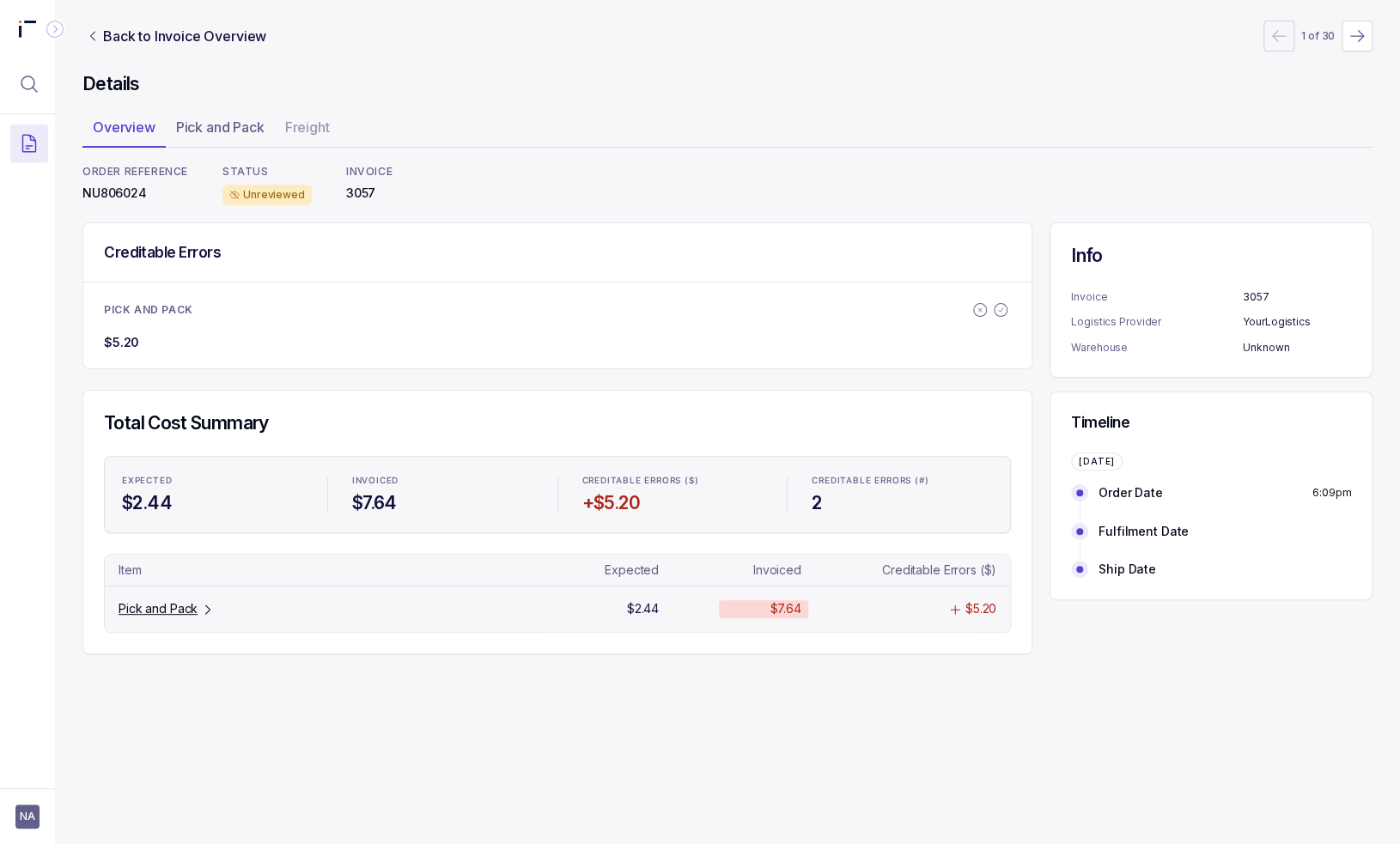
click at [172, 624] on tr "Pick and Pack $2.44 $7.64 $5.20" at bounding box center [558, 608] width 905 height 45
click at [173, 614] on p "Pick and Pack" at bounding box center [157, 608] width 79 height 17
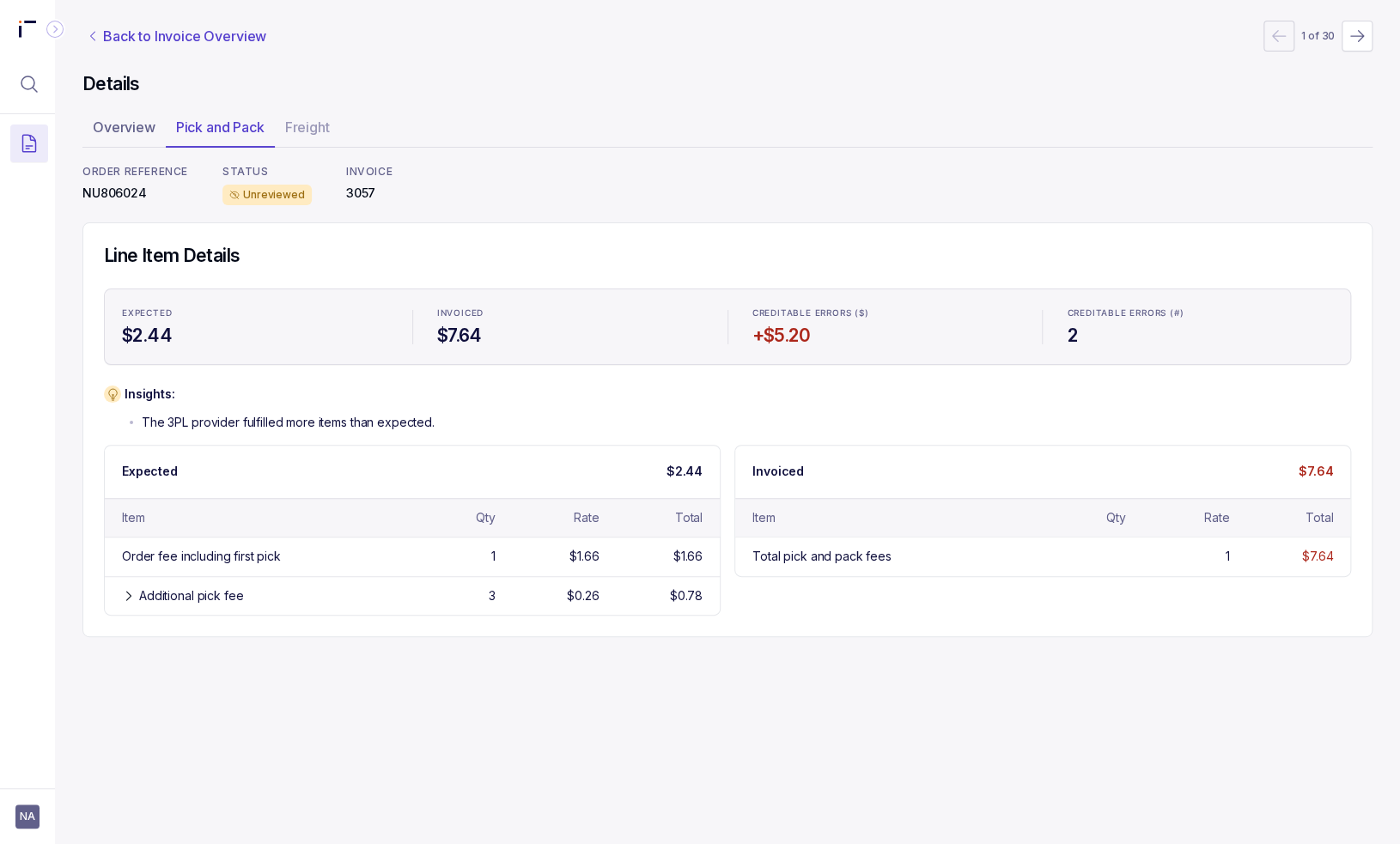
click at [111, 33] on p "Back to Invoice Overview" at bounding box center [185, 36] width 163 height 21
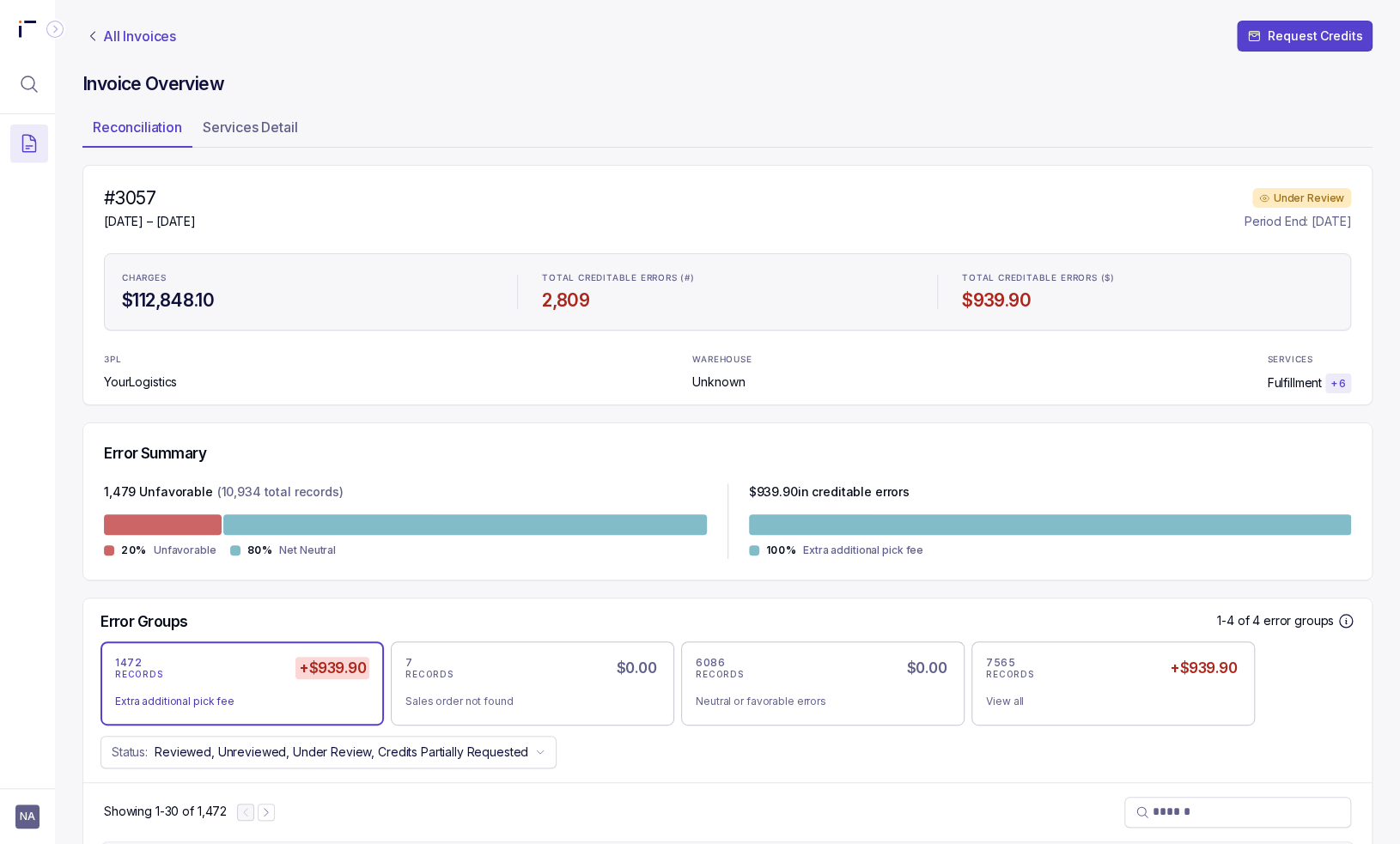
click at [134, 36] on p "All Invoices" at bounding box center [139, 36] width 73 height 17
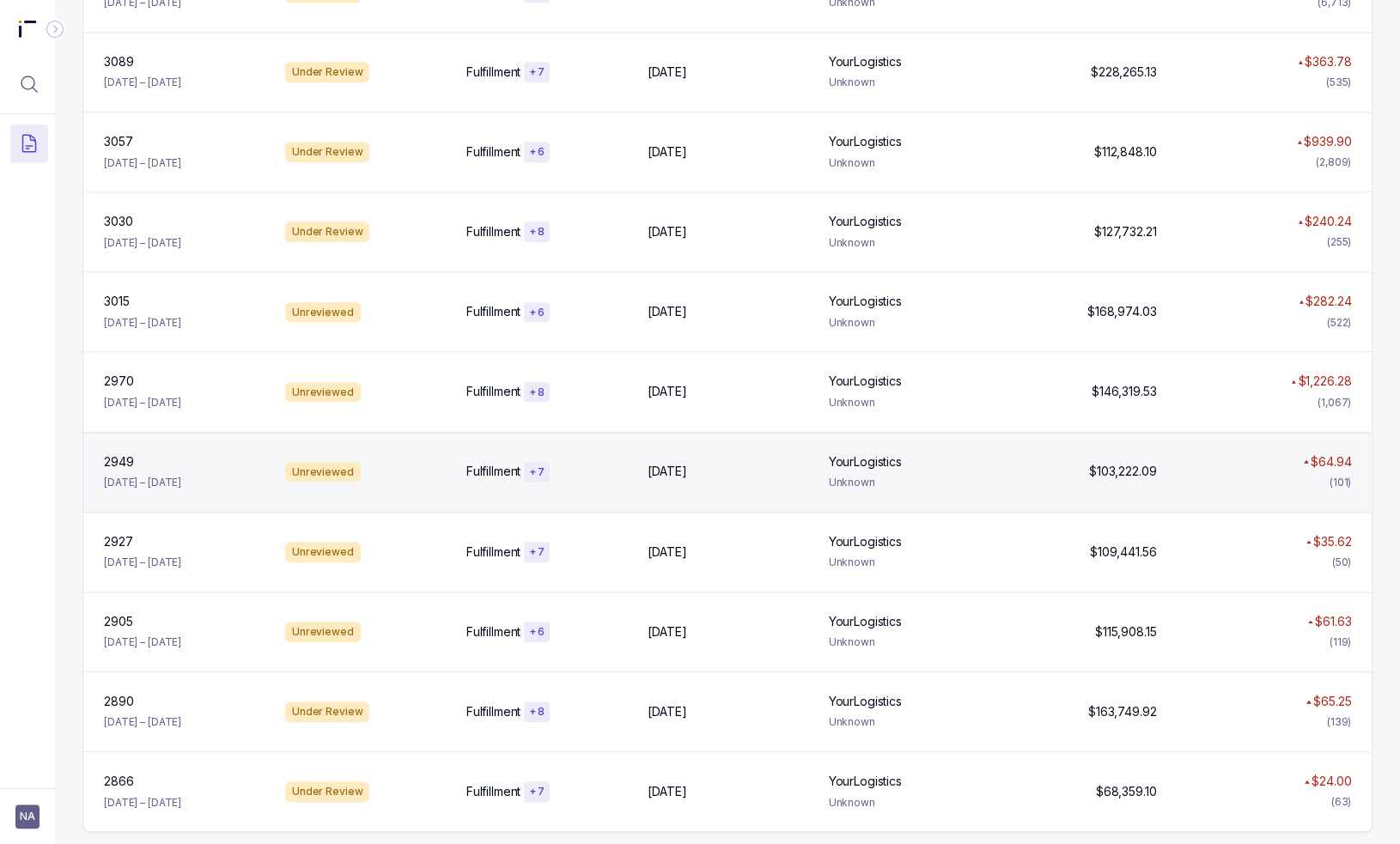
scroll to position [532, 0]
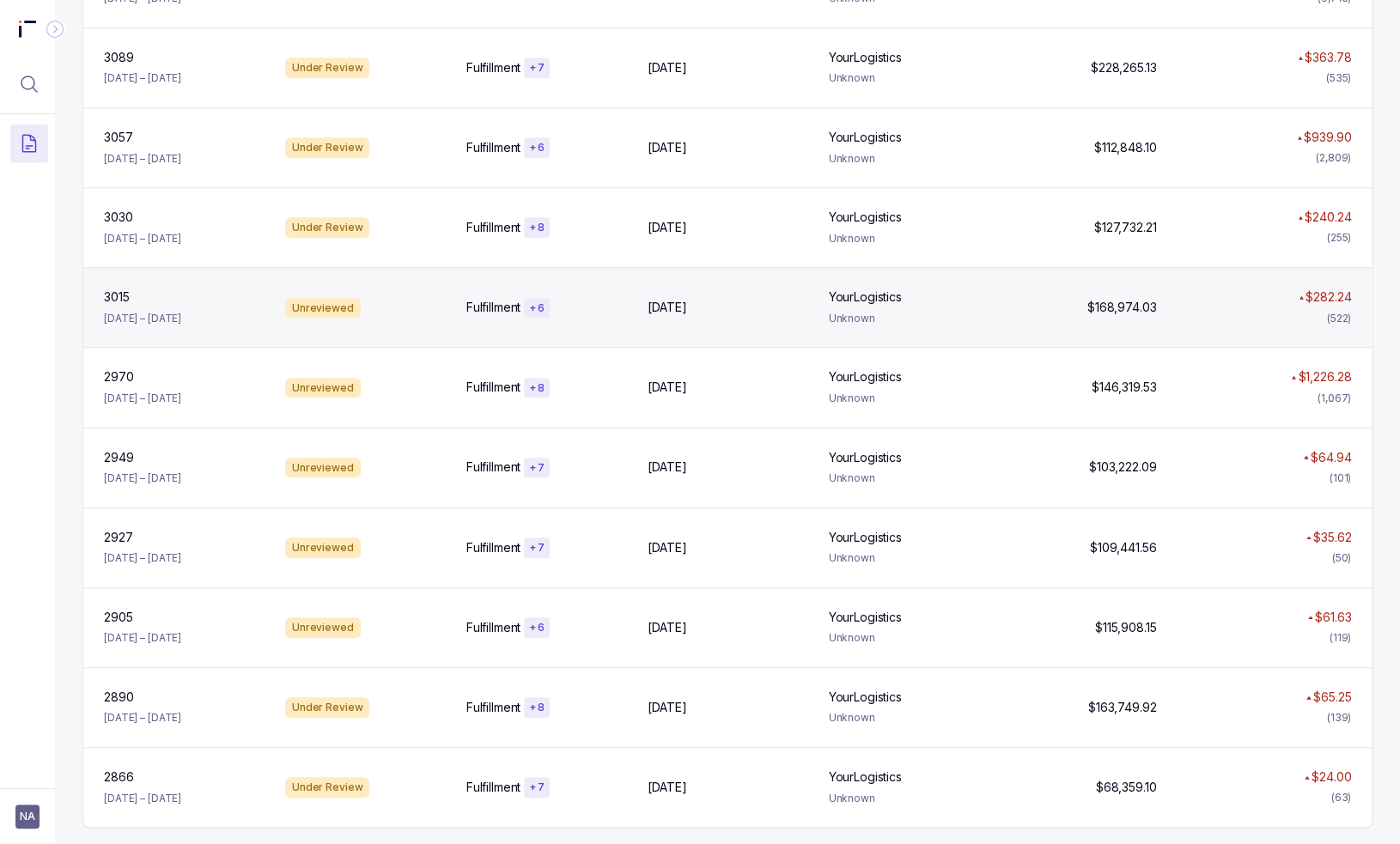
click at [167, 305] on div "3015 [DATE] – [DATE]" at bounding box center [185, 308] width 174 height 38
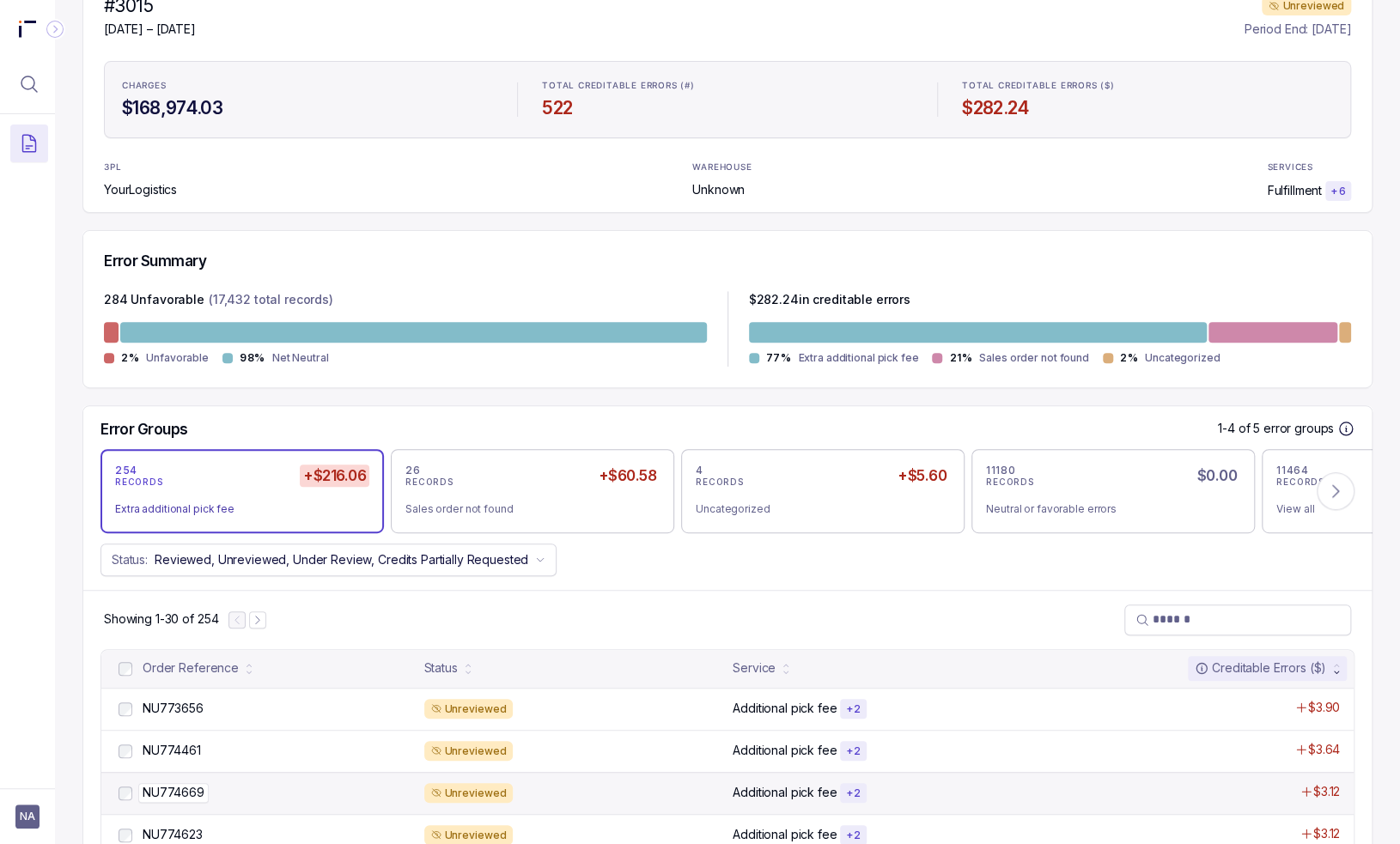
scroll to position [257, 0]
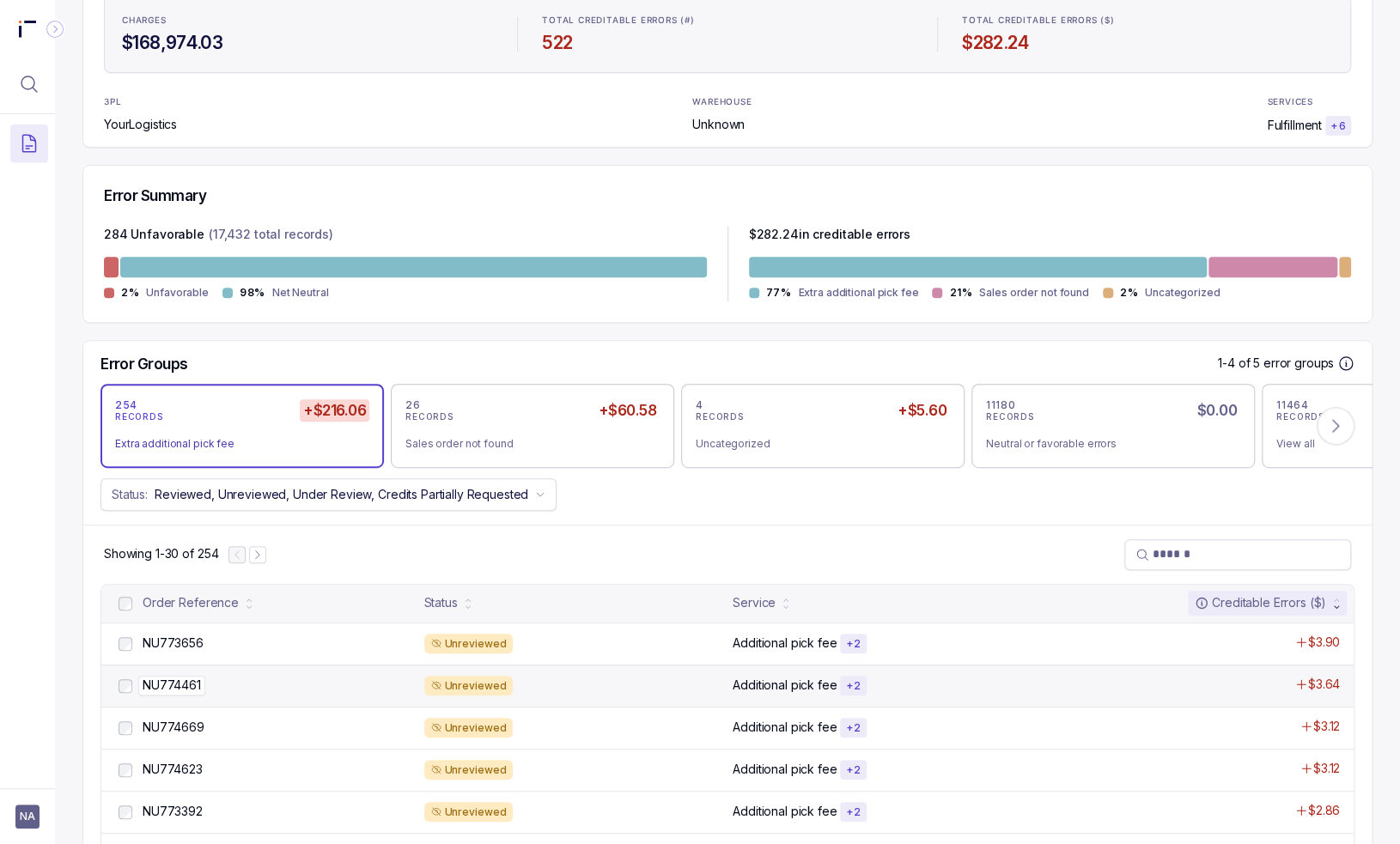
click at [227, 677] on div "NU774461 NU774461" at bounding box center [278, 685] width 272 height 17
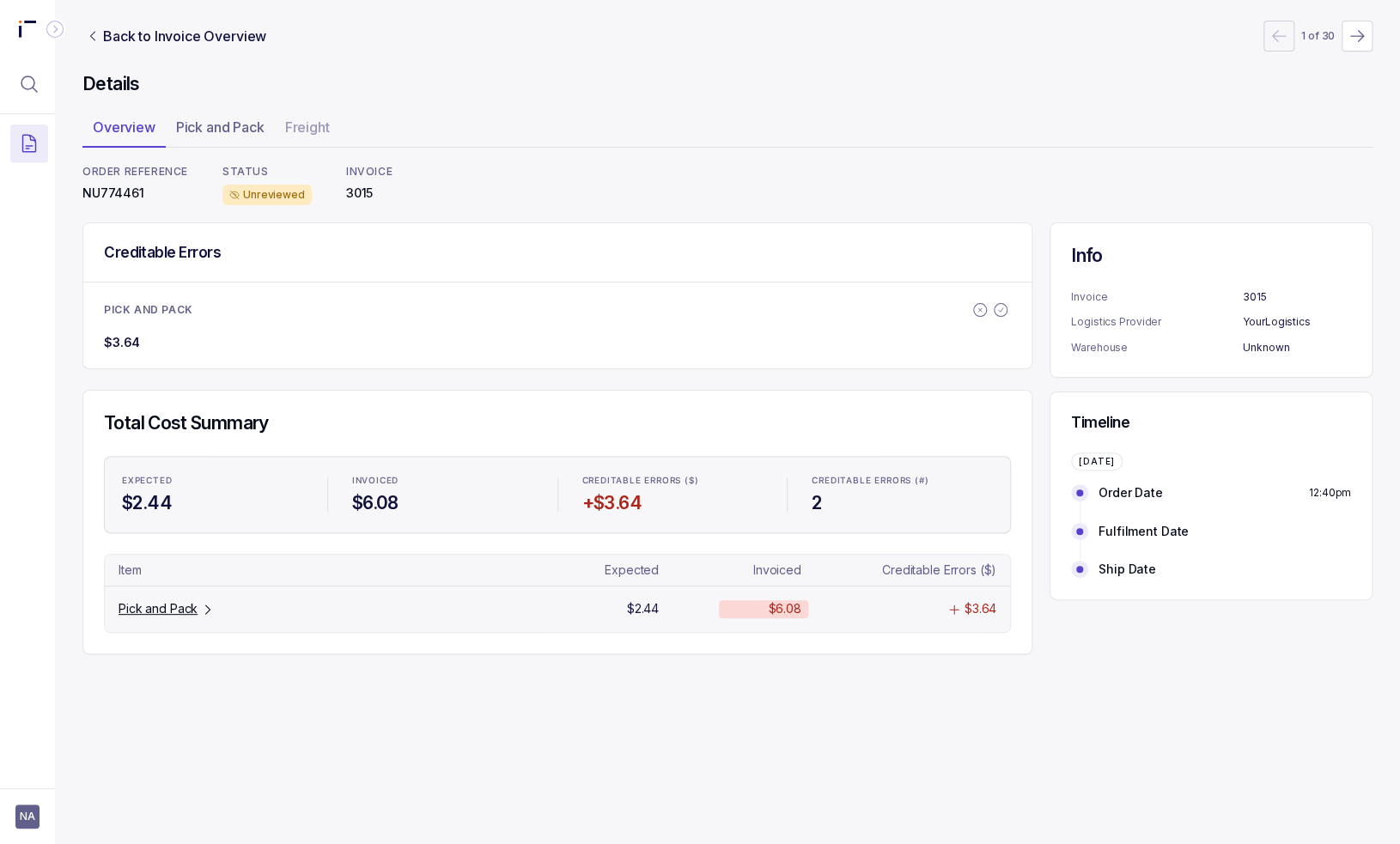
click at [161, 610] on p "Pick and Pack" at bounding box center [157, 608] width 79 height 17
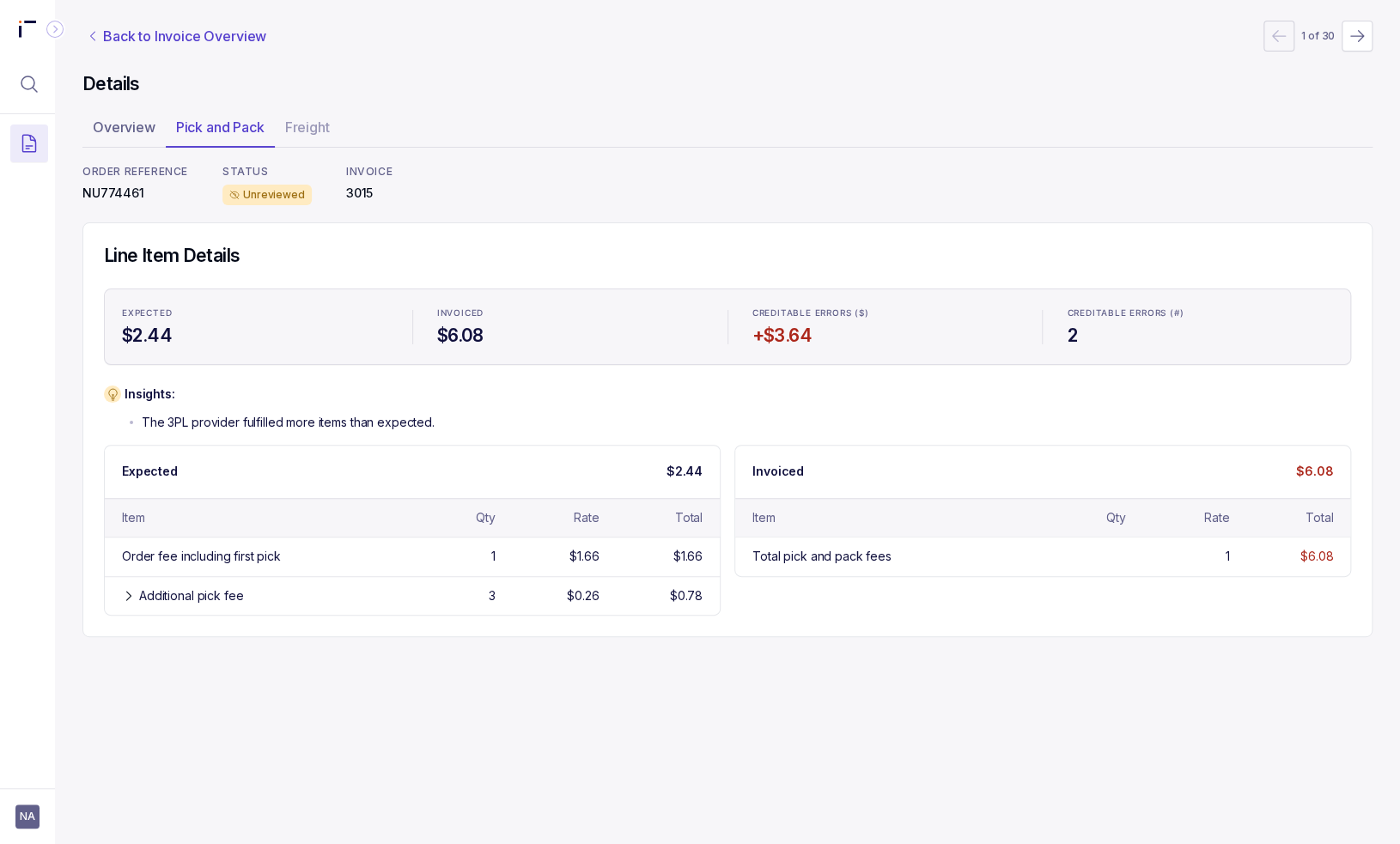
click at [158, 30] on p "Back to Invoice Overview" at bounding box center [185, 36] width 163 height 21
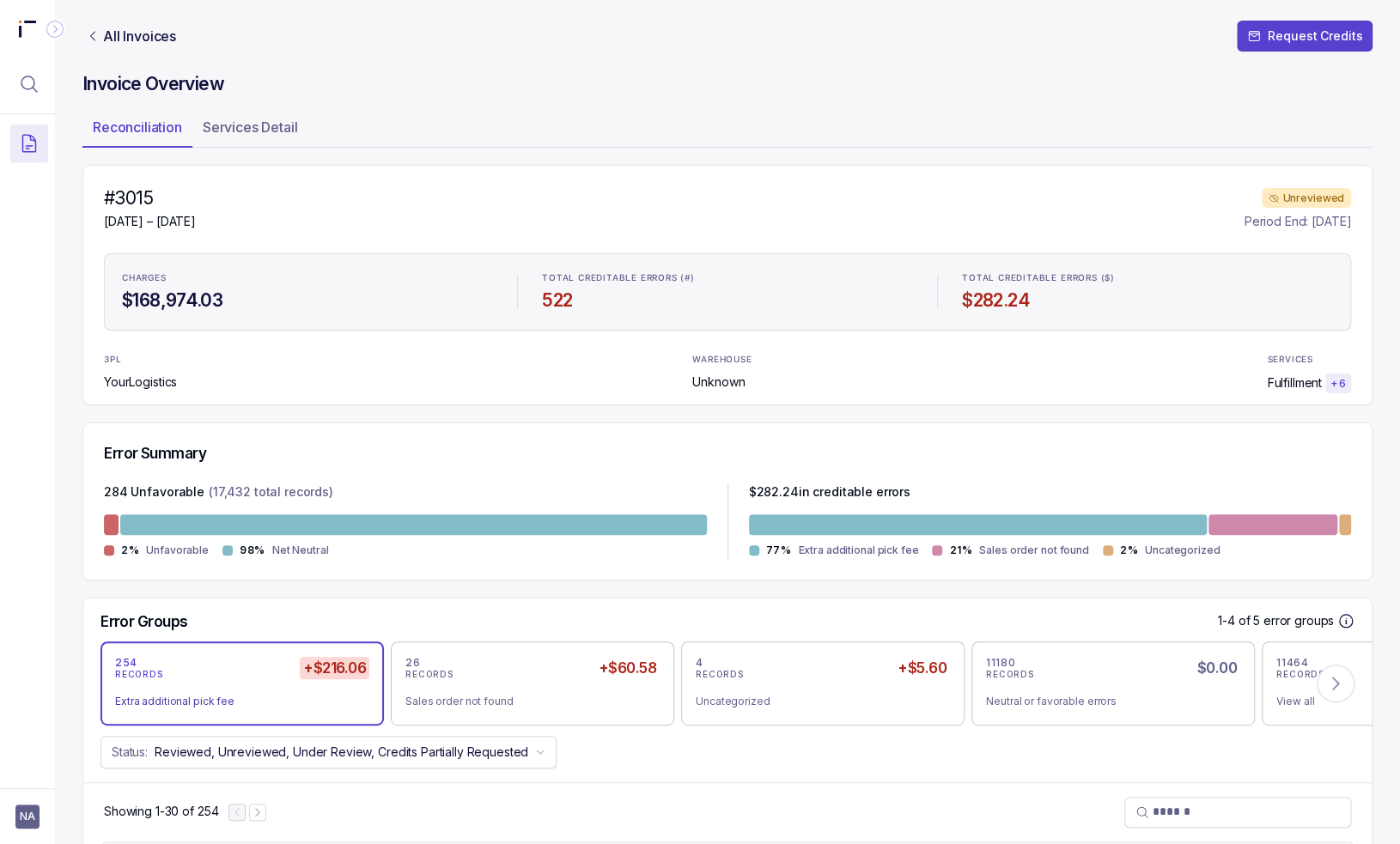
drag, startPoint x: 169, startPoint y: 44, endPoint x: 182, endPoint y: 49, distance: 13.9
click at [169, 43] on p "All Invoices" at bounding box center [139, 36] width 73 height 17
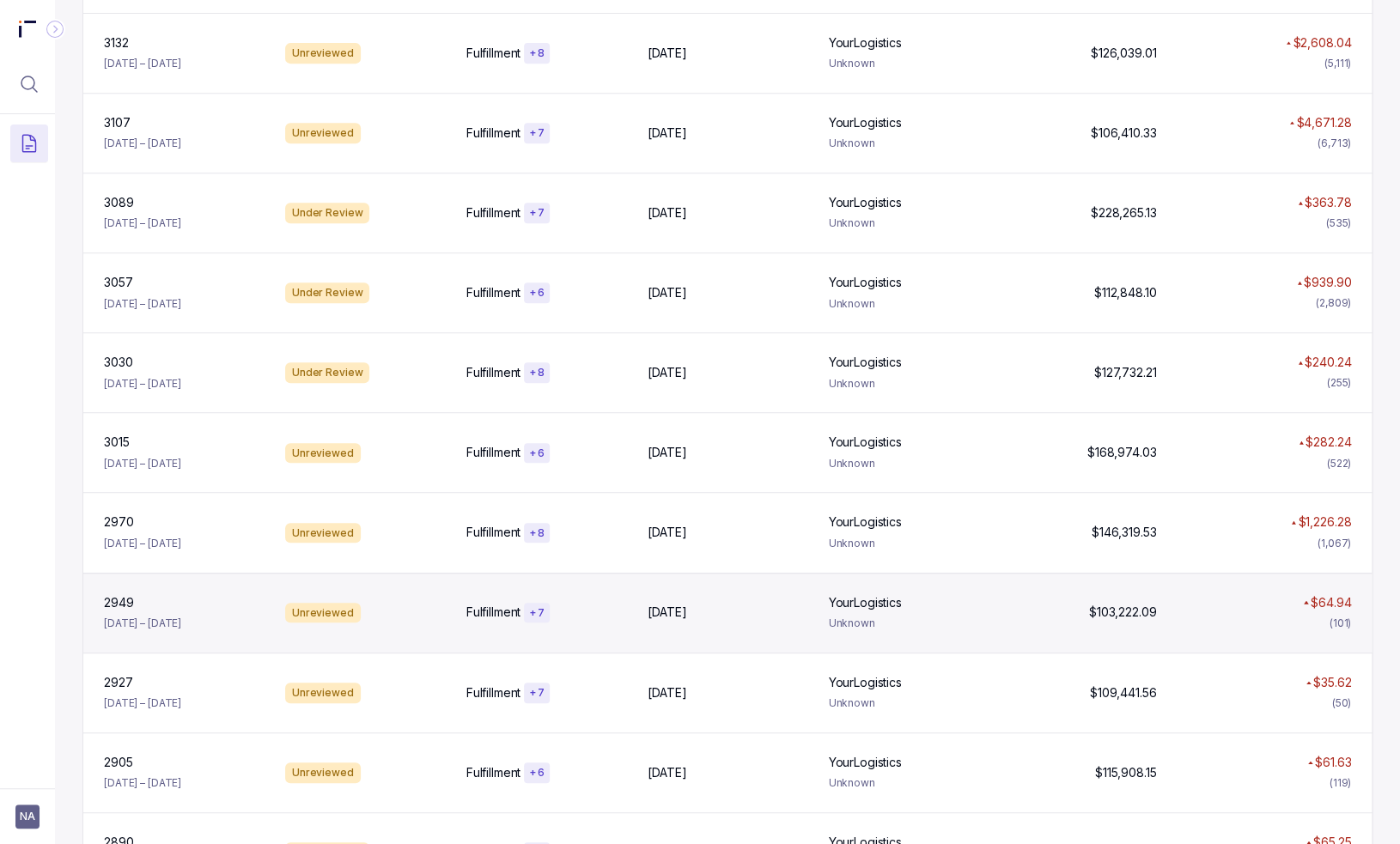
scroll to position [532, 0]
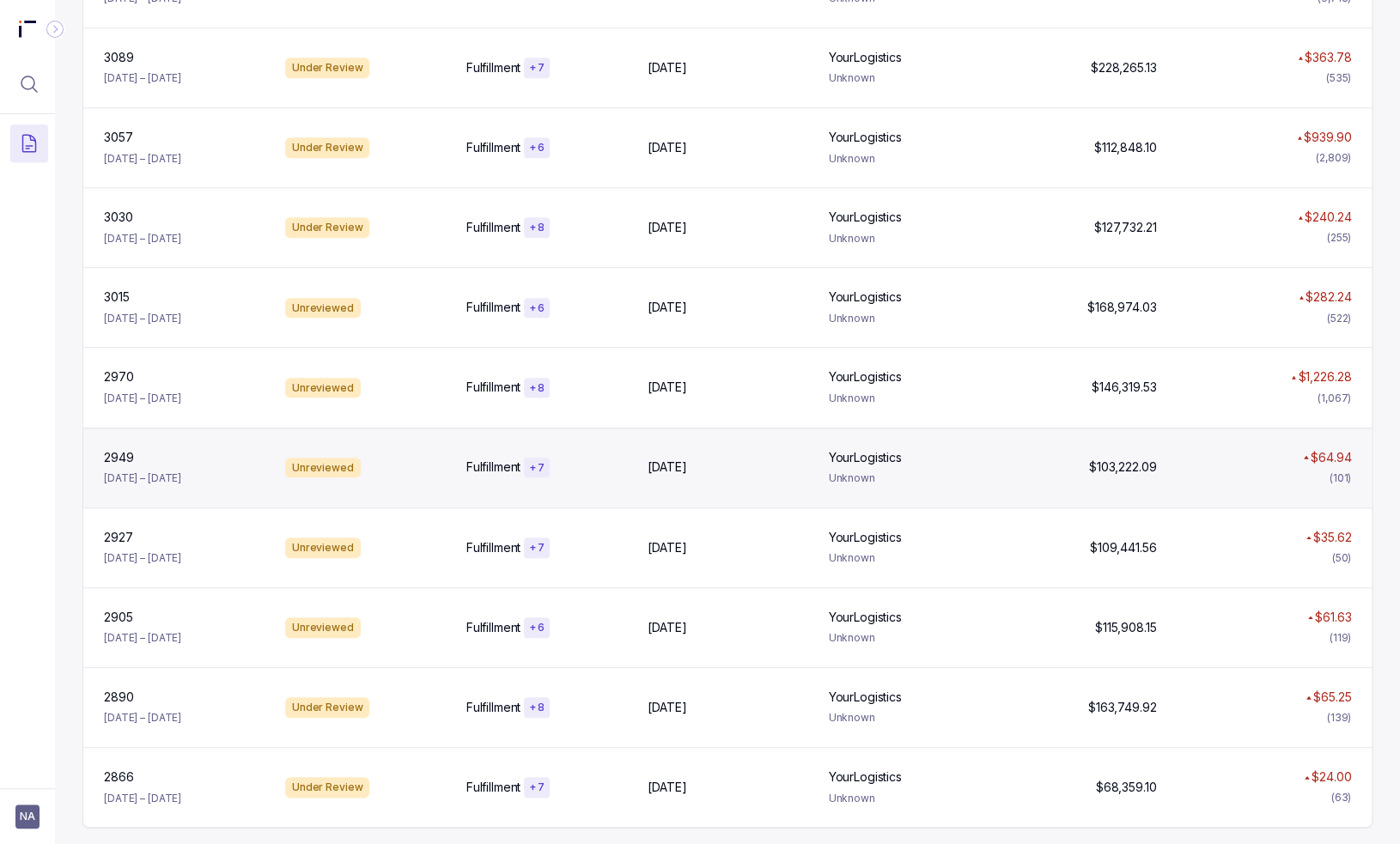
click at [179, 469] on p "[DATE] – [DATE]" at bounding box center [143, 478] width 78 height 17
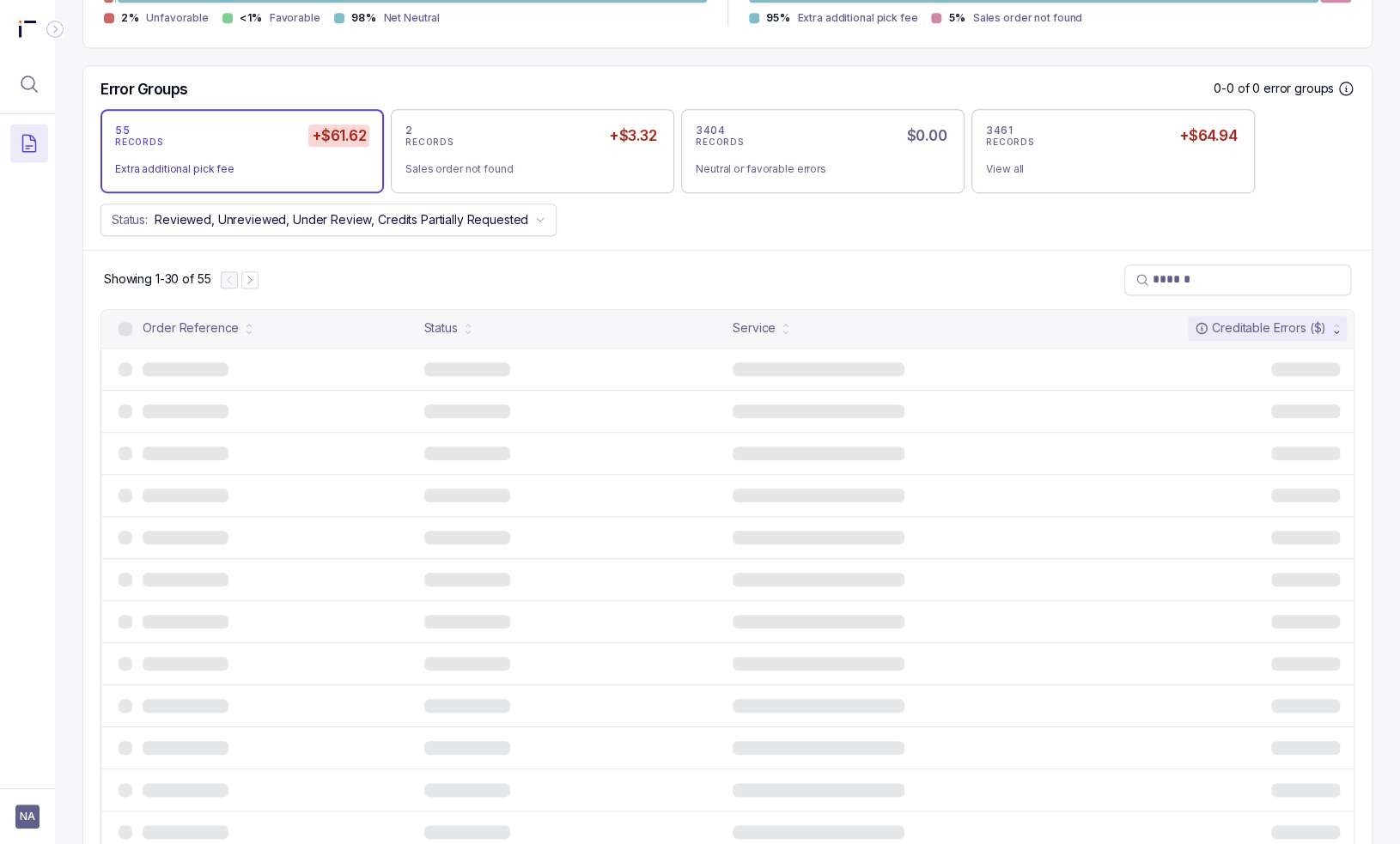
scroll to position [164, 0]
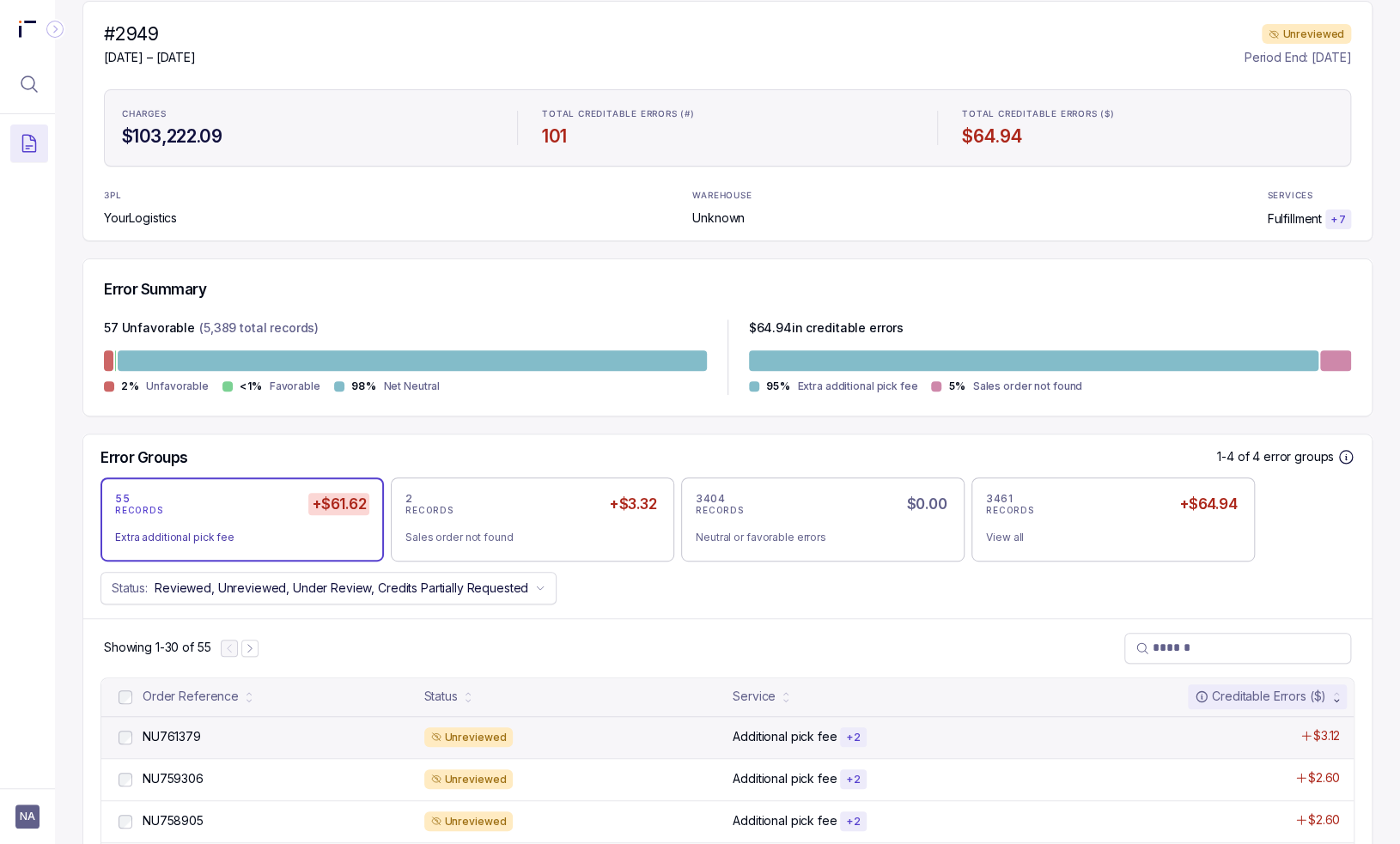
click at [375, 747] on div "NU761379 NU761379 Unreviewed Additional pick fee + 2 $3.12" at bounding box center [727, 737] width 1252 height 42
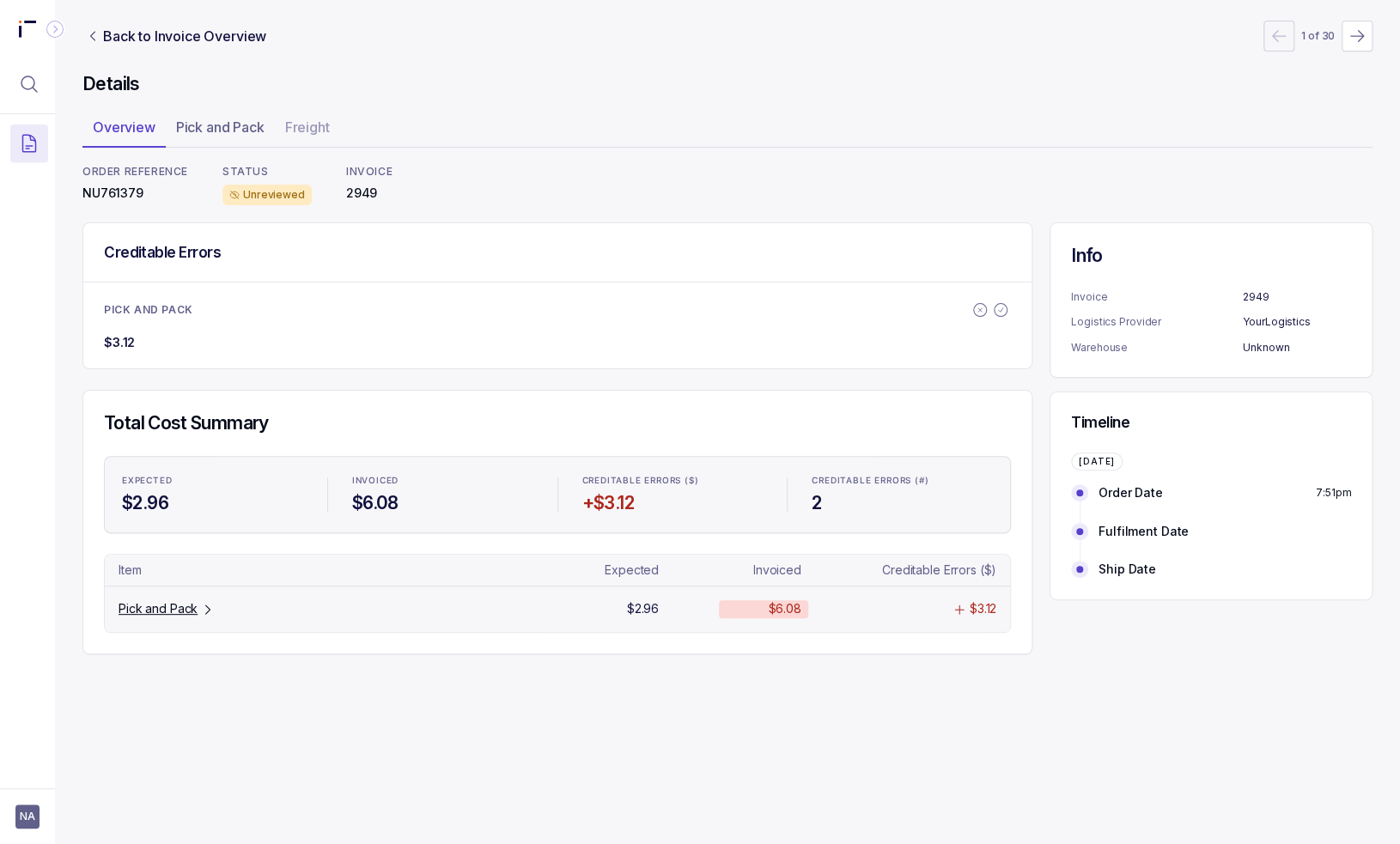
click at [168, 597] on tr "Pick and Pack $2.96 $6.08 $3.12" at bounding box center [558, 608] width 905 height 45
click at [169, 615] on p "Pick and Pack" at bounding box center [157, 608] width 79 height 17
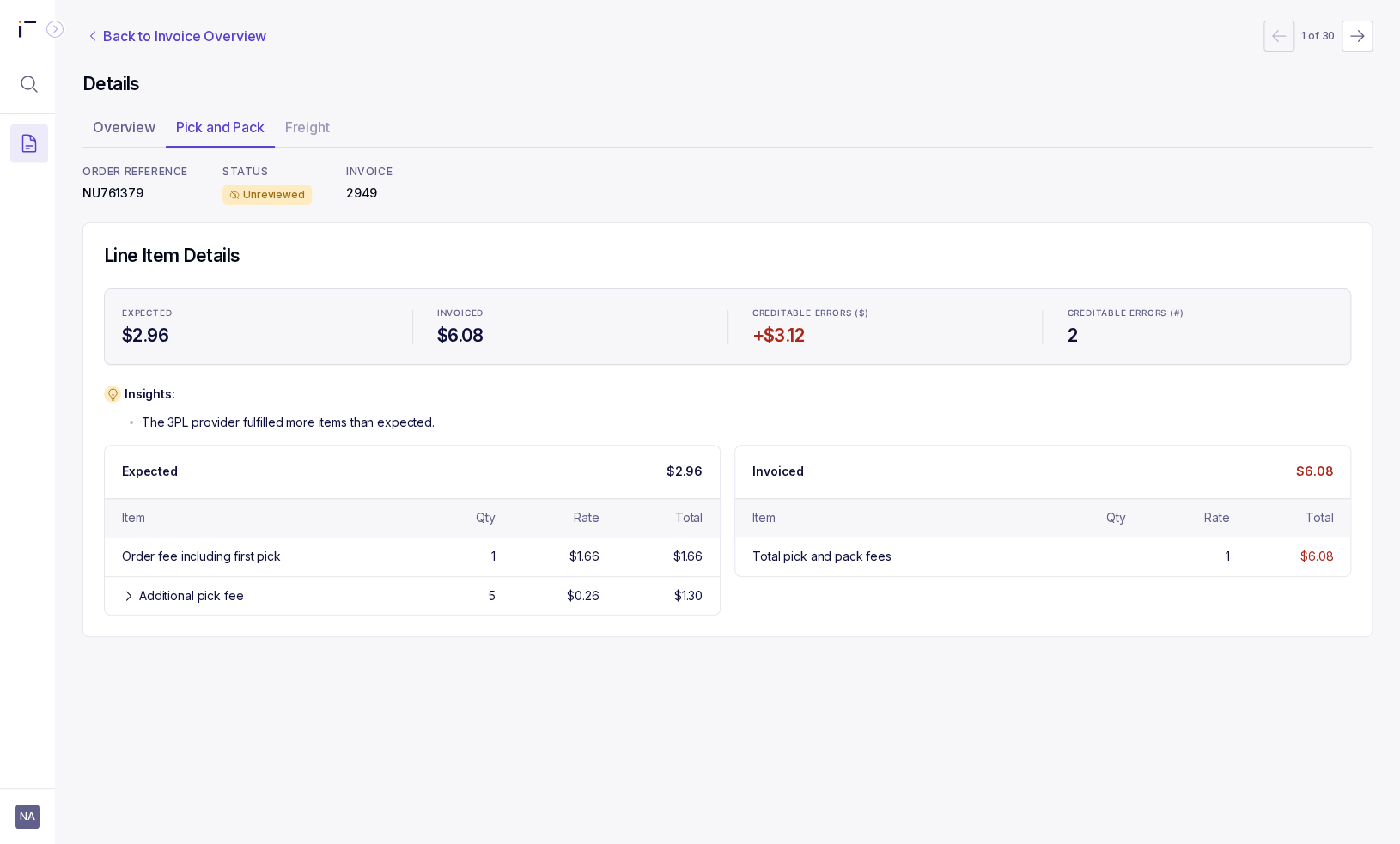
click at [173, 32] on p "Back to Invoice Overview" at bounding box center [185, 36] width 163 height 21
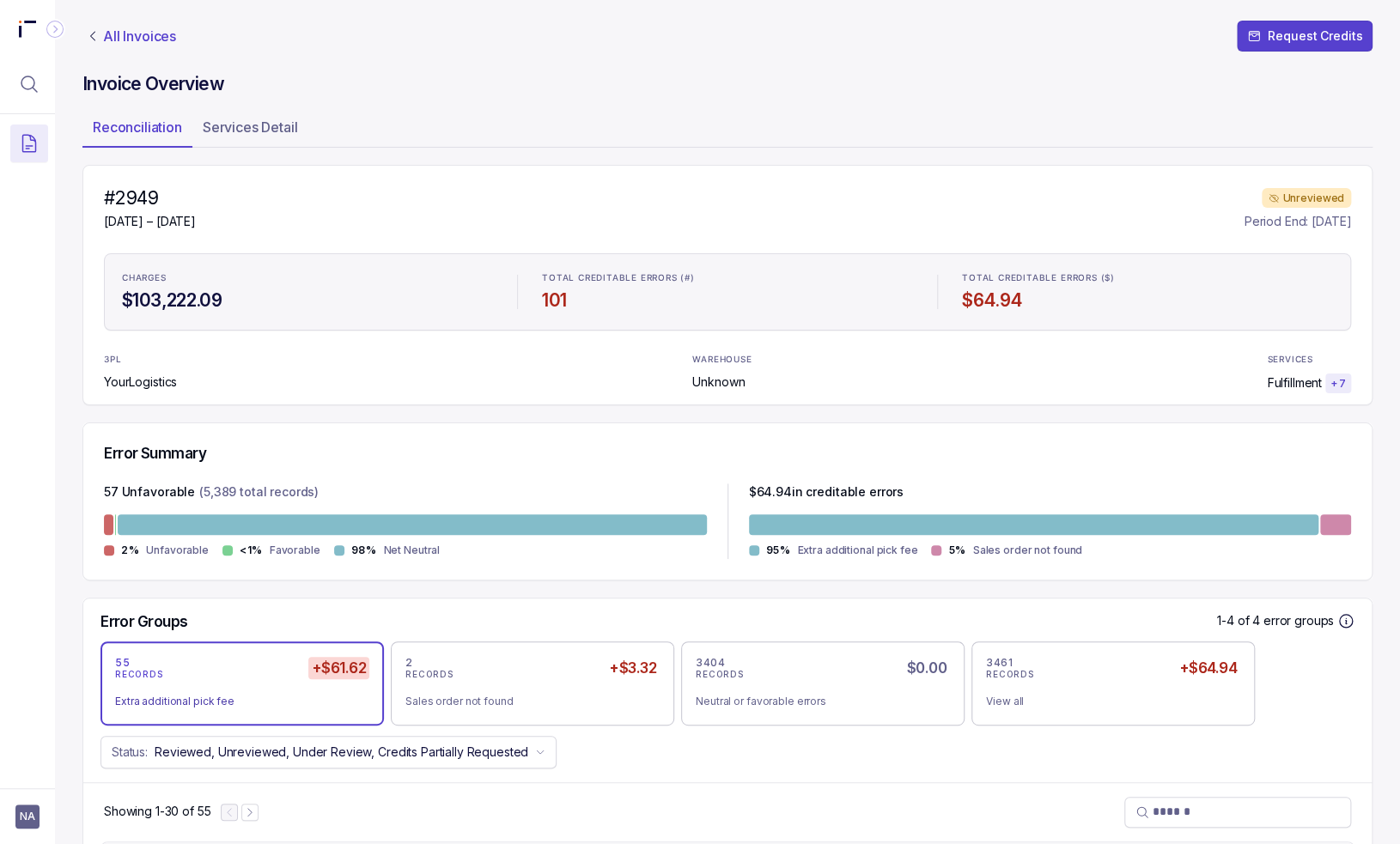
click at [125, 44] on p "All Invoices" at bounding box center [139, 36] width 73 height 17
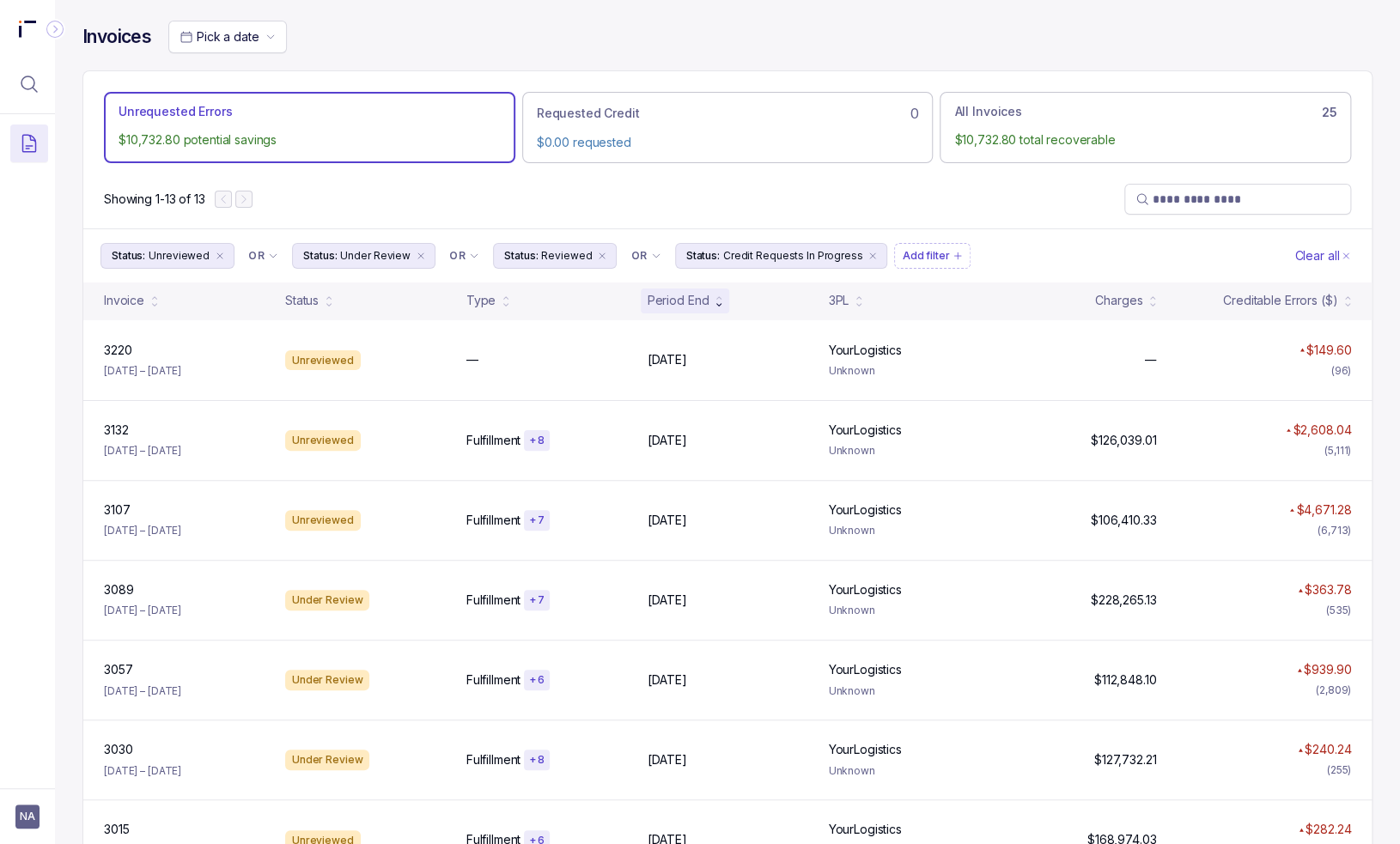
click at [607, 206] on div "Showing 1-13 of 13" at bounding box center [727, 200] width 1288 height 59
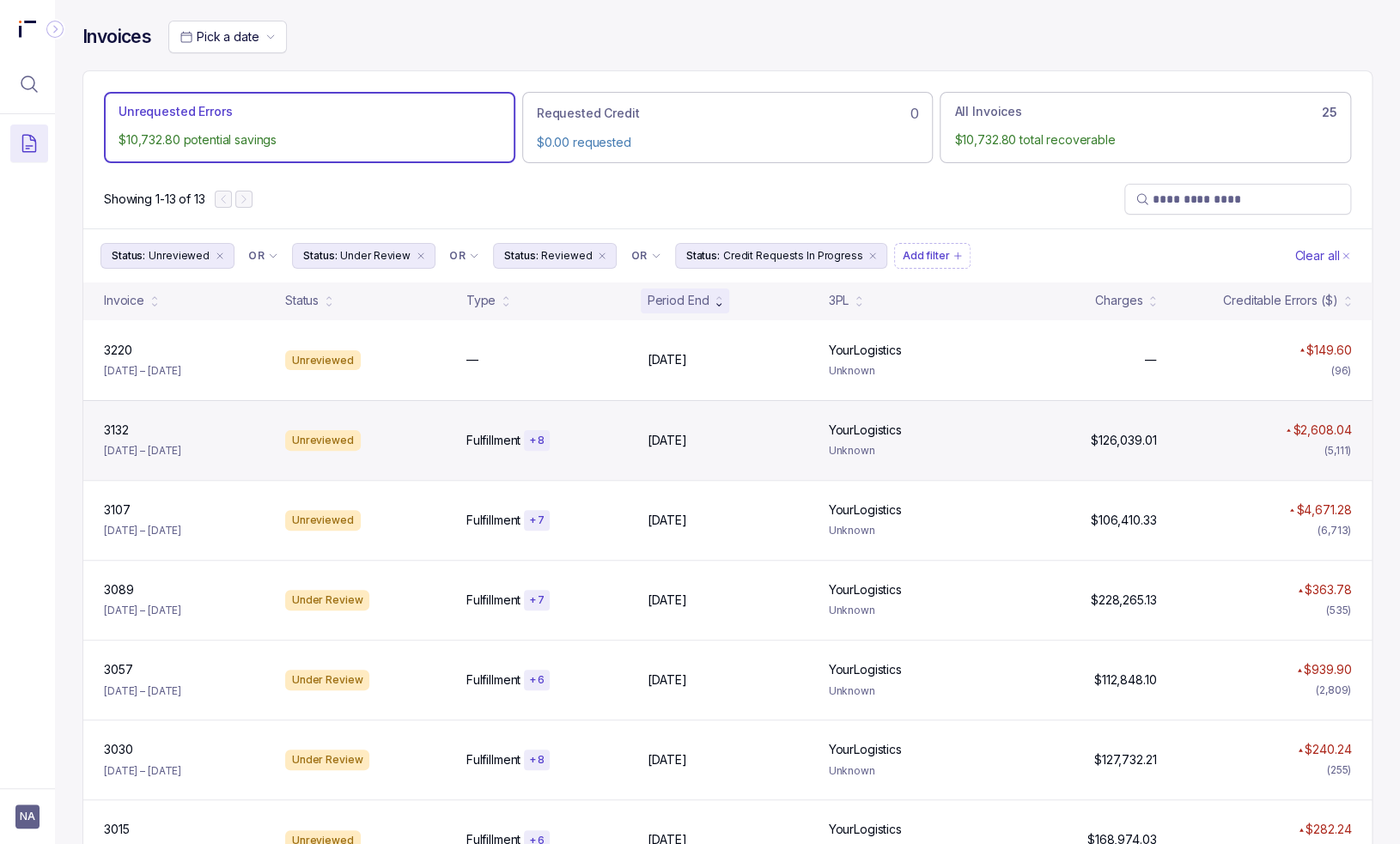
click at [430, 466] on div "3132 [DATE] – [DATE] Unreviewed Fulfillment + [DATE], [DATE], 2025 YourLogistic…" at bounding box center [727, 440] width 1288 height 79
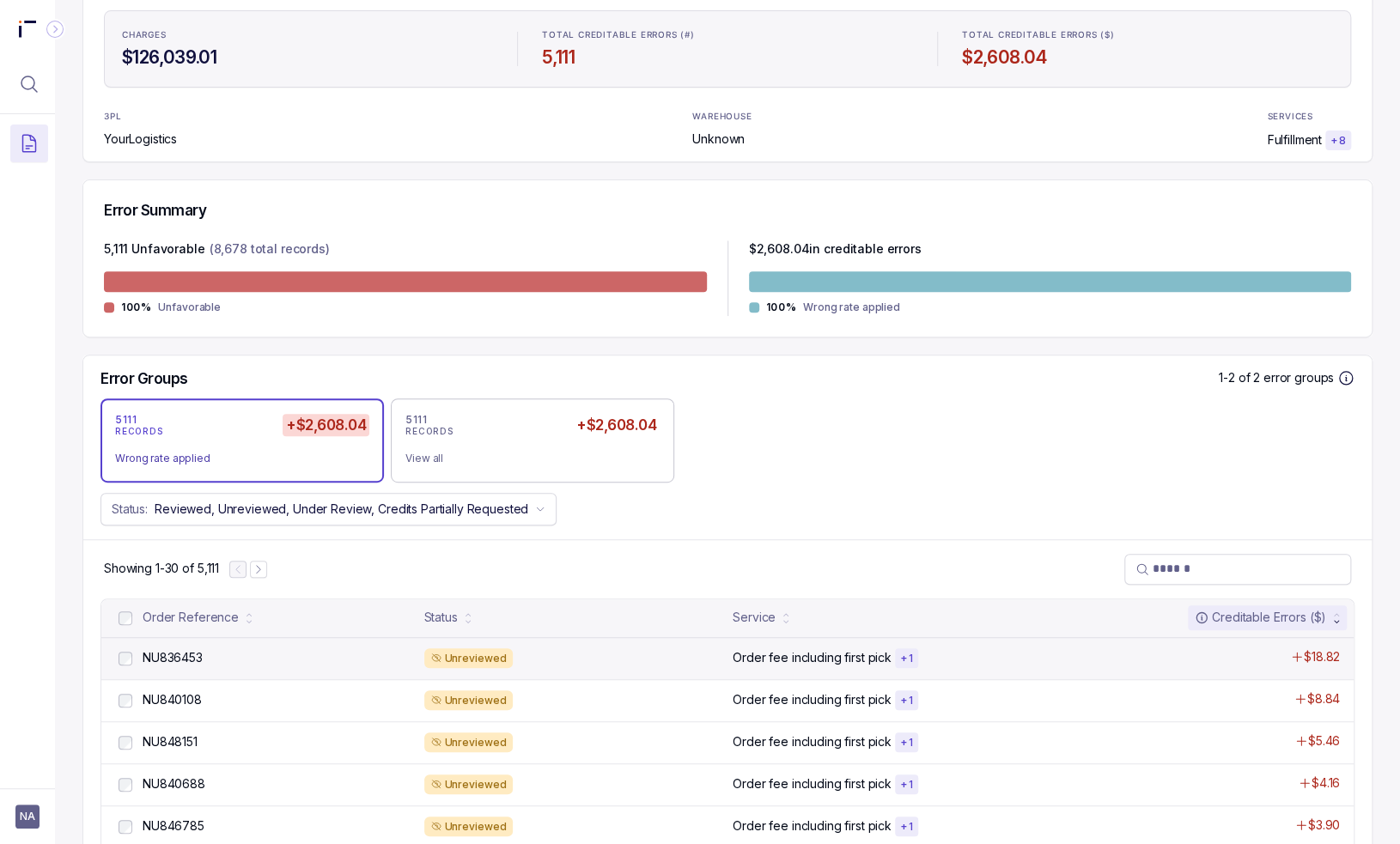
scroll to position [257, 0]
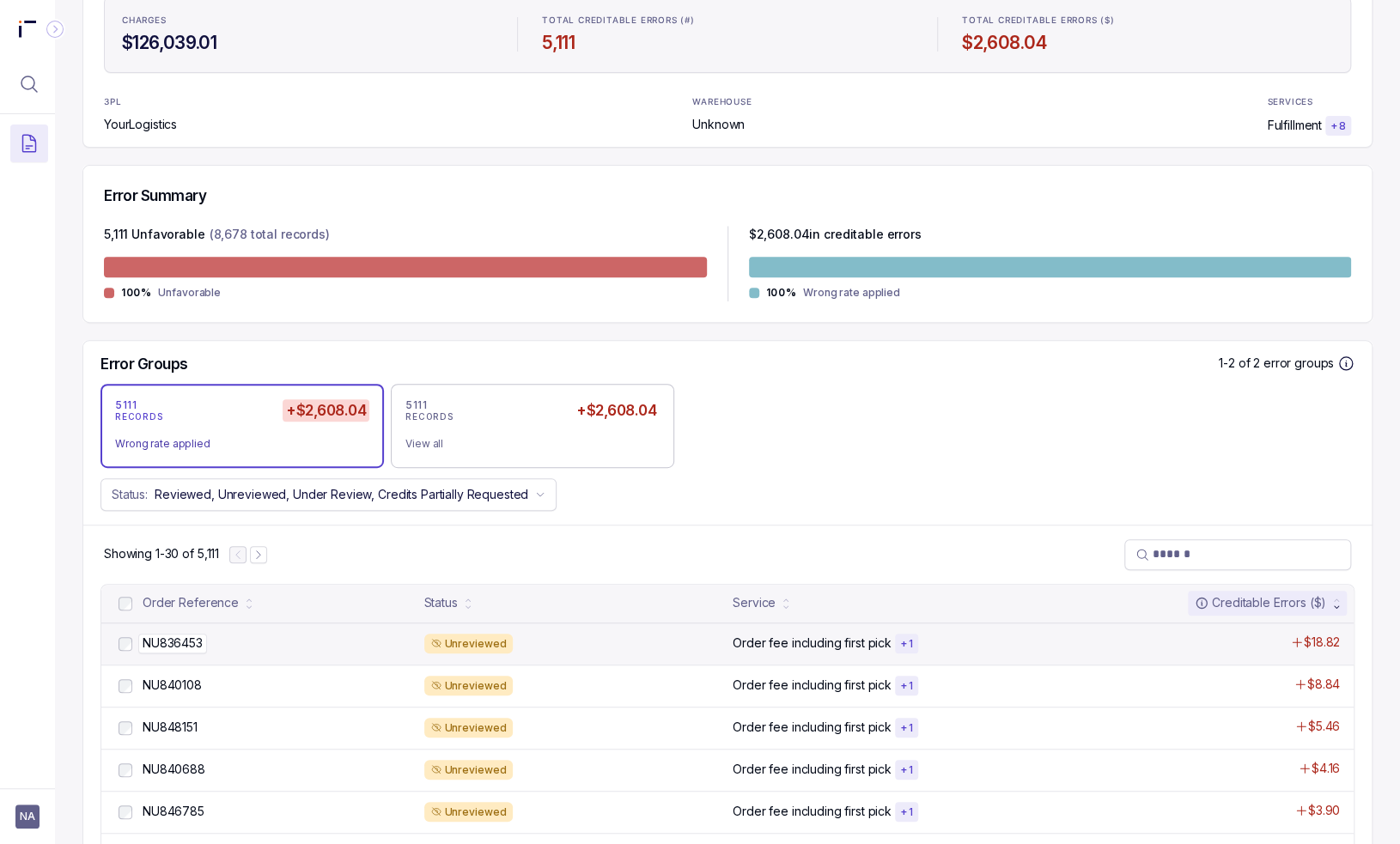
click at [262, 644] on div "NU836453 NU836453" at bounding box center [278, 642] width 272 height 17
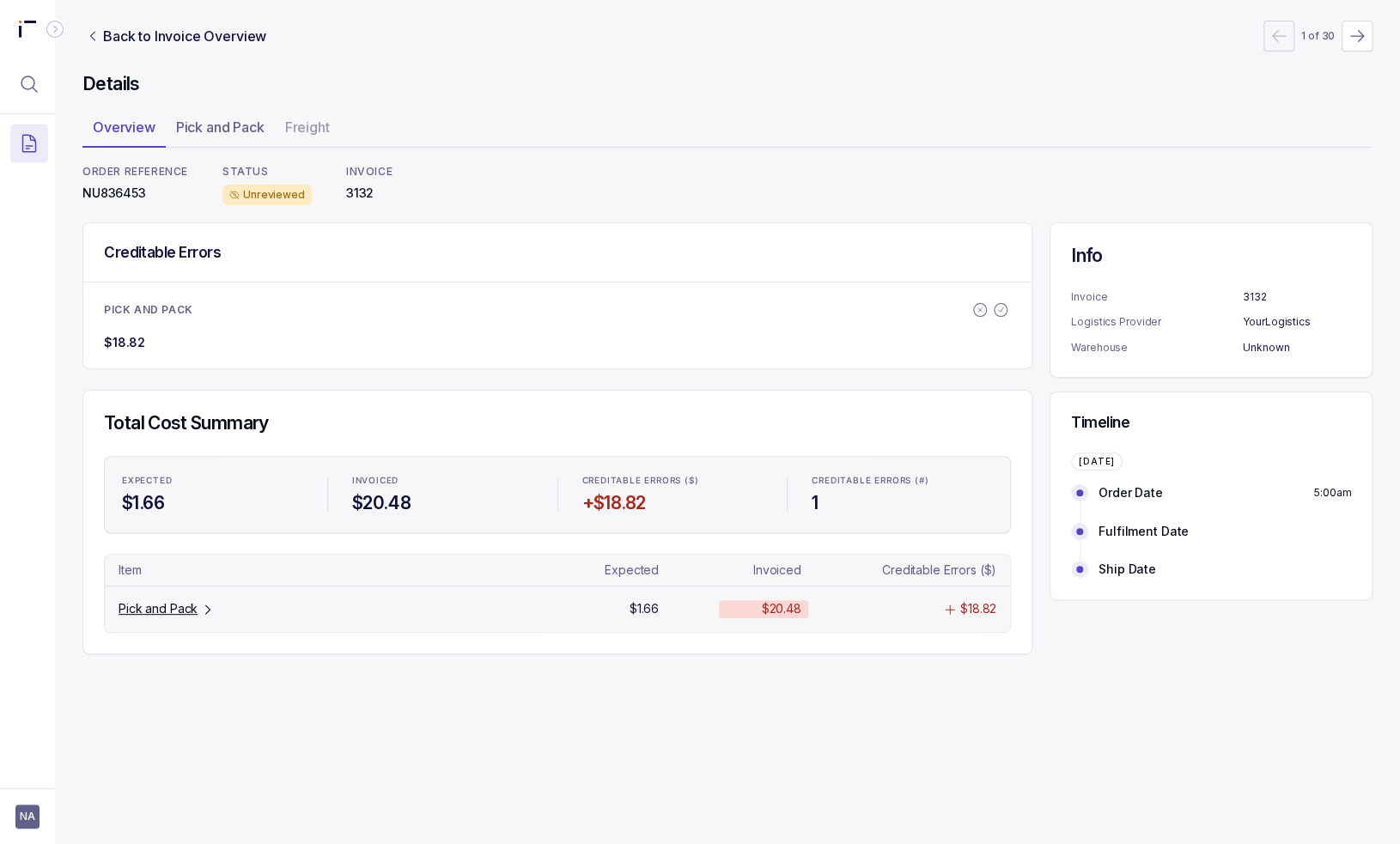
click at [187, 602] on p "Pick and Pack" at bounding box center [157, 608] width 79 height 17
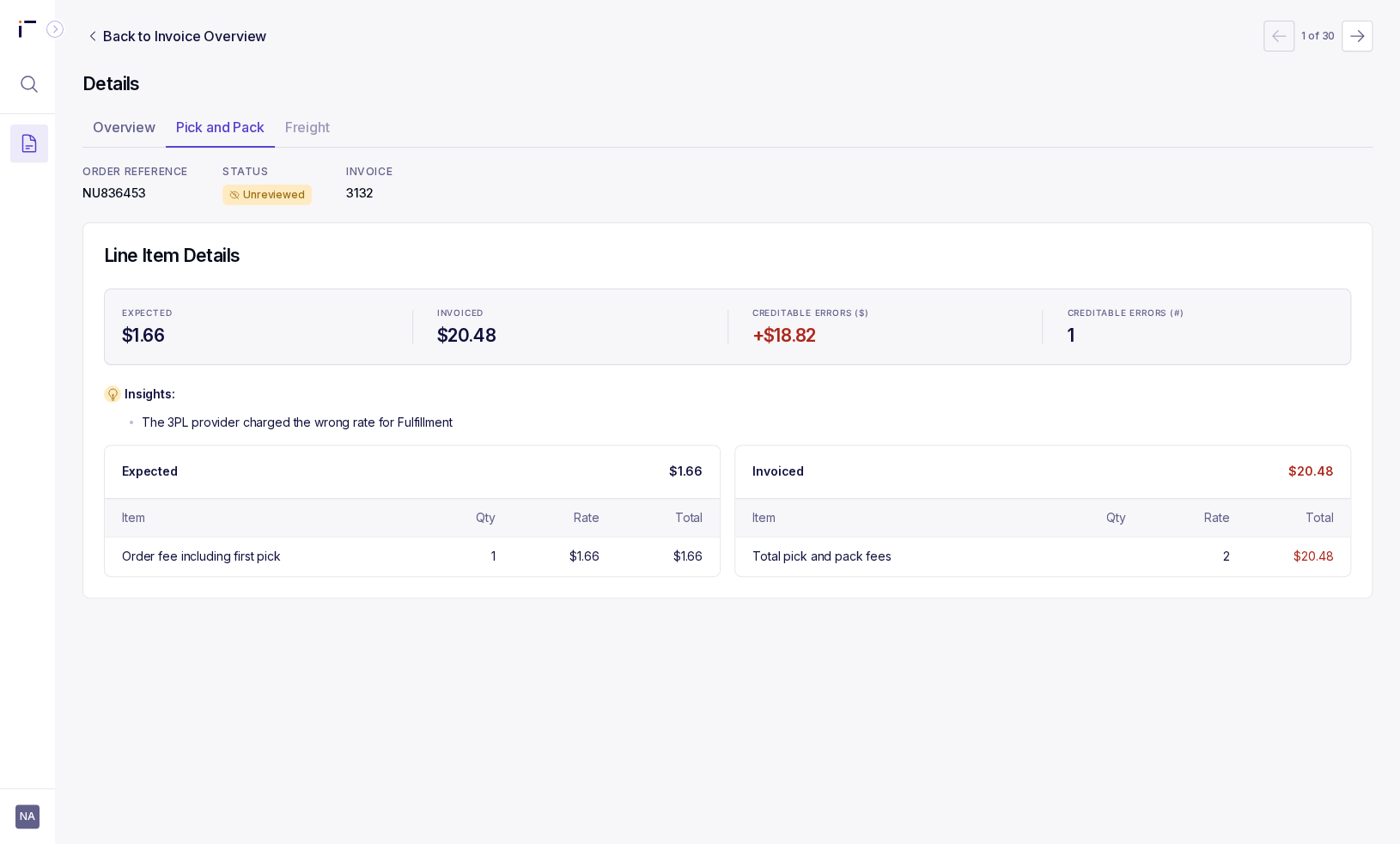
drag, startPoint x: 604, startPoint y: 655, endPoint x: 588, endPoint y: 652, distance: 16.3
click at [603, 656] on div "Back to Invoice Overview 1 of 30 Details Overview Pick and Pack Freight ORDER R…" at bounding box center [727, 422] width 1345 height 844
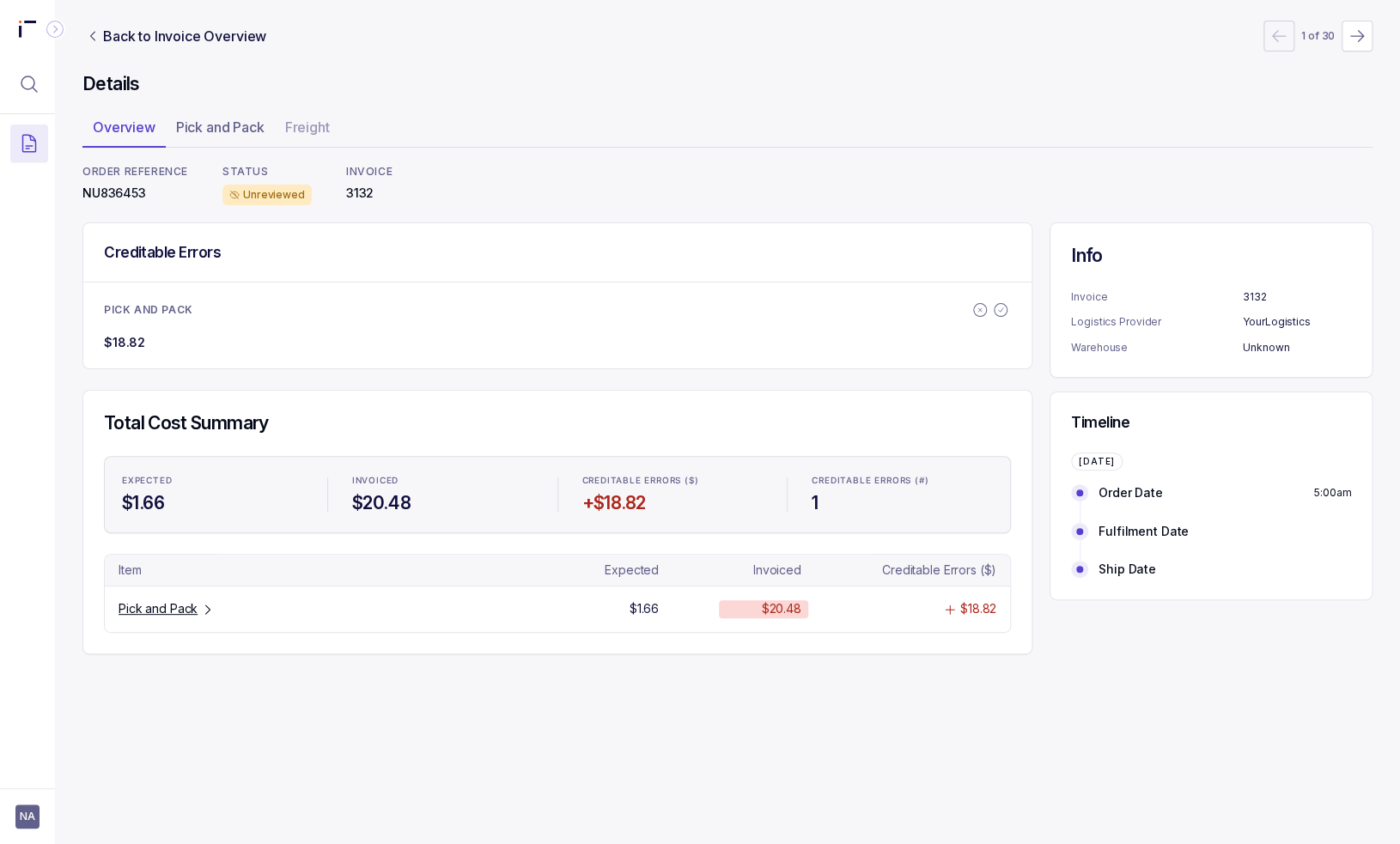
click at [557, 657] on div "Back to Invoice Overview 1 of 30 Details Overview Pick and Pack Freight ORDER R…" at bounding box center [727, 337] width 1290 height 675
click at [172, 614] on p "Pick and Pack" at bounding box center [157, 608] width 79 height 17
drag, startPoint x: 478, startPoint y: 566, endPoint x: 482, endPoint y: 552, distance: 14.6
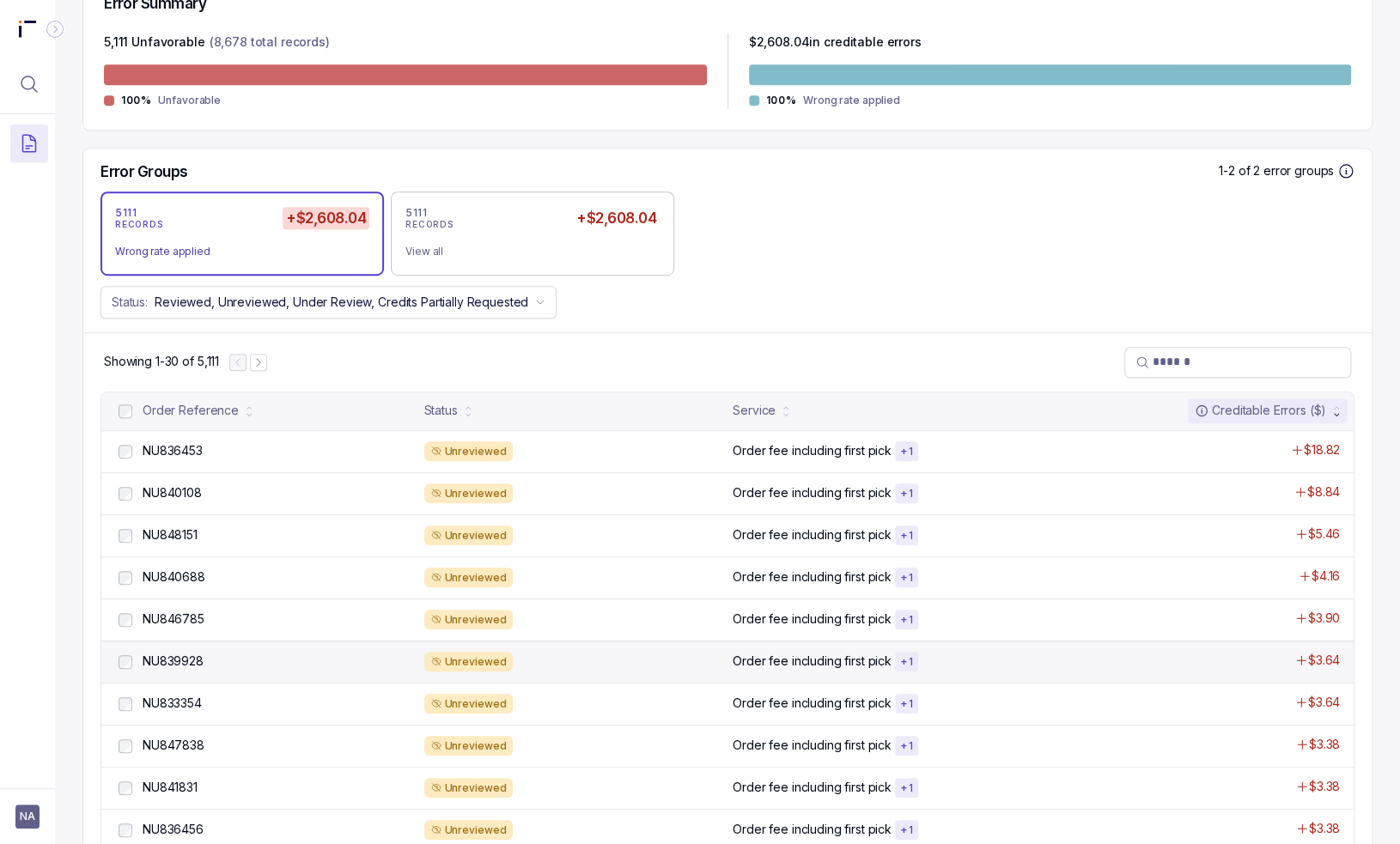
scroll to position [515, 0]
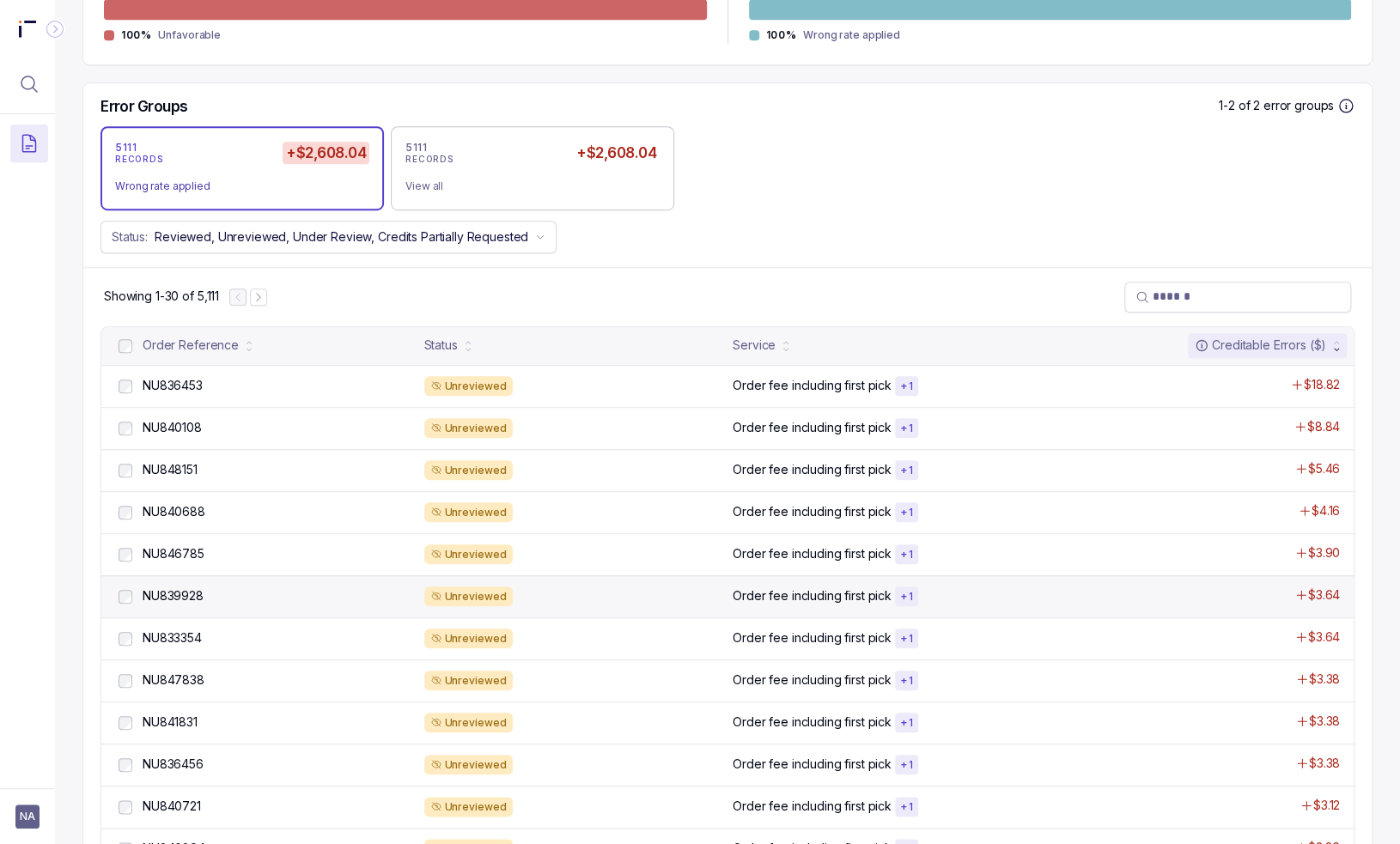
click at [435, 659] on div "NU847838 NU847838 Unreviewed Order fee including first pick + 1 $3.38" at bounding box center [727, 680] width 1252 height 42
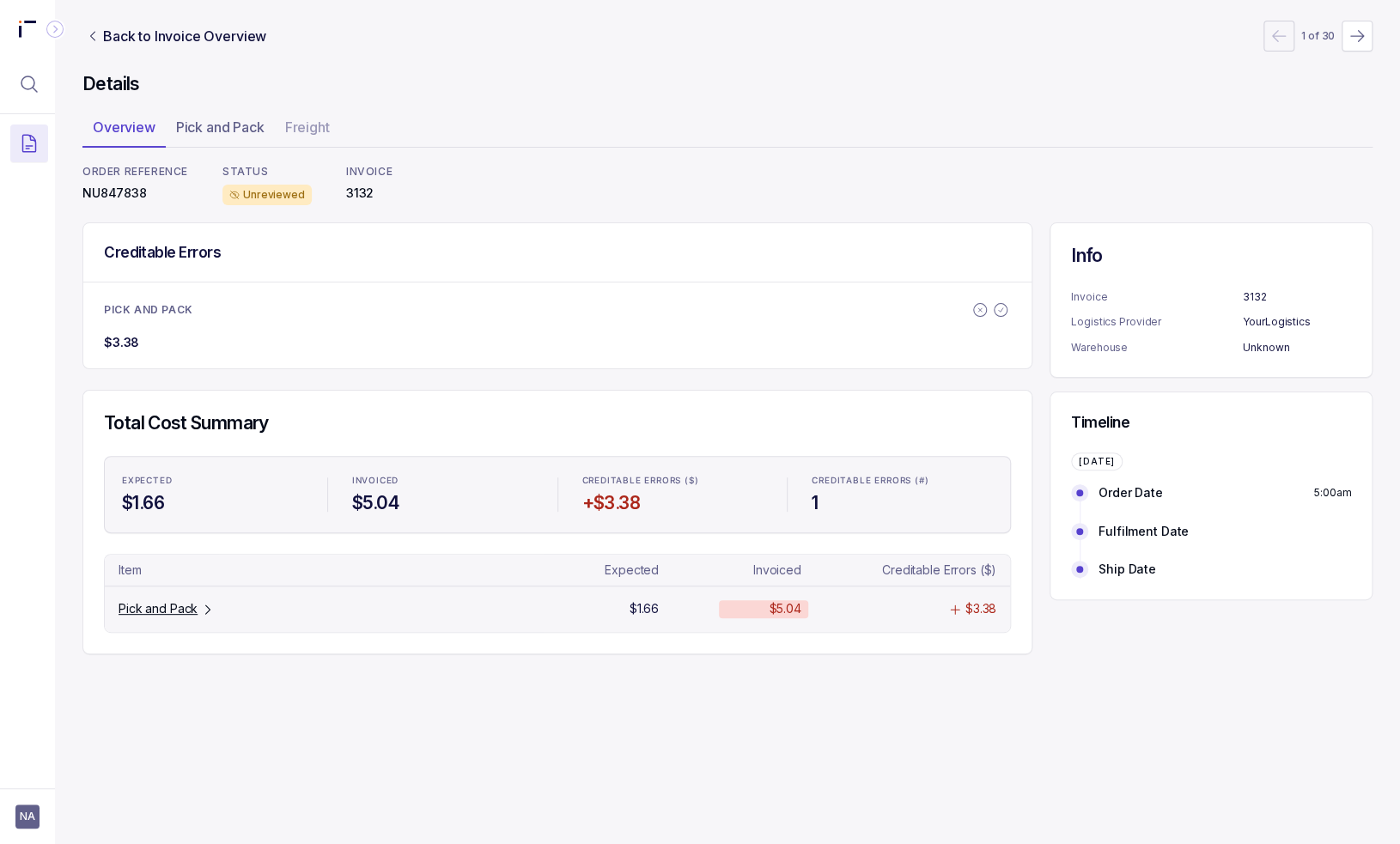
click at [145, 587] on tr "Pick and Pack $1.66 $5.04 $3.38" at bounding box center [558, 608] width 905 height 45
click at [148, 604] on p "Pick and Pack" at bounding box center [157, 608] width 79 height 17
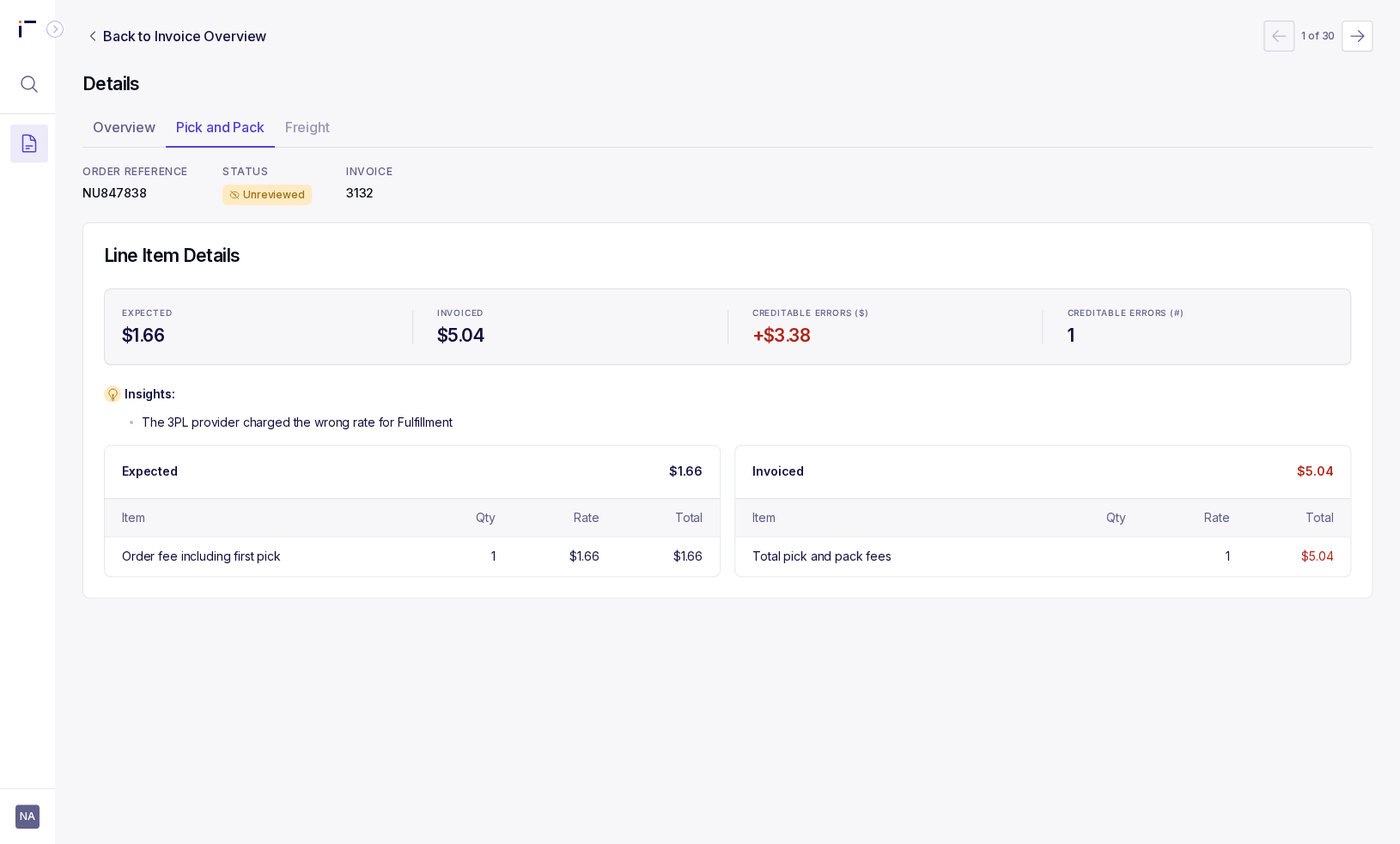
click at [766, 642] on div "Back to Invoice Overview 1 of 30 Details Overview Pick and Pack Freight ORDER R…" at bounding box center [727, 422] width 1345 height 844
